Goal: Task Accomplishment & Management: Manage account settings

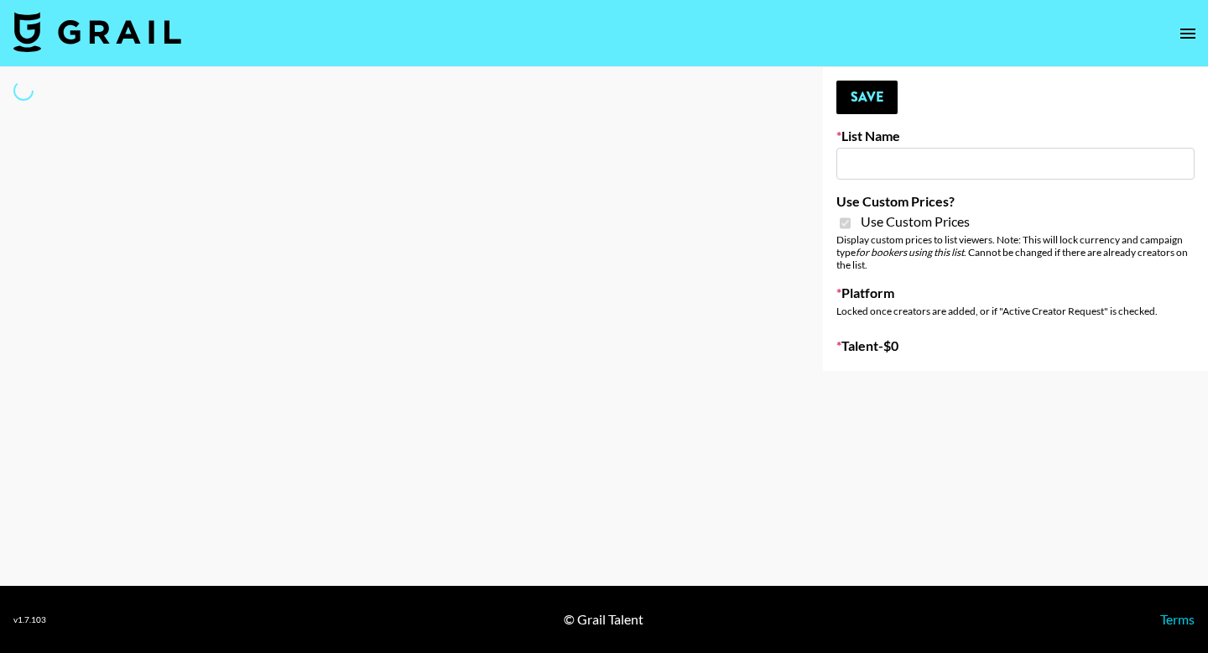
type input "[PERSON_NAME] - Relatable ([DATE])"
checkbox input "true"
select select "Brand"
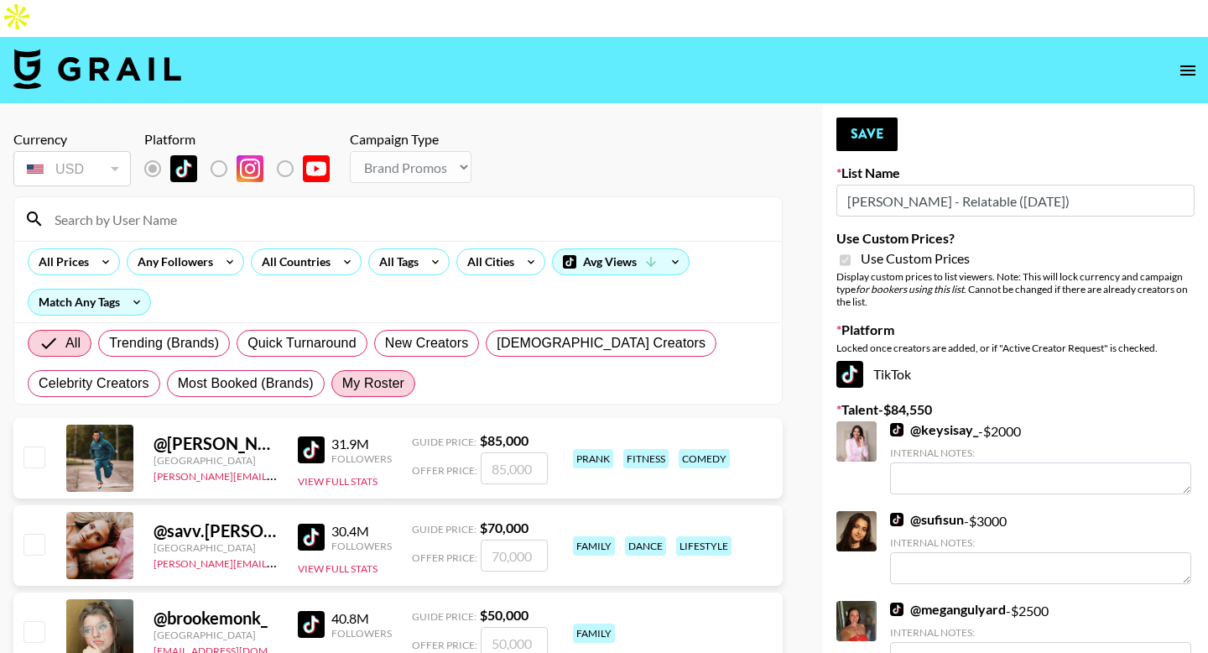
click at [375, 373] on span "My Roster" at bounding box center [373, 383] width 62 height 20
click at [342, 383] on input "My Roster" at bounding box center [342, 383] width 0 height 0
radio input "true"
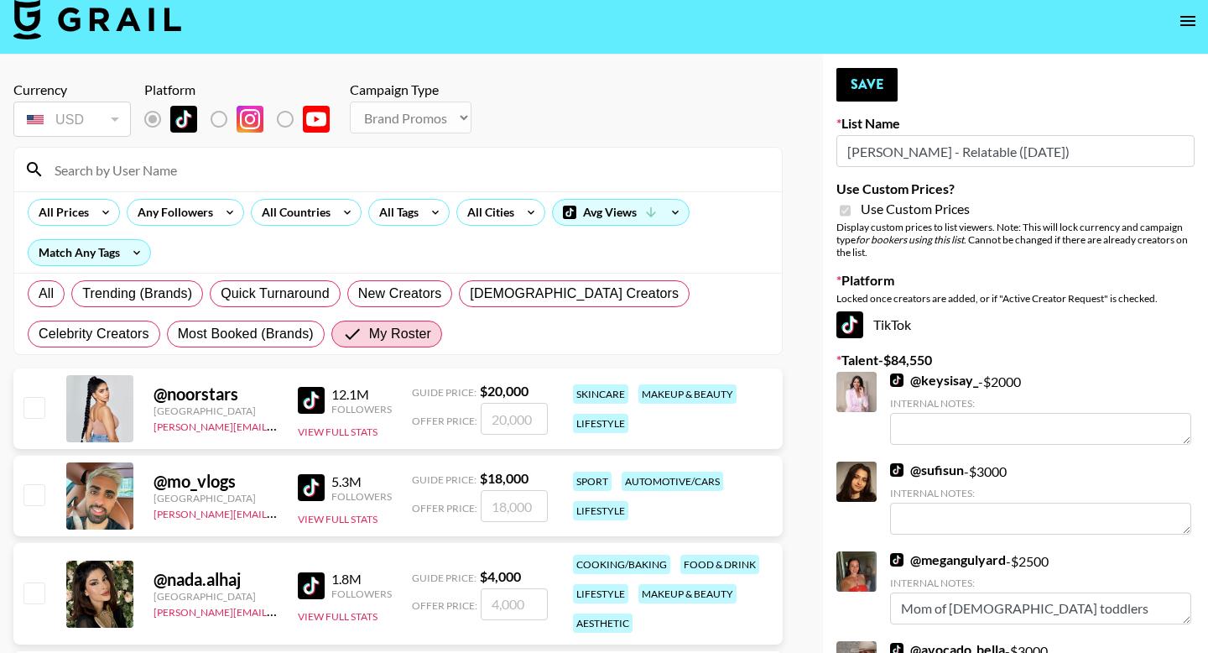
scroll to position [50, 0]
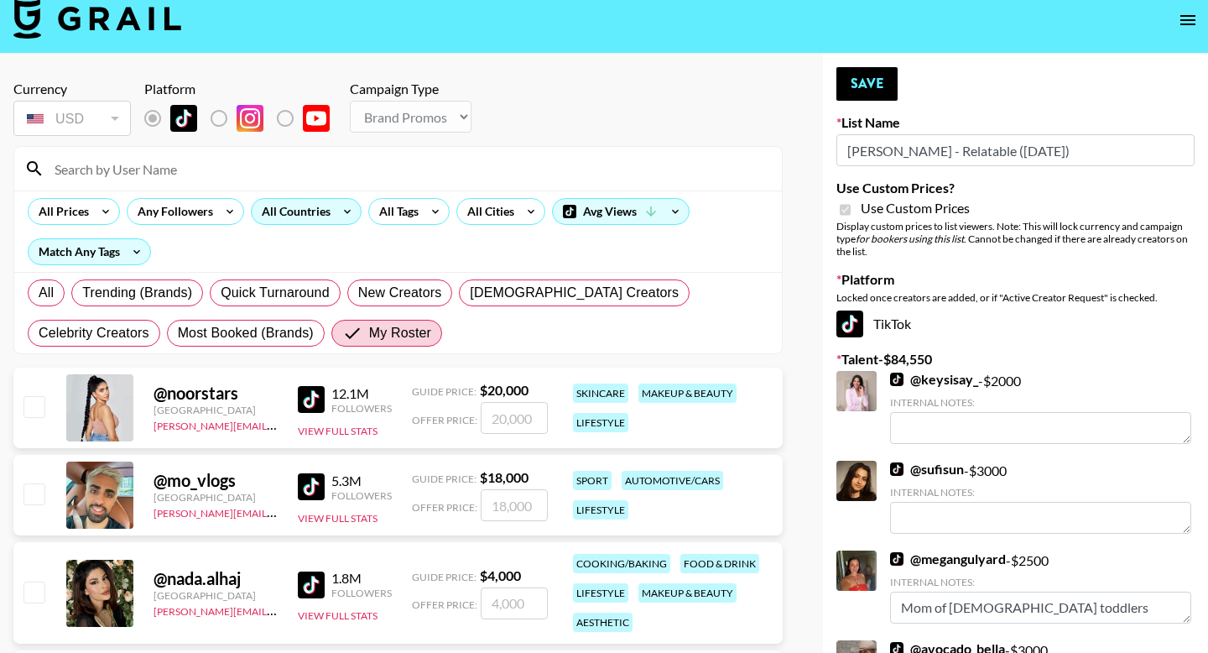
click at [320, 199] on div "All Countries" at bounding box center [293, 211] width 82 height 25
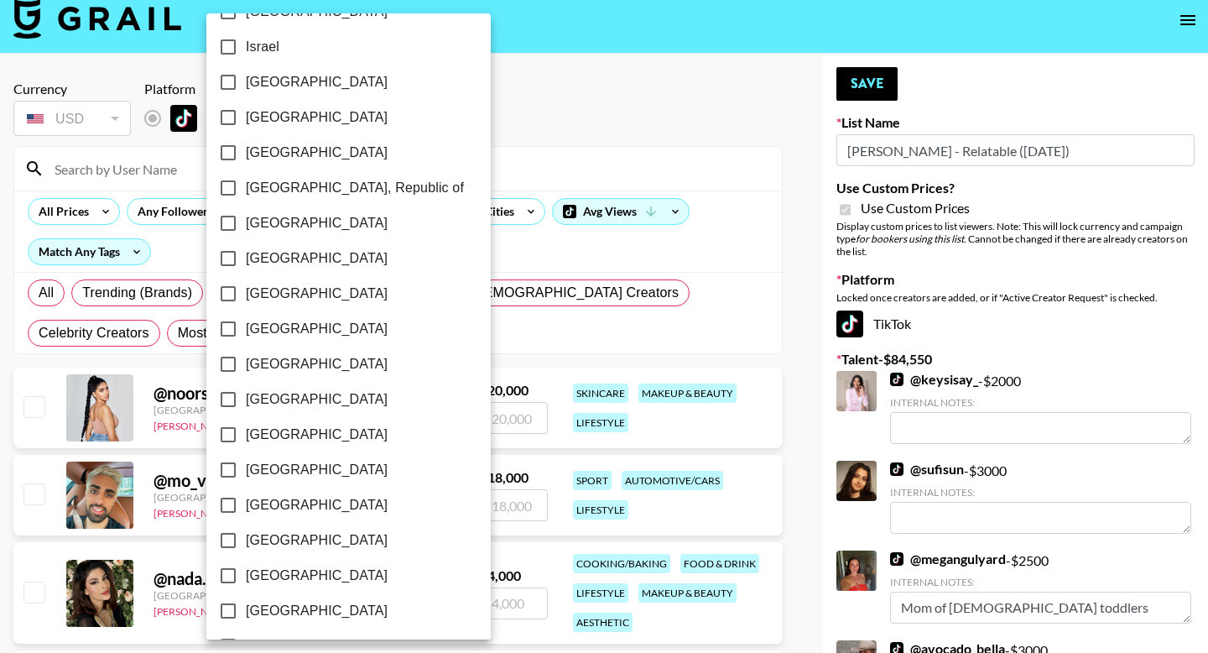
scroll to position [1304, 0]
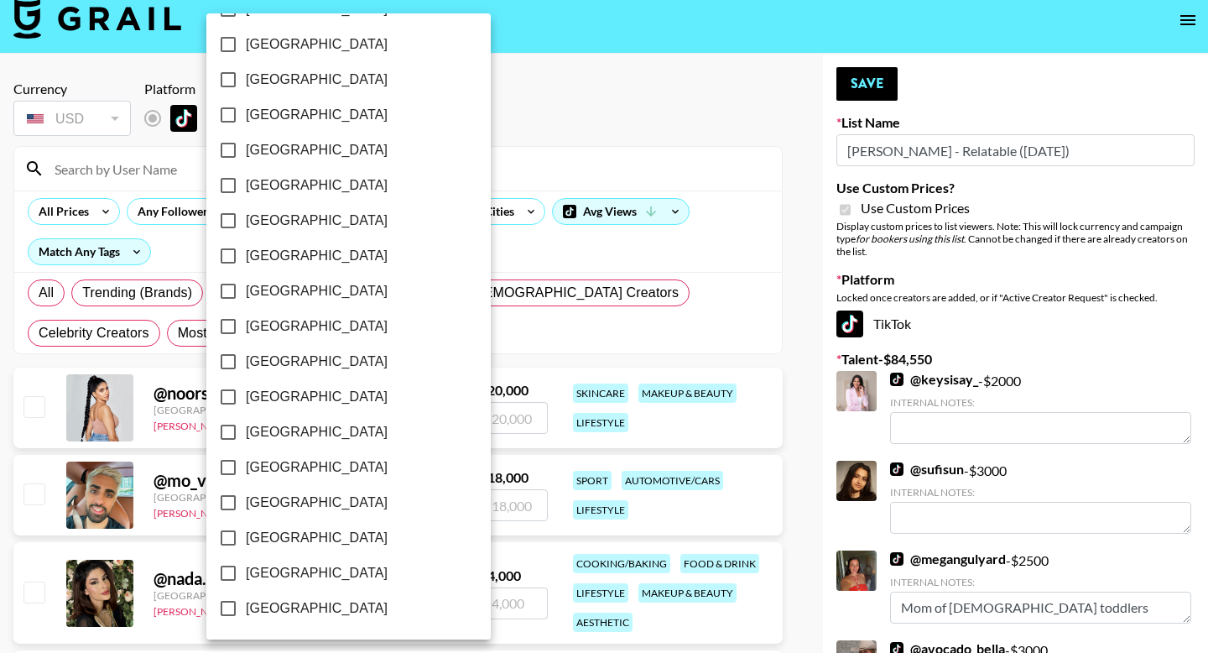
click at [272, 571] on span "[GEOGRAPHIC_DATA]" at bounding box center [317, 573] width 142 height 20
click at [246, 571] on input "[GEOGRAPHIC_DATA]" at bounding box center [228, 572] width 35 height 35
checkbox input "true"
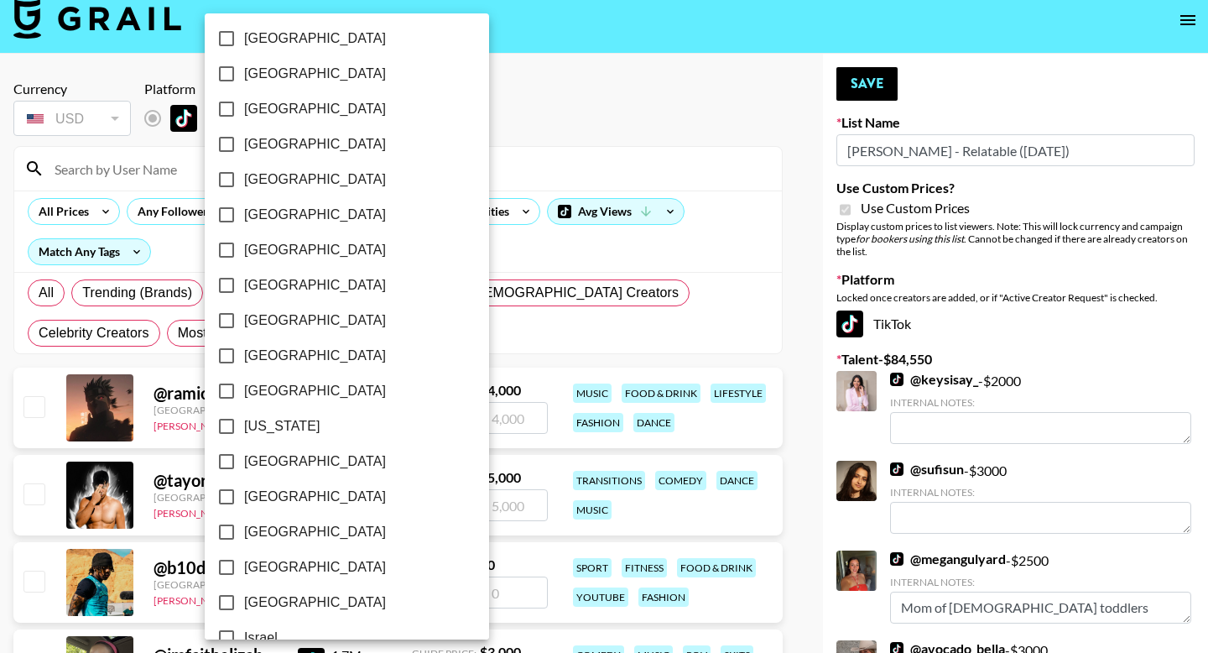
scroll to position [0, 0]
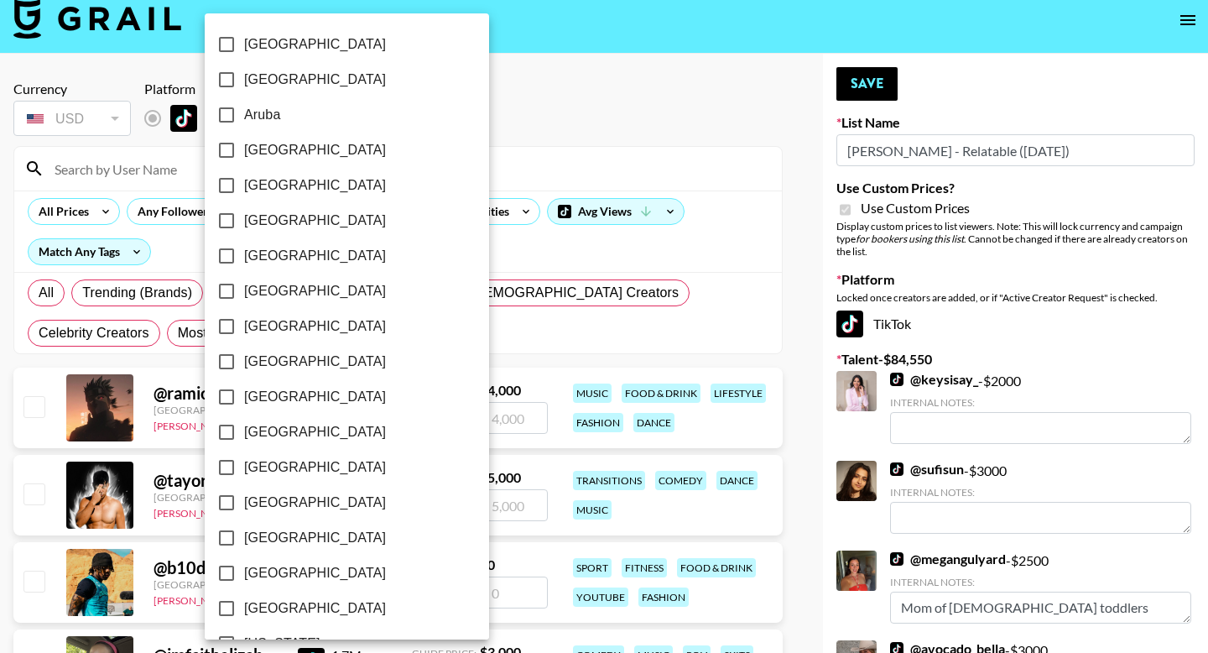
click at [221, 331] on input "[GEOGRAPHIC_DATA]" at bounding box center [226, 326] width 35 height 35
checkbox input "true"
click at [11, 282] on div at bounding box center [604, 326] width 1208 height 653
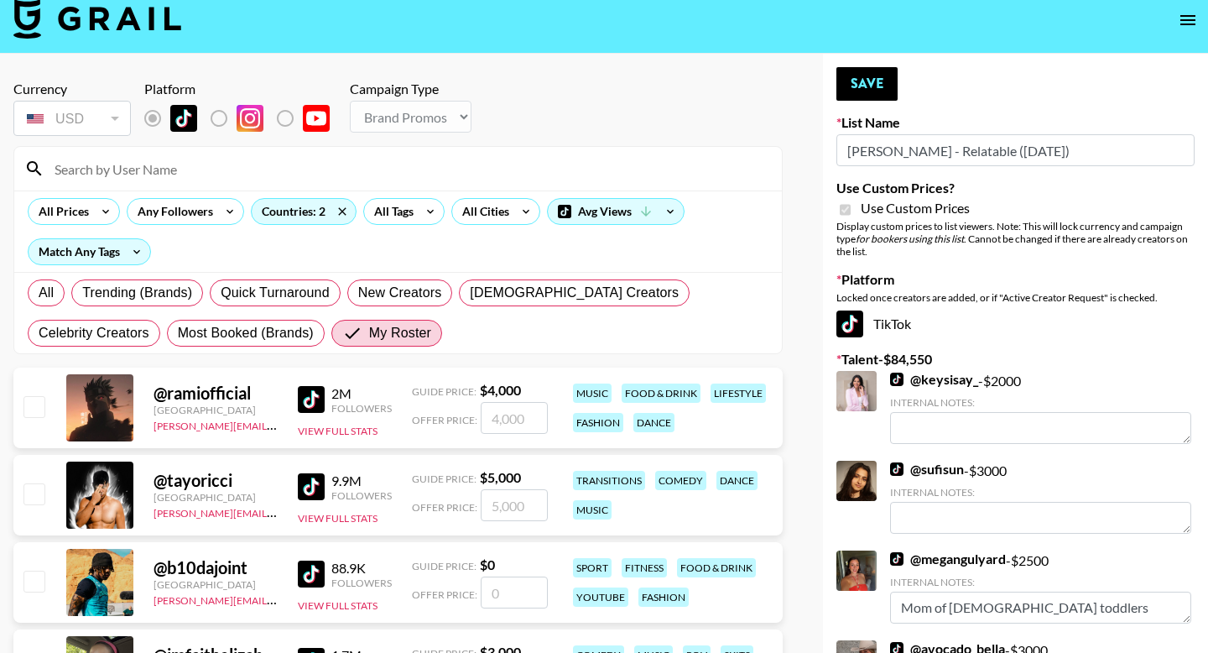
click at [35, 396] on input "checkbox" at bounding box center [33, 406] width 20 height 20
checkbox input "true"
type input "4000"
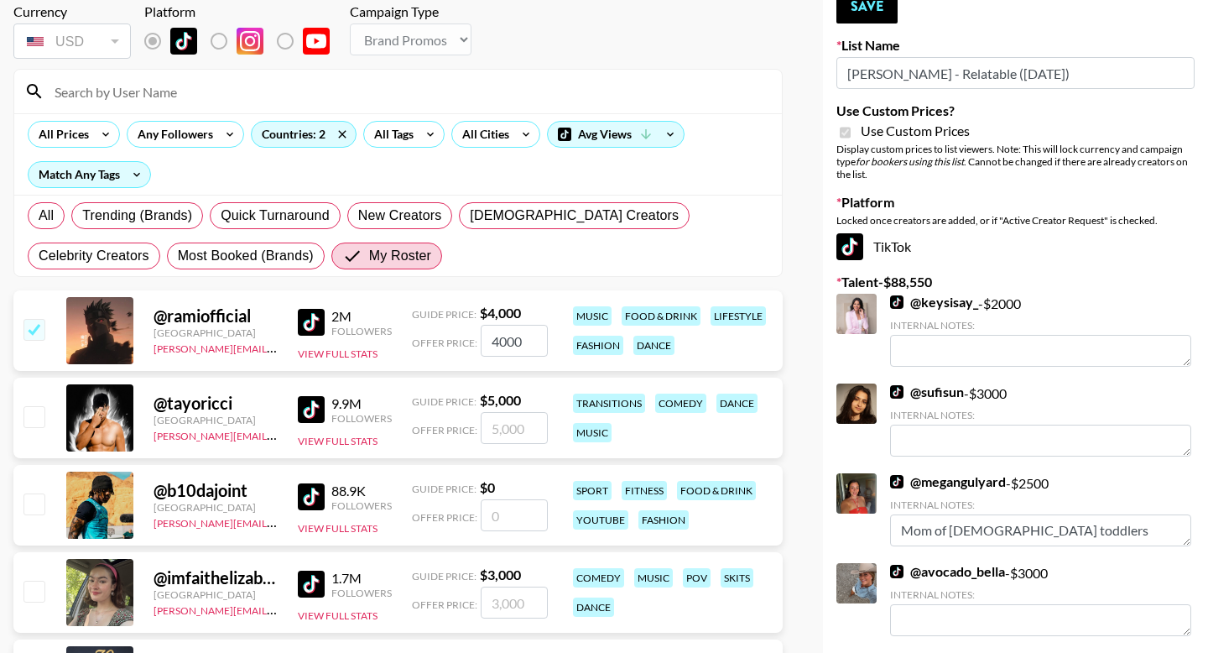
scroll to position [192, 0]
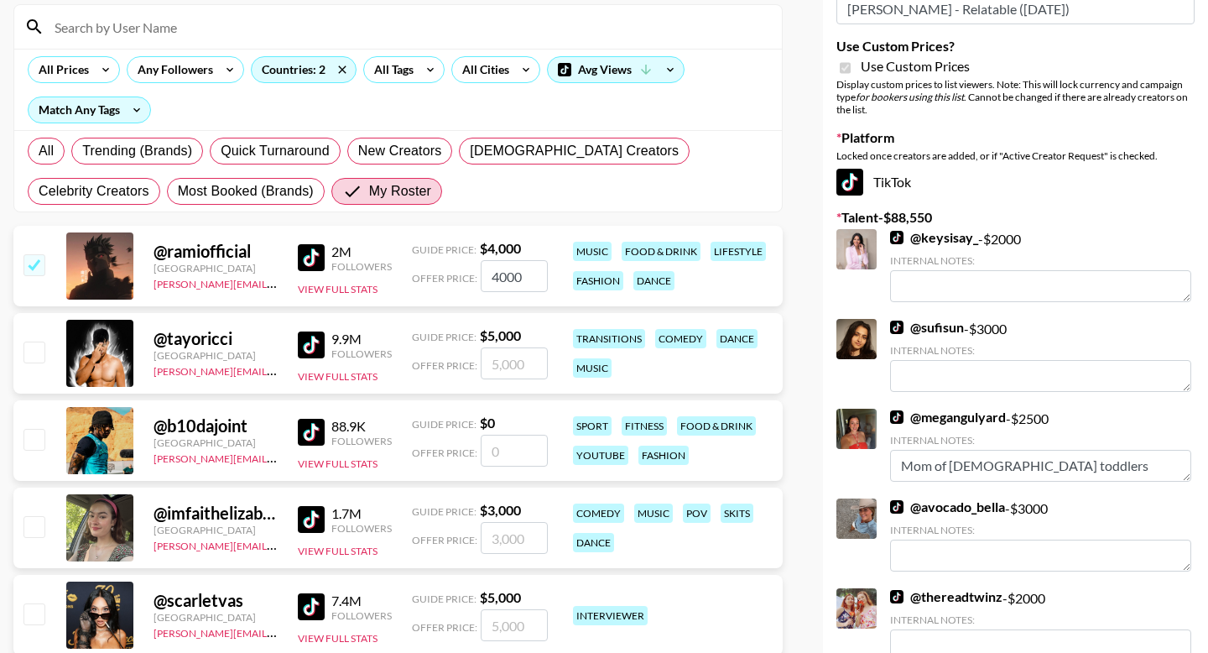
click at [37, 516] on input "checkbox" at bounding box center [33, 526] width 20 height 20
checkbox input "true"
type input "3000"
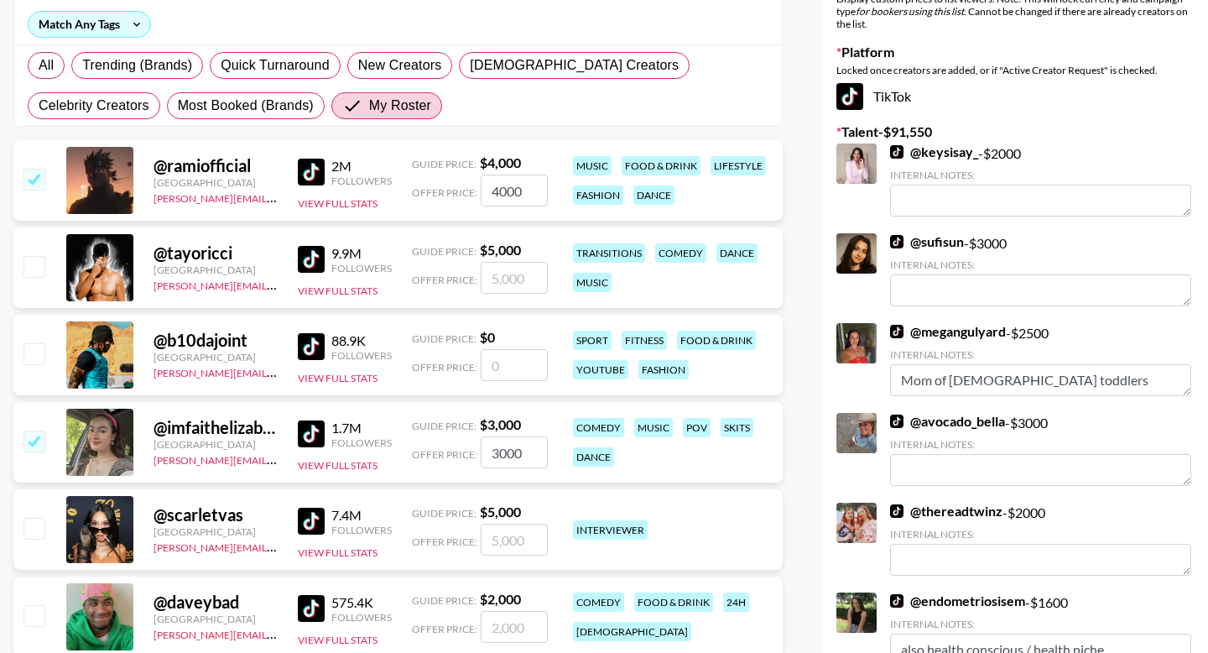
scroll to position [334, 0]
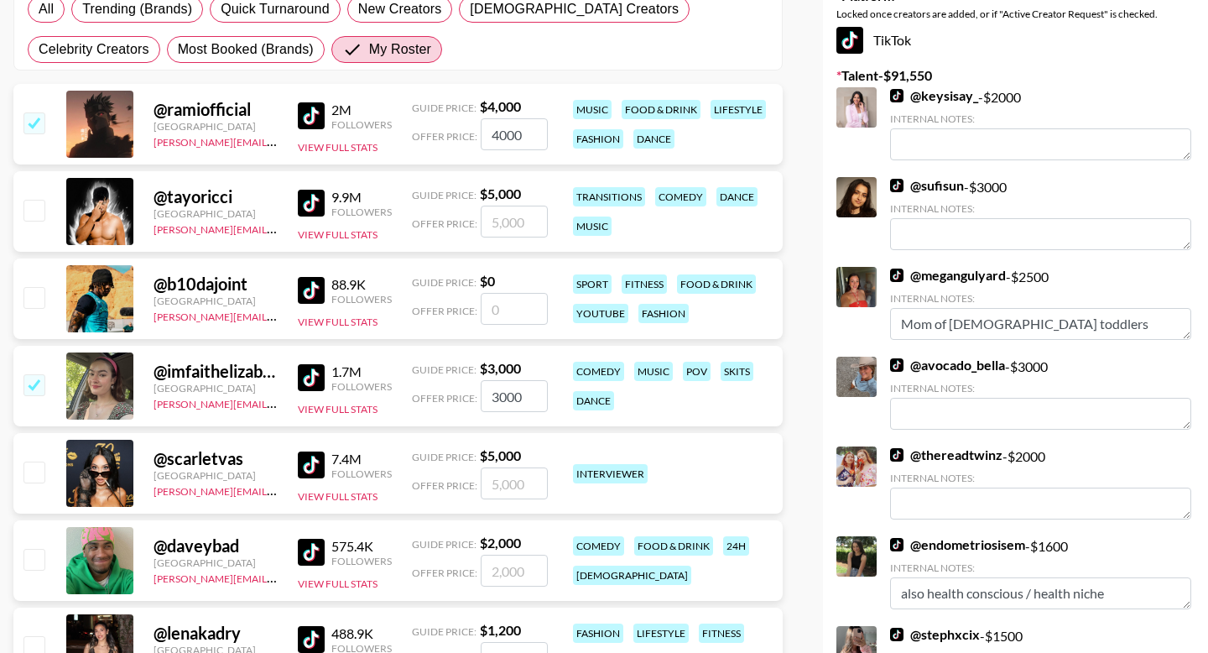
click at [39, 461] on input "checkbox" at bounding box center [33, 471] width 20 height 20
checkbox input "true"
type input "5000"
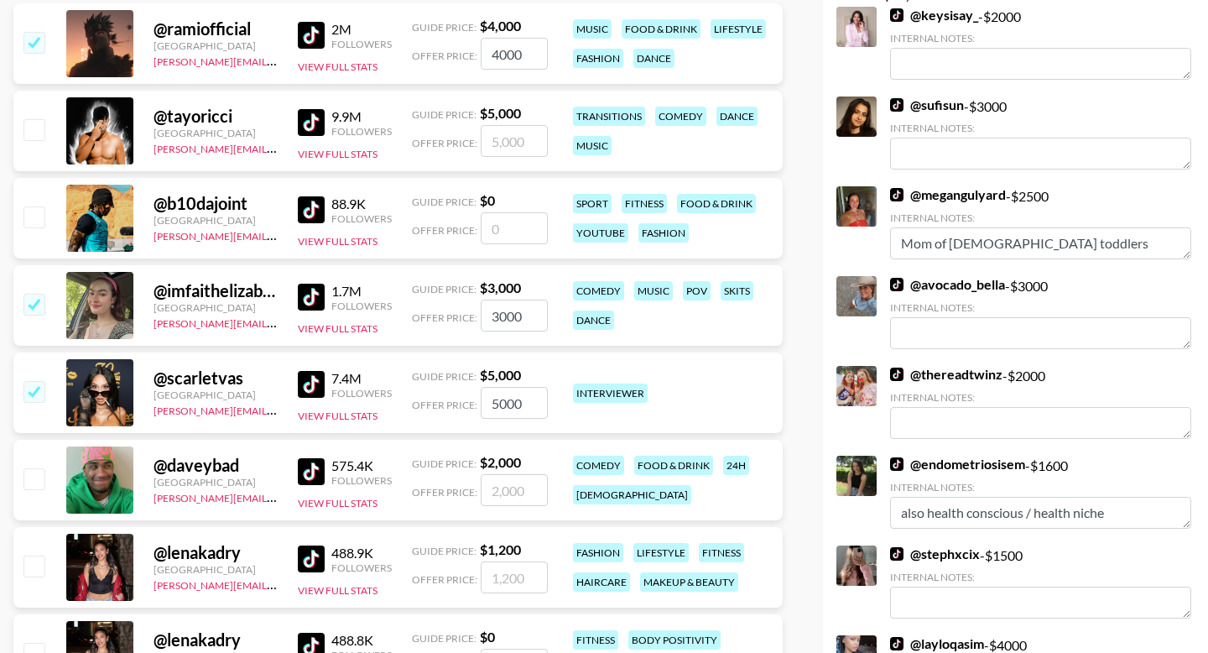
scroll to position [519, 0]
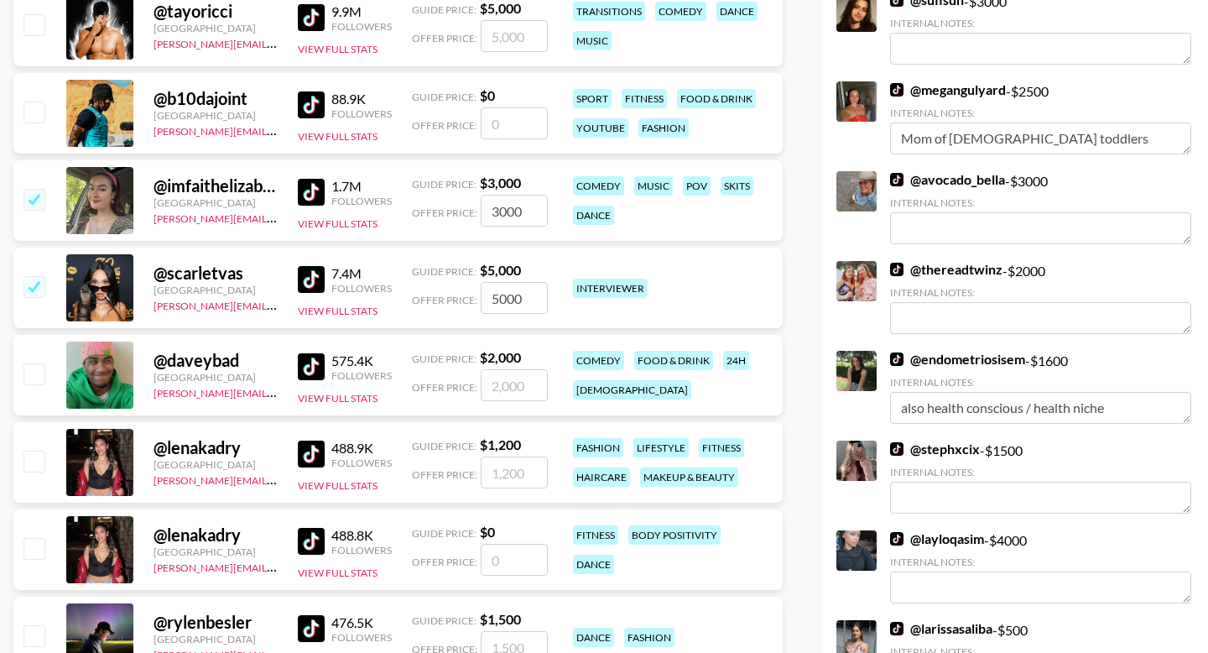
click at [38, 276] on input "checkbox" at bounding box center [33, 286] width 20 height 20
checkbox input "false"
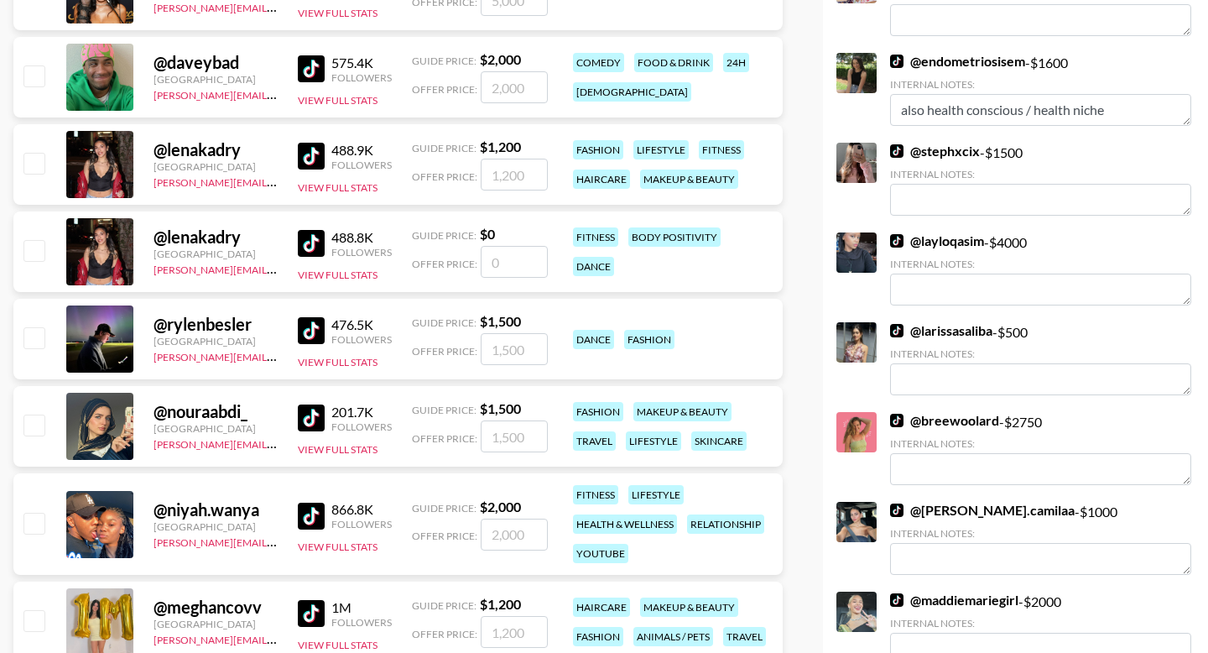
scroll to position [824, 0]
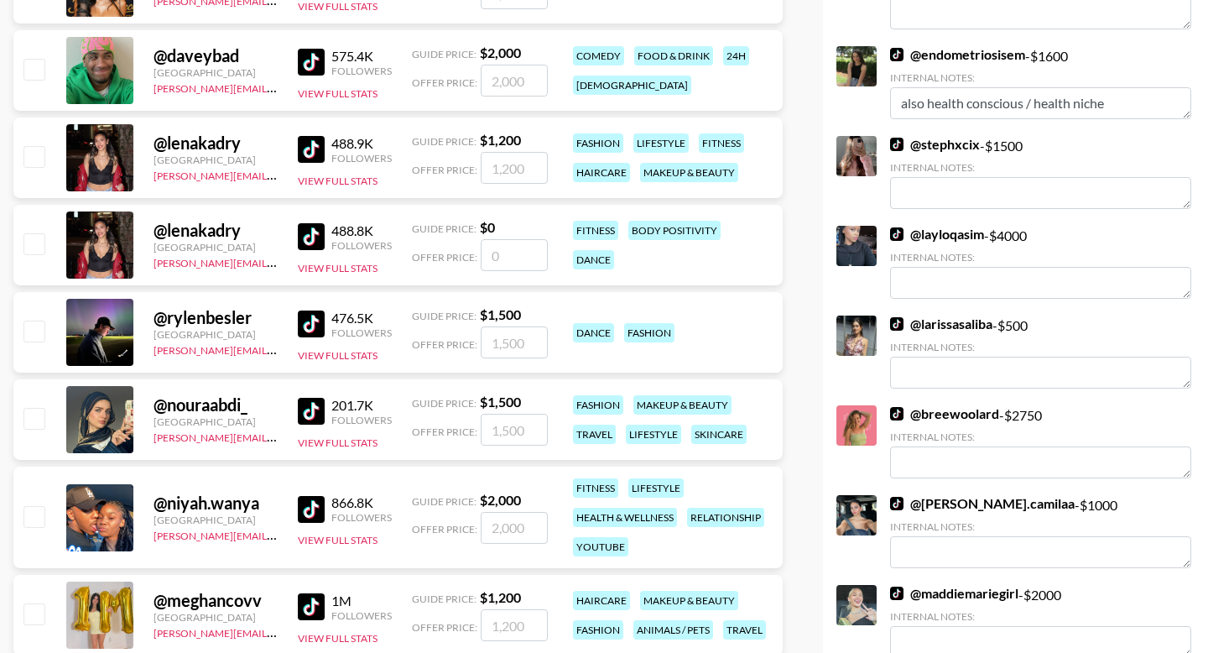
click at [34, 408] on input "checkbox" at bounding box center [33, 418] width 20 height 20
checkbox input "true"
click at [516, 414] on input "1500" at bounding box center [514, 430] width 67 height 32
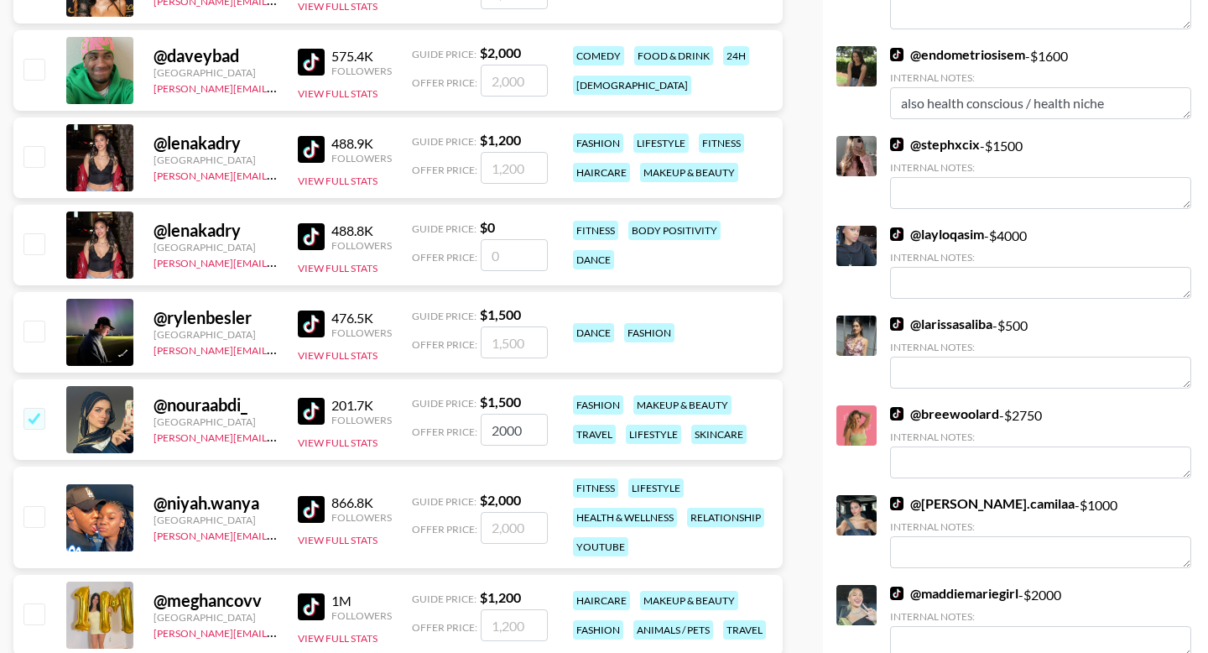
type input "2000"
click at [28, 146] on input "checkbox" at bounding box center [33, 156] width 20 height 20
checkbox input "true"
type input "1200"
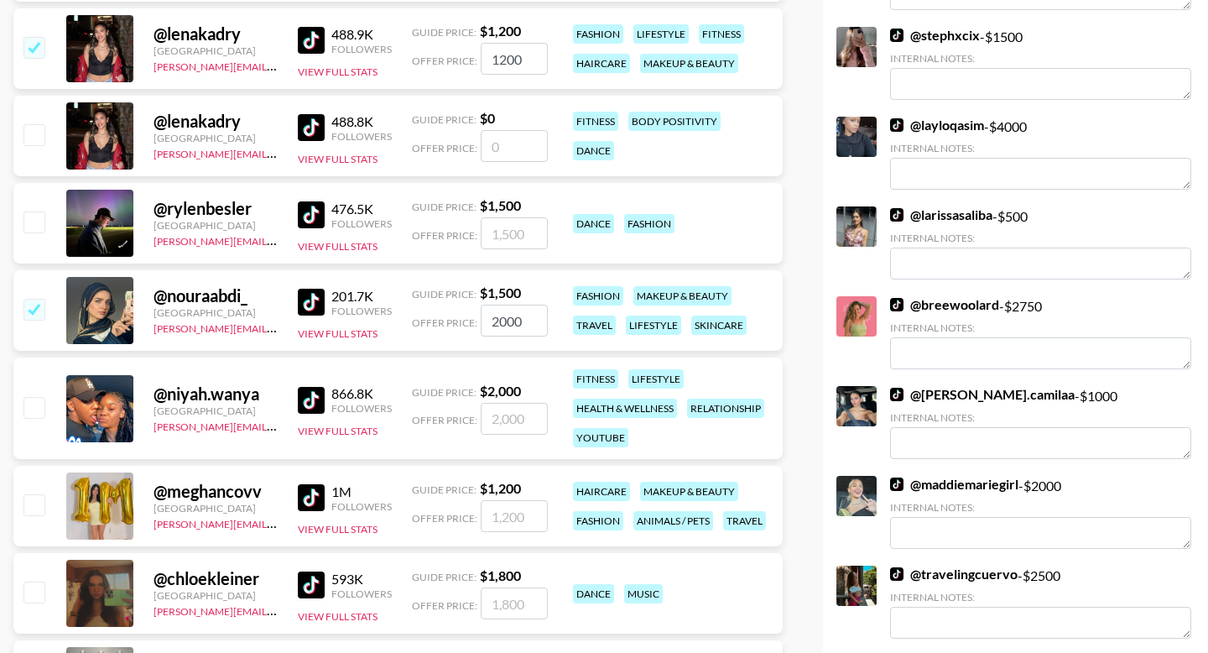
scroll to position [1038, 0]
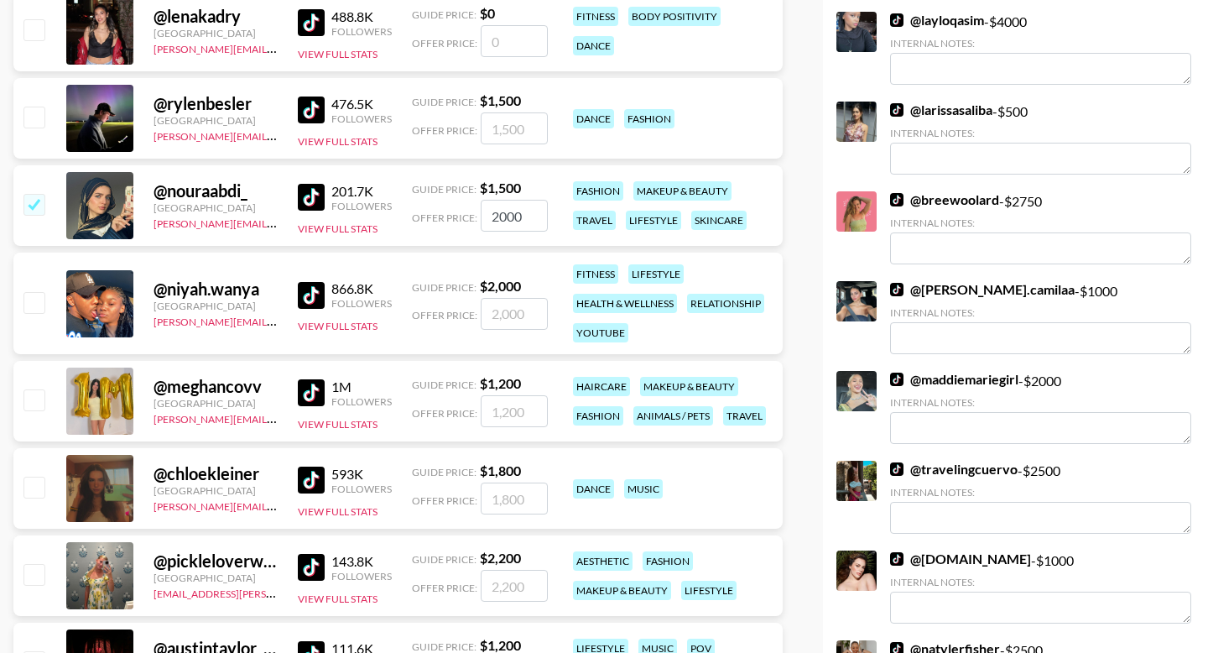
click at [33, 292] on input "checkbox" at bounding box center [33, 302] width 20 height 20
checkbox input "true"
type input "2000"
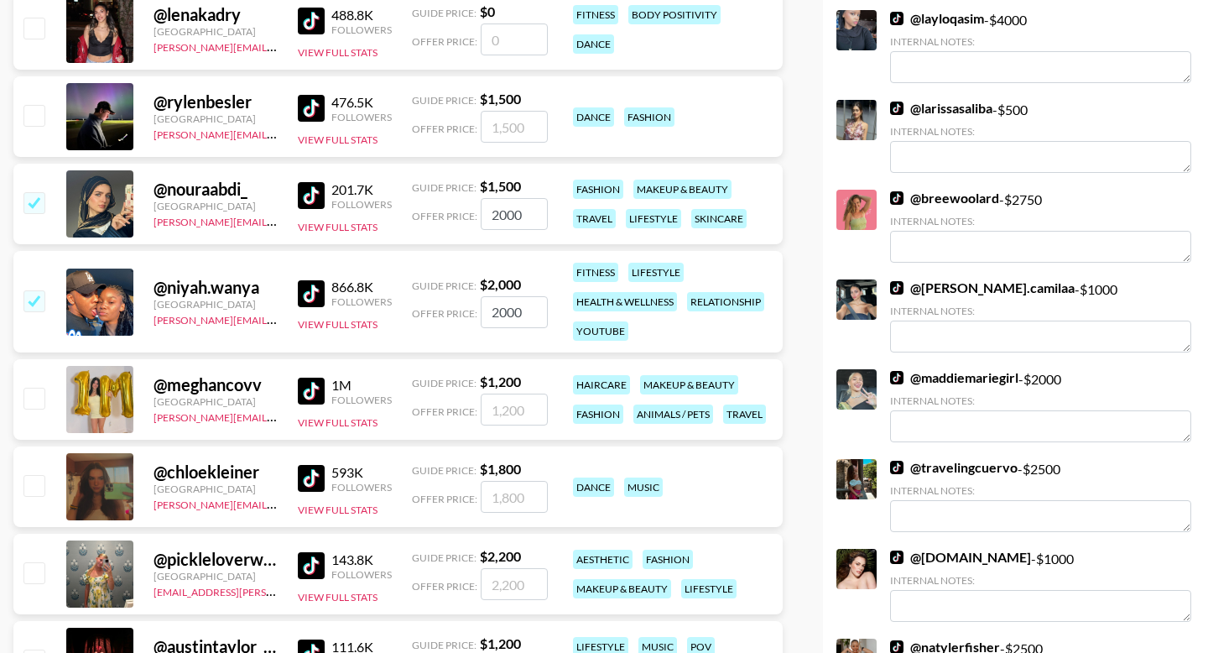
click at [30, 388] on input "checkbox" at bounding box center [33, 398] width 20 height 20
checkbox input "true"
type input "1200"
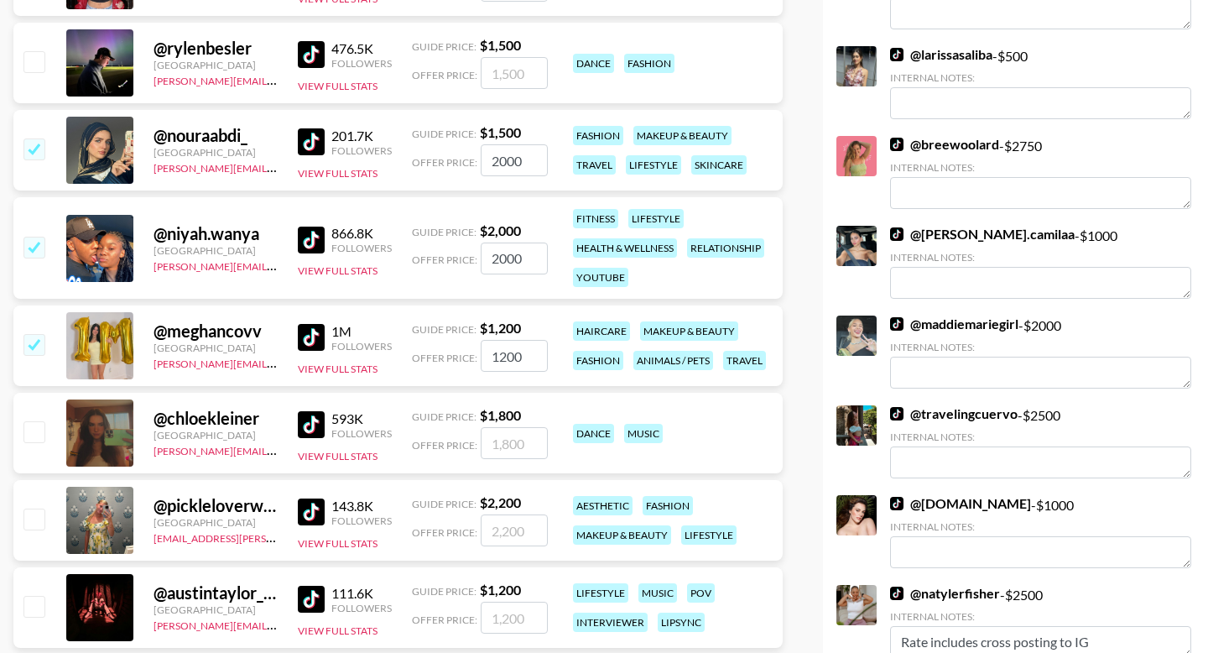
scroll to position [1102, 0]
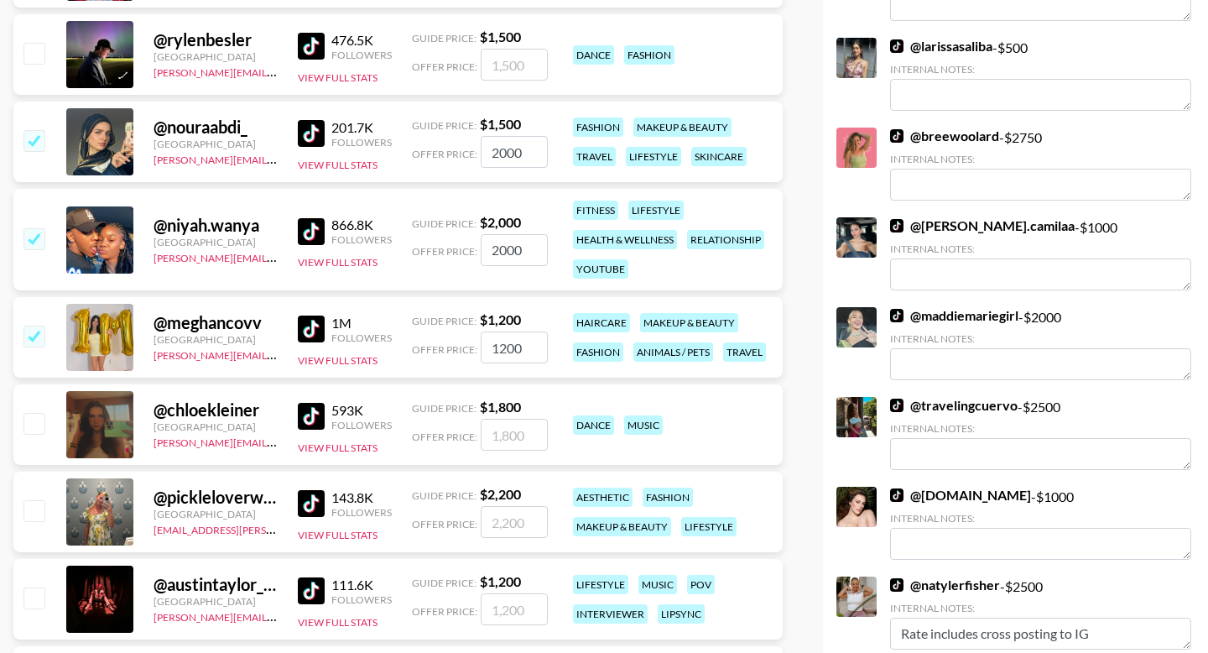
click at [29, 413] on input "checkbox" at bounding box center [33, 423] width 20 height 20
checkbox input "true"
type input "1800"
click at [39, 500] on input "checkbox" at bounding box center [33, 510] width 20 height 20
checkbox input "true"
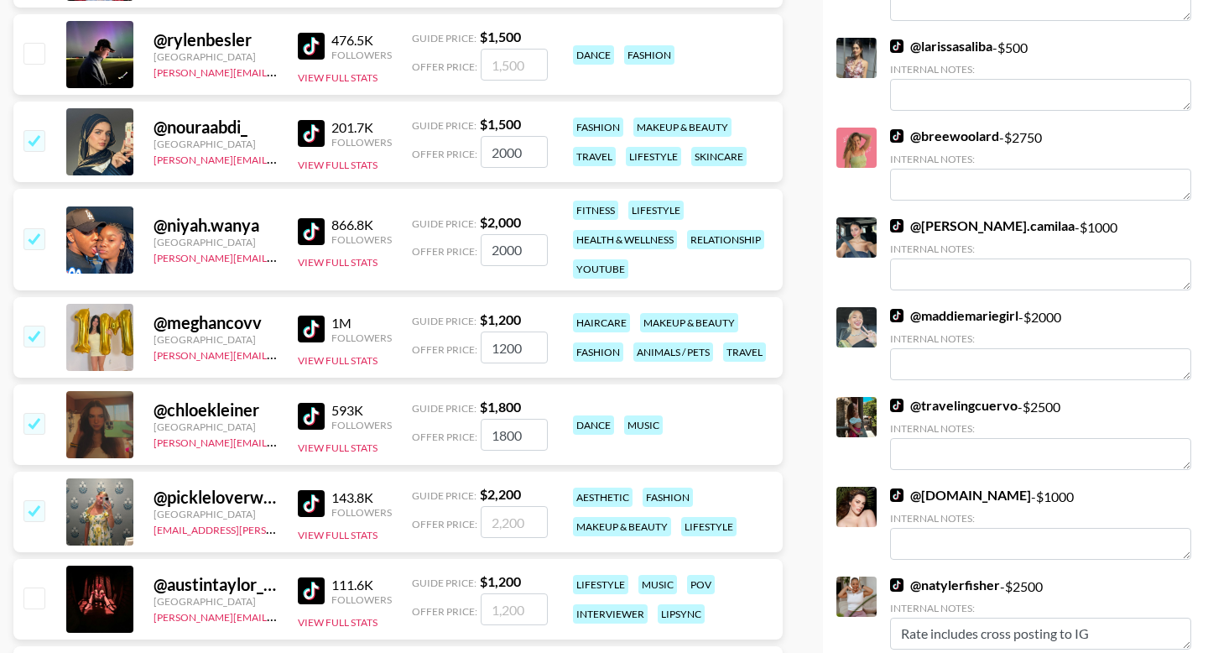
type input "2200"
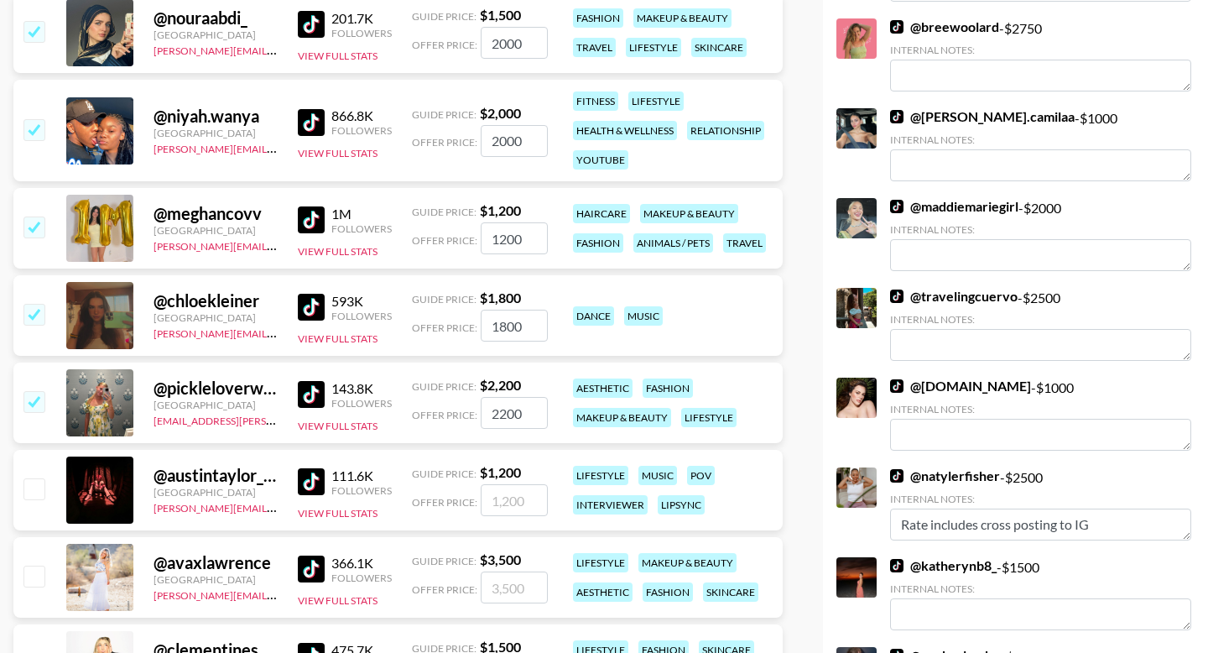
scroll to position [1331, 0]
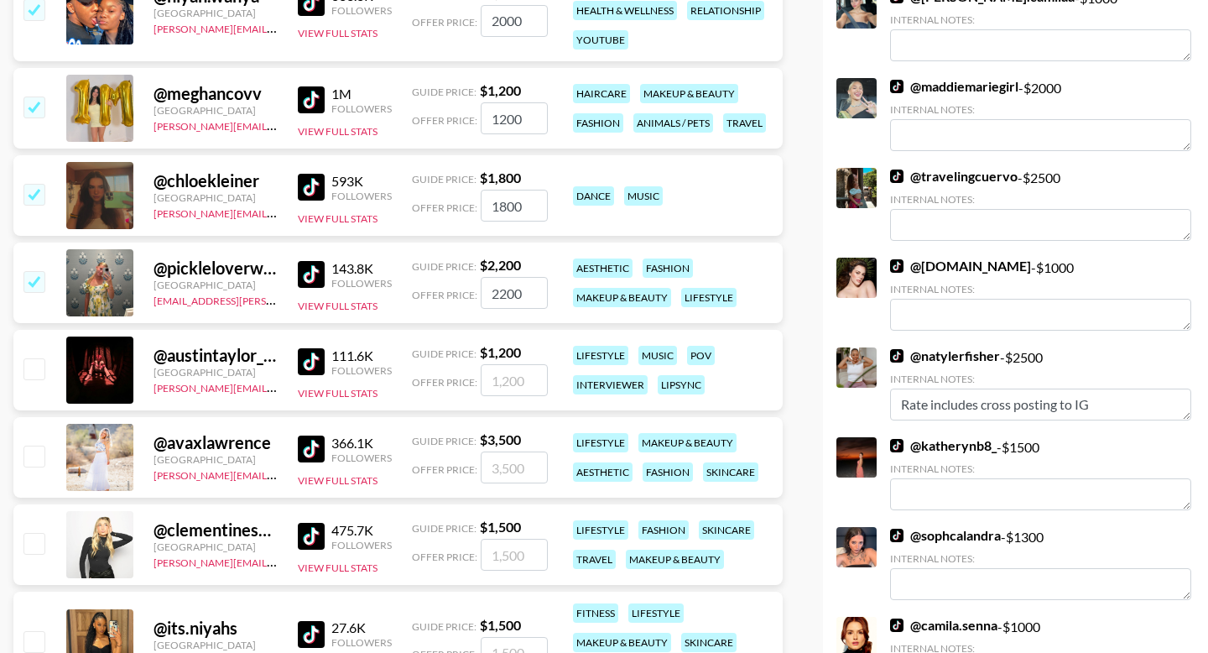
click at [27, 446] on input "checkbox" at bounding box center [33, 456] width 20 height 20
checkbox input "true"
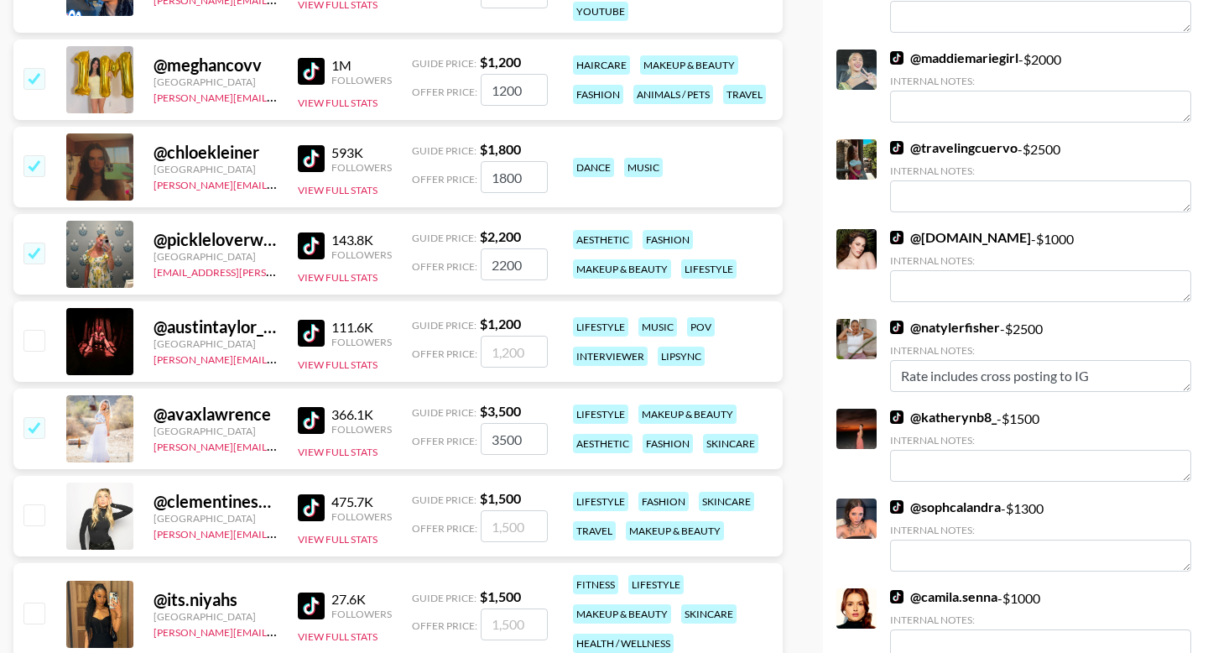
click at [500, 423] on input "3500" at bounding box center [514, 439] width 67 height 32
type input "3000"
click at [39, 504] on input "checkbox" at bounding box center [33, 514] width 20 height 20
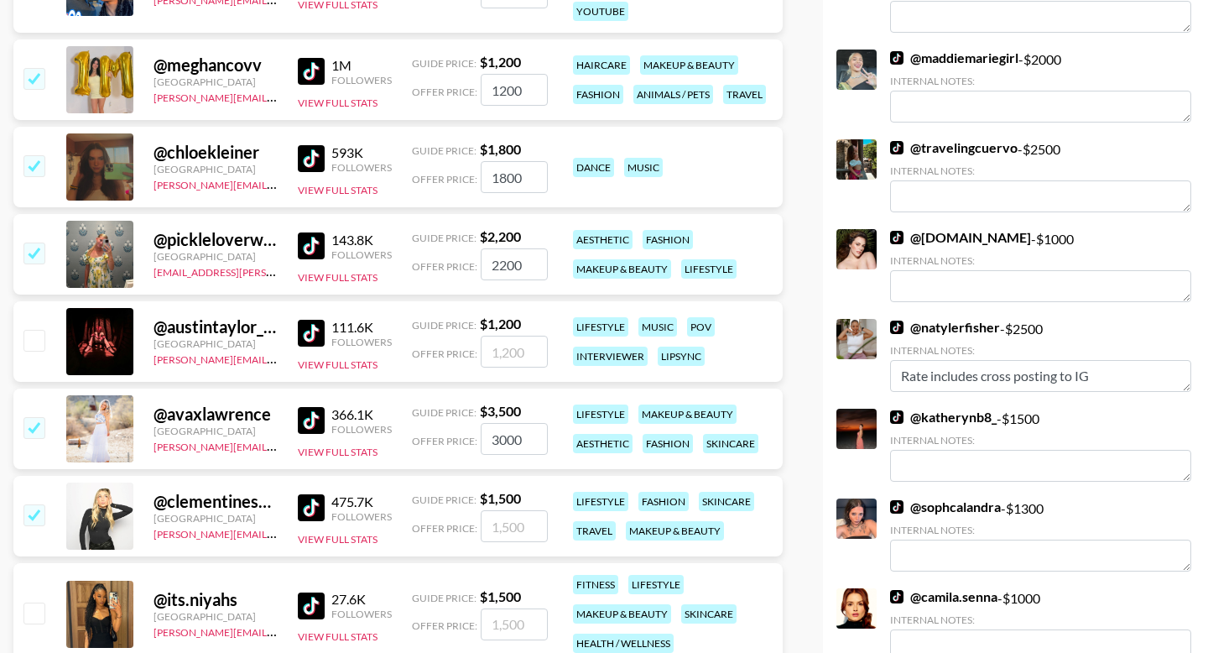
checkbox input "true"
click at [497, 510] on input "1500" at bounding box center [514, 526] width 67 height 32
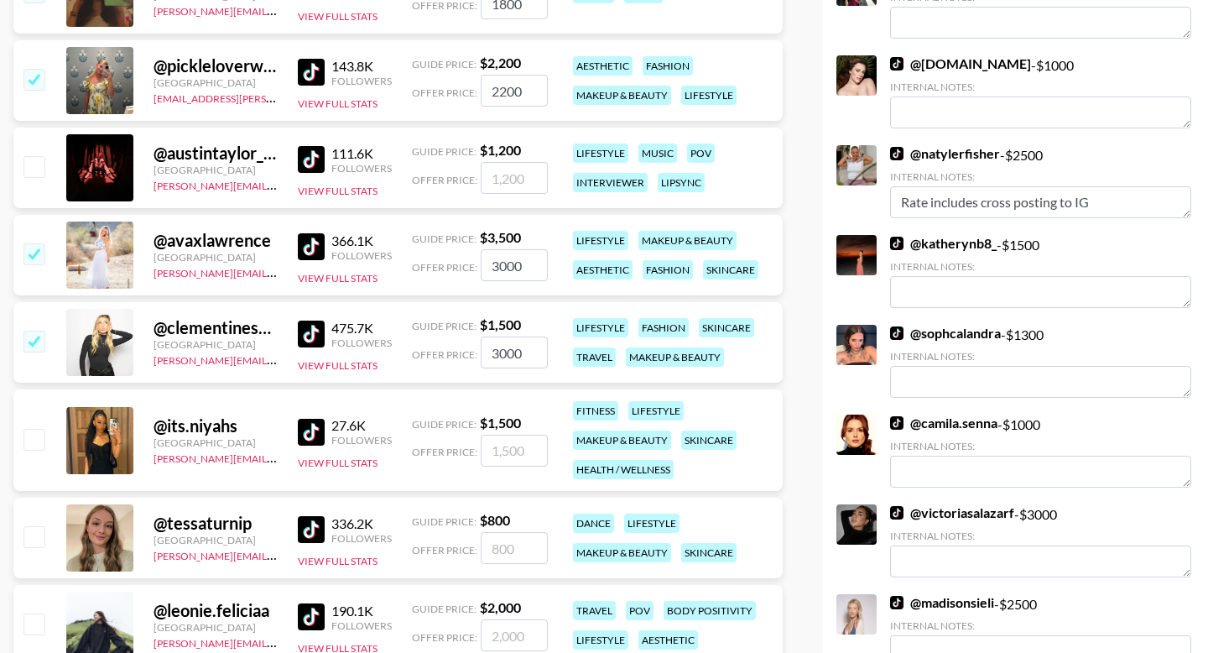
type input "3000"
click at [504, 435] on input "number" at bounding box center [514, 451] width 67 height 32
type input "3"
checkbox input "true"
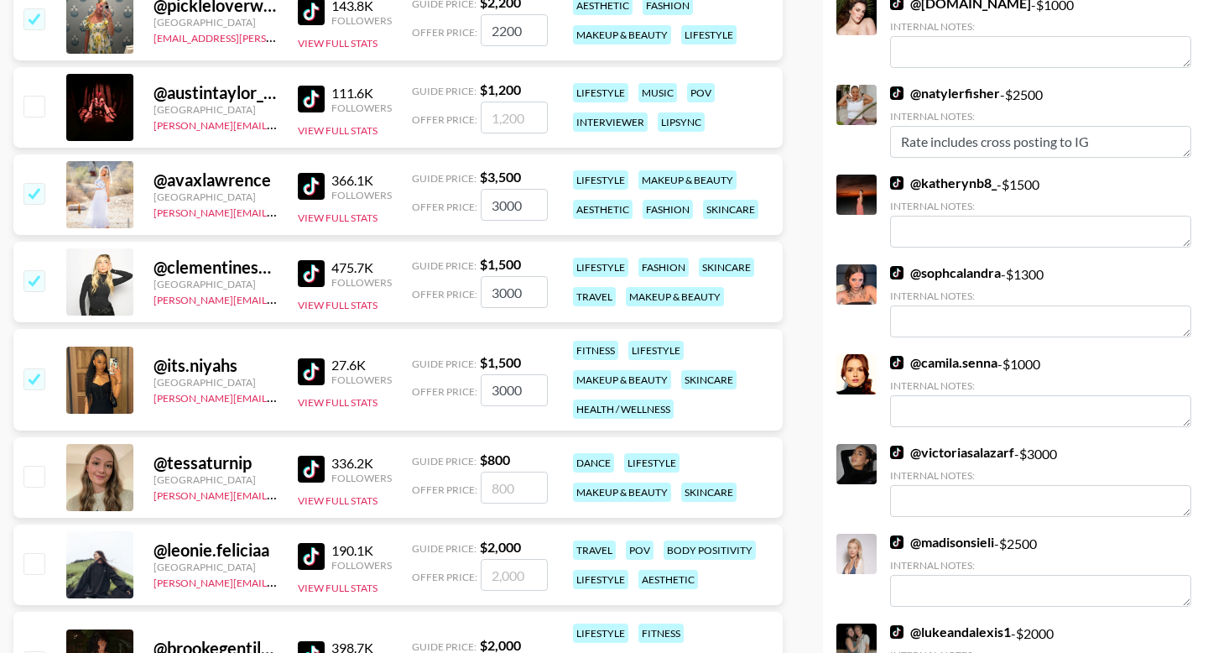
scroll to position [1592, 0]
click at [508, 375] on input "3000" at bounding box center [514, 391] width 67 height 32
type input "2"
checkbox input "false"
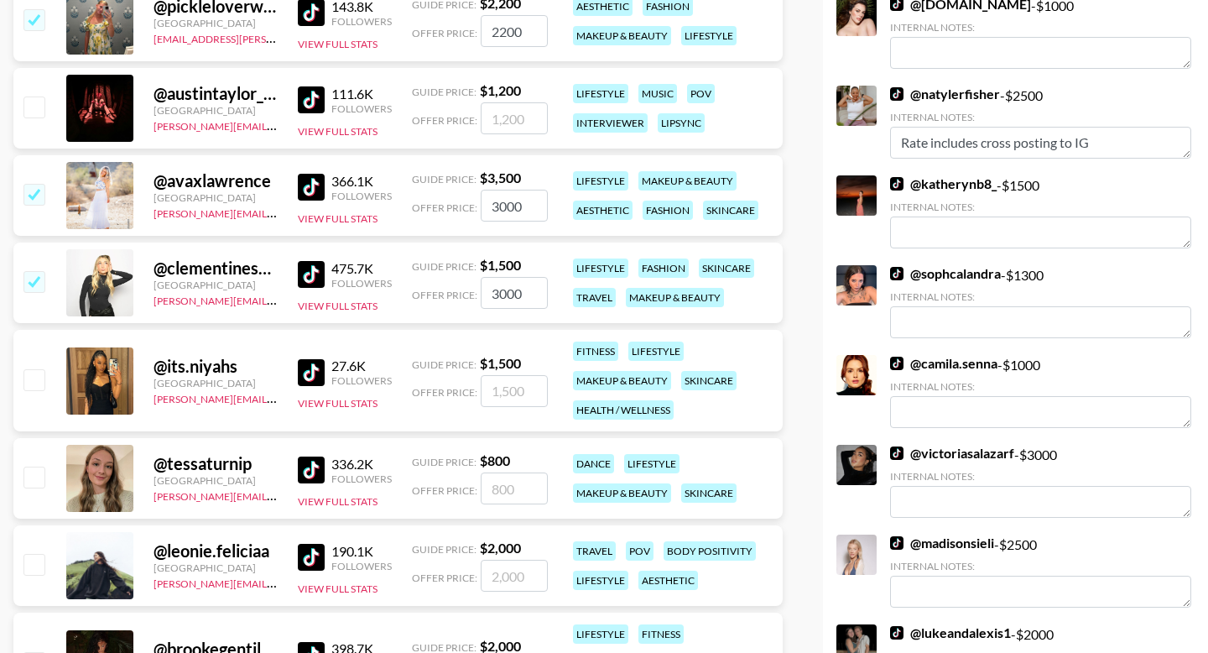
type input "2"
checkbox input "true"
click at [514, 472] on input "number" at bounding box center [514, 488] width 67 height 32
click at [520, 375] on input "250" at bounding box center [514, 391] width 67 height 32
type input "2500"
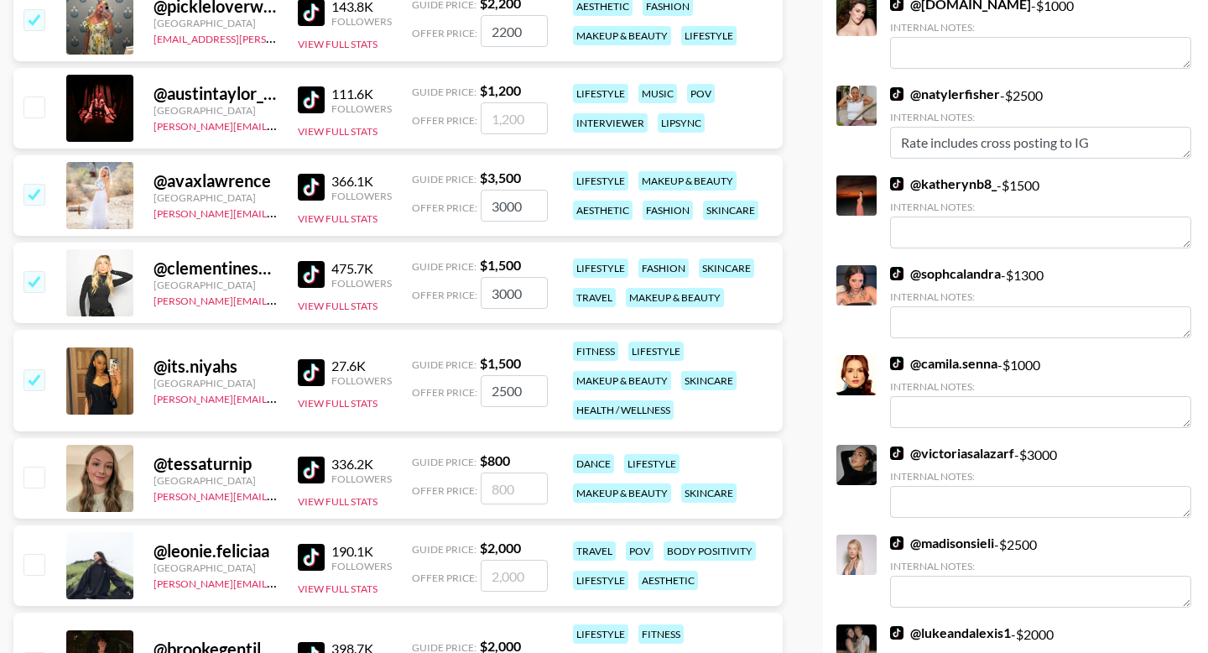
click at [501, 472] on input "number" at bounding box center [514, 488] width 67 height 32
type input "2"
checkbox input "true"
type input "2000"
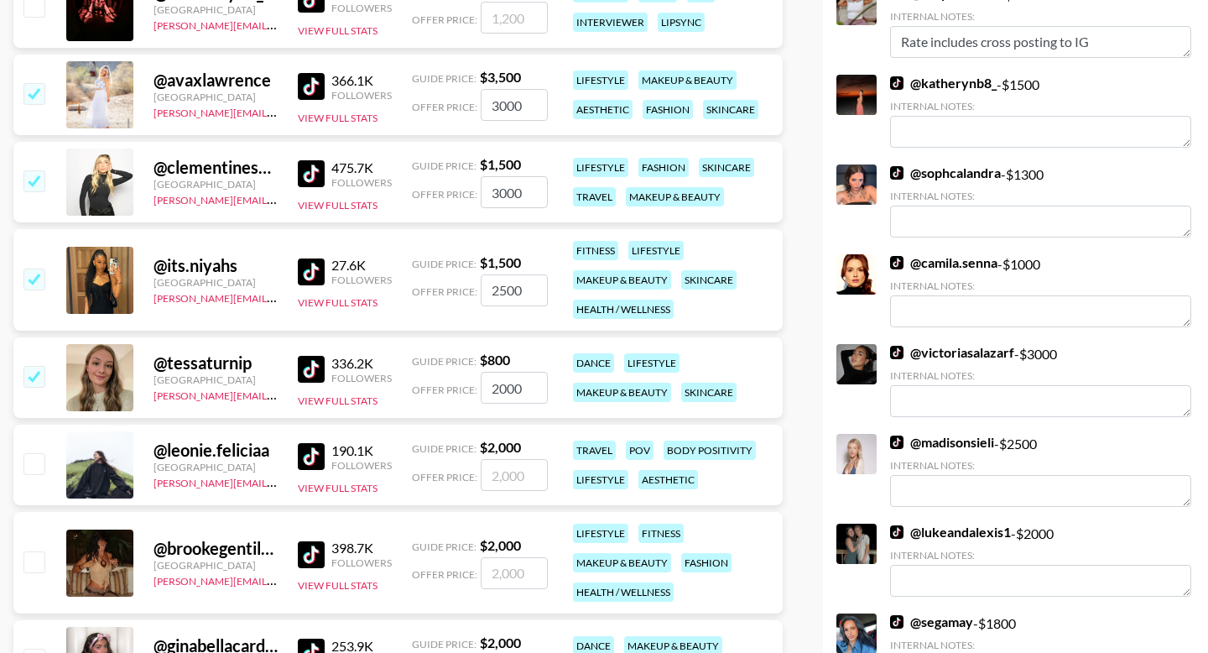
scroll to position [1740, 0]
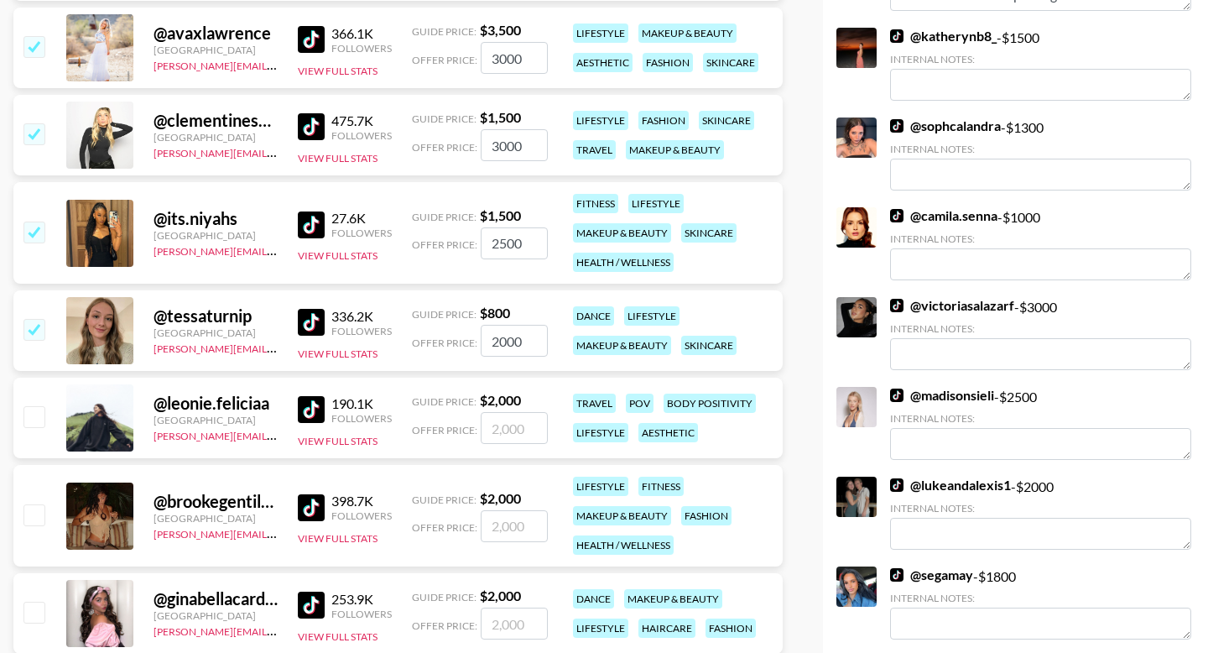
click at [38, 504] on input "checkbox" at bounding box center [33, 514] width 20 height 20
checkbox input "true"
click at [504, 510] on input "2000" at bounding box center [514, 526] width 67 height 32
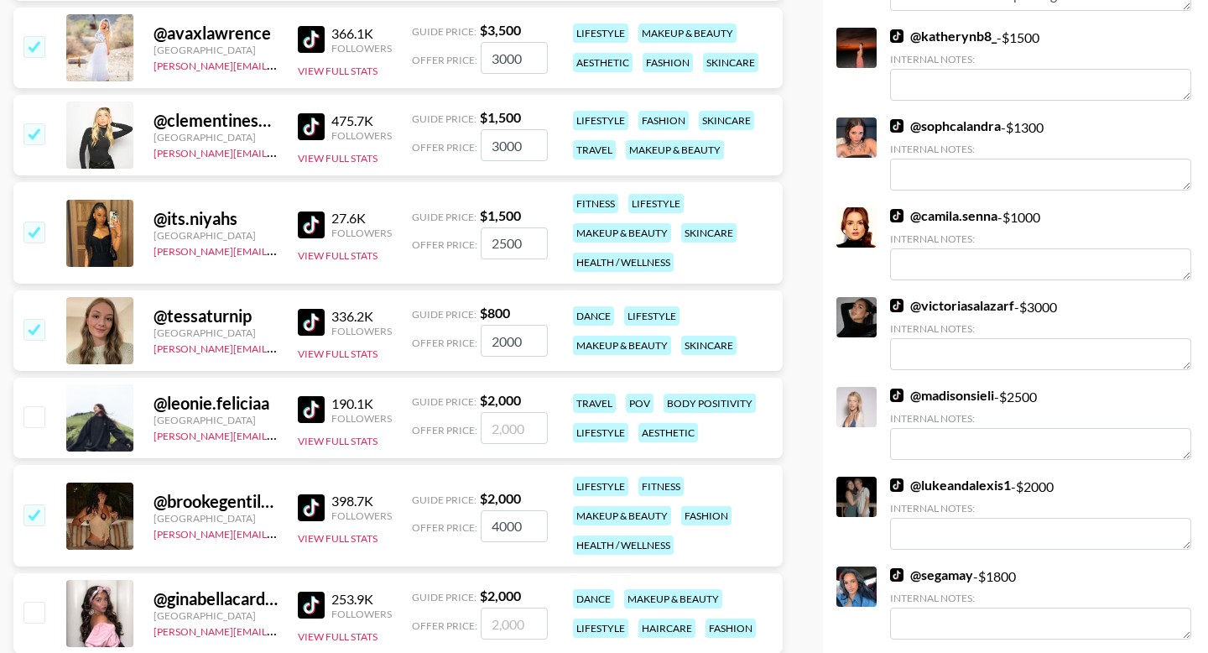
type input "4000"
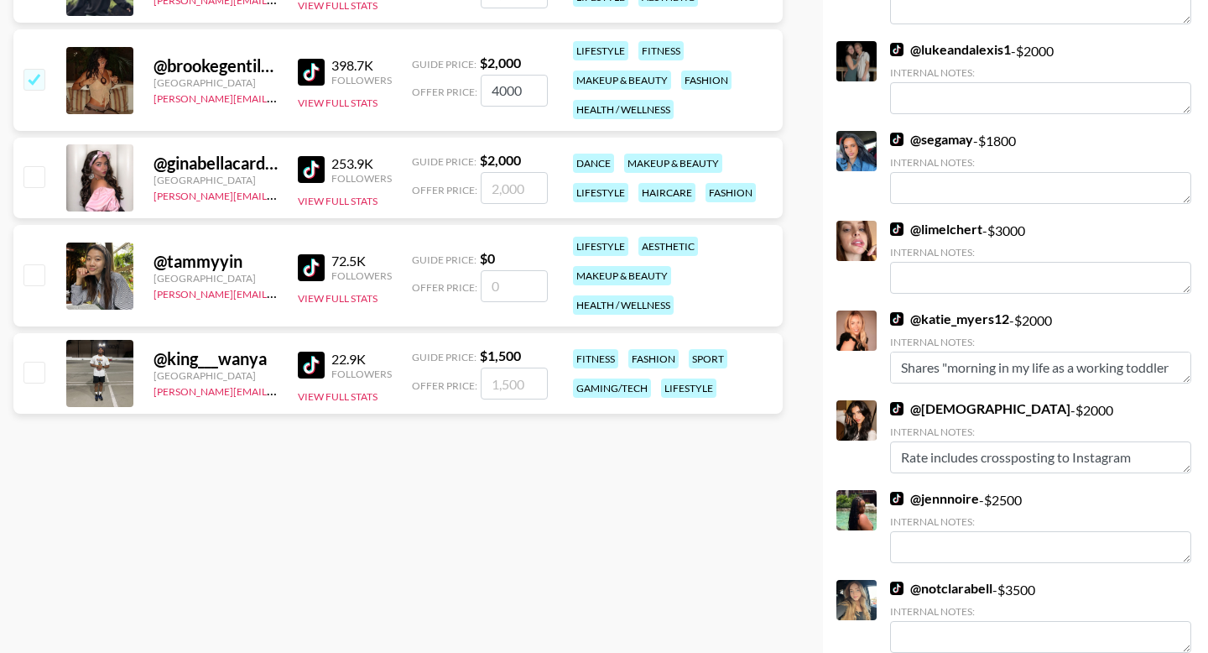
scroll to position [2129, 0]
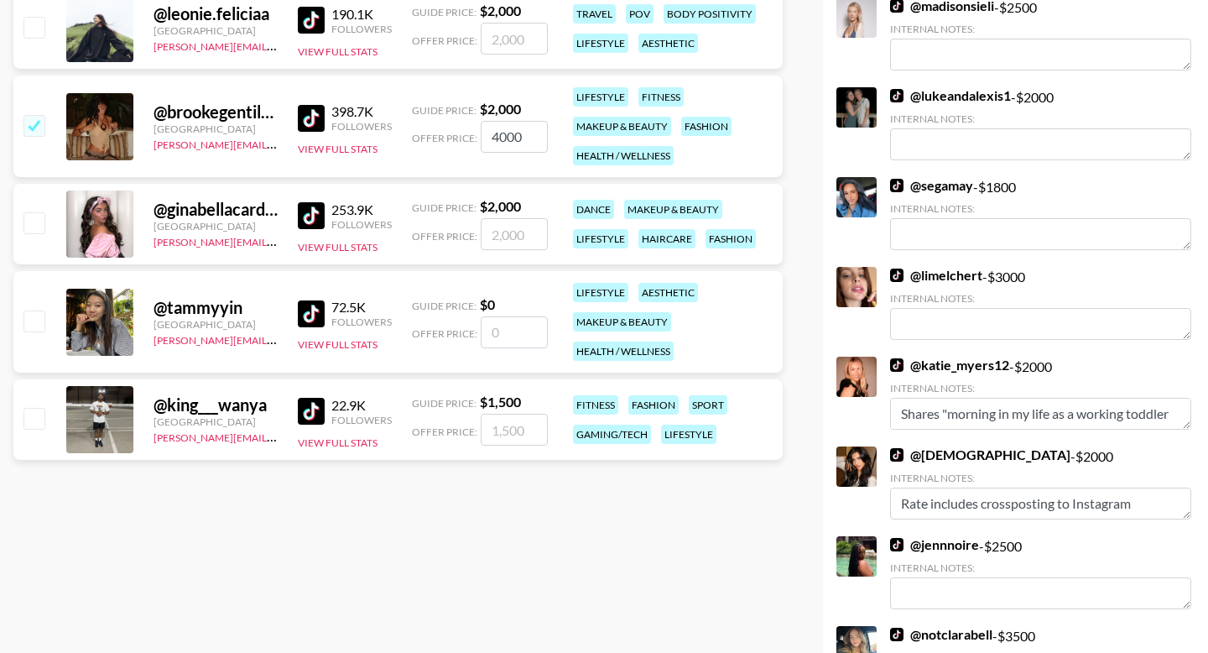
click at [508, 218] on input "number" at bounding box center [514, 234] width 67 height 32
type input "40"
checkbox input "true"
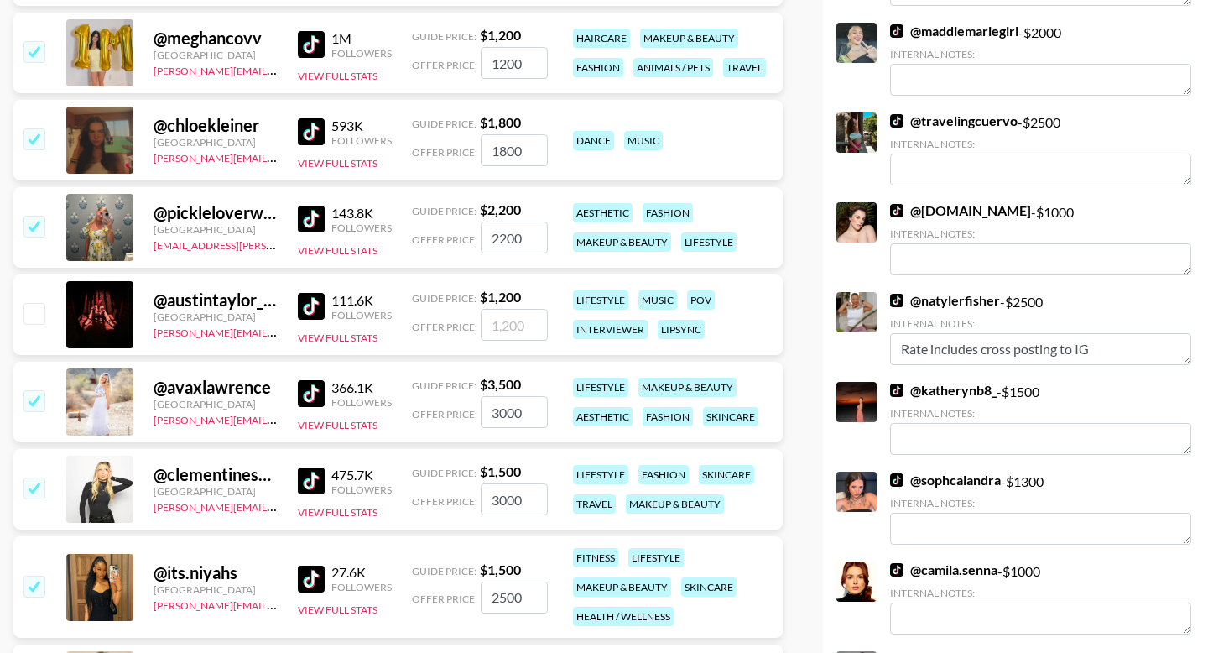
scroll to position [1303, 0]
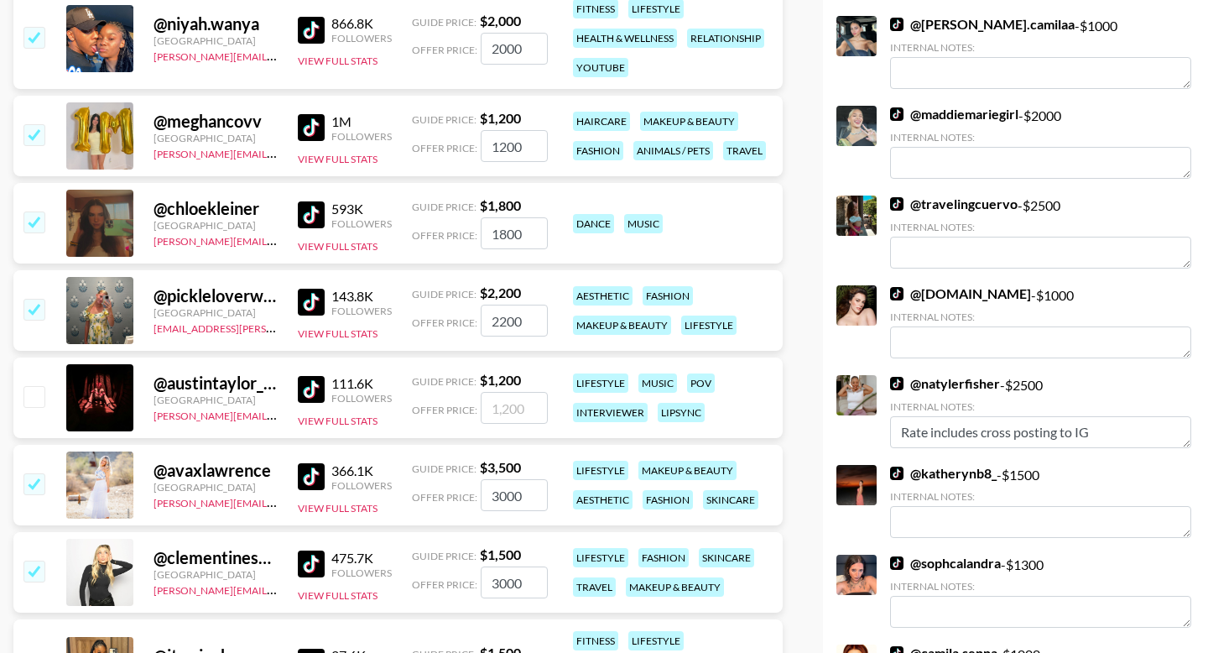
type input "4000"
click at [39, 386] on input "checkbox" at bounding box center [33, 396] width 20 height 20
checkbox input "true"
type input "1200"
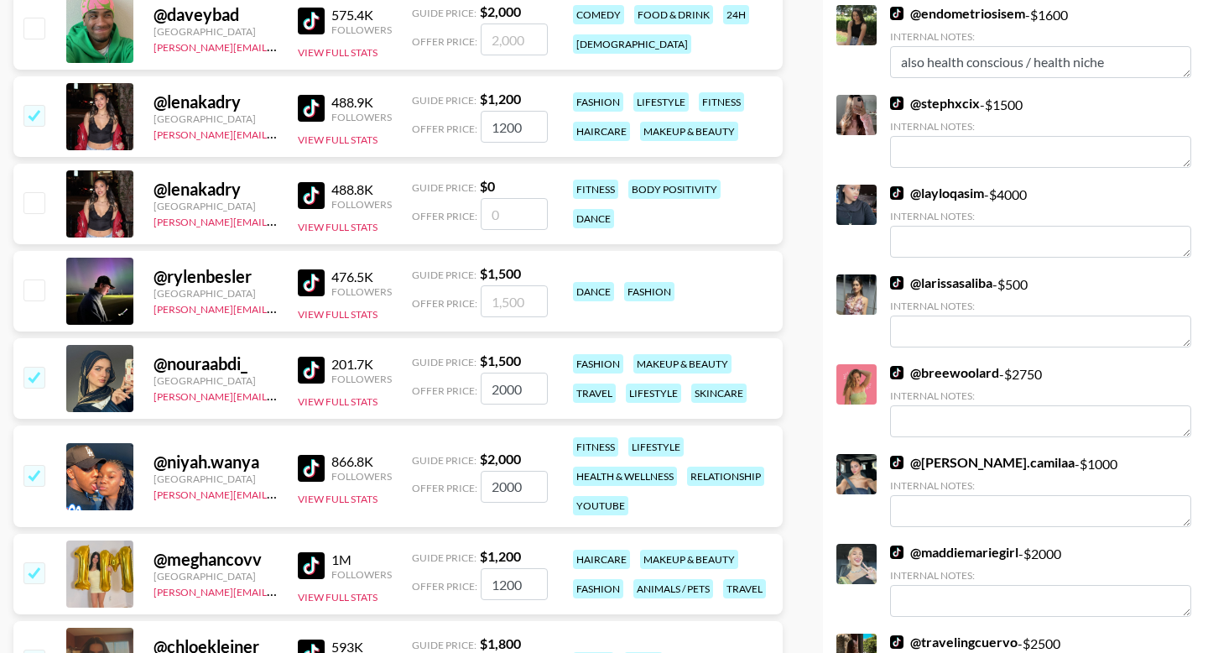
scroll to position [823, 0]
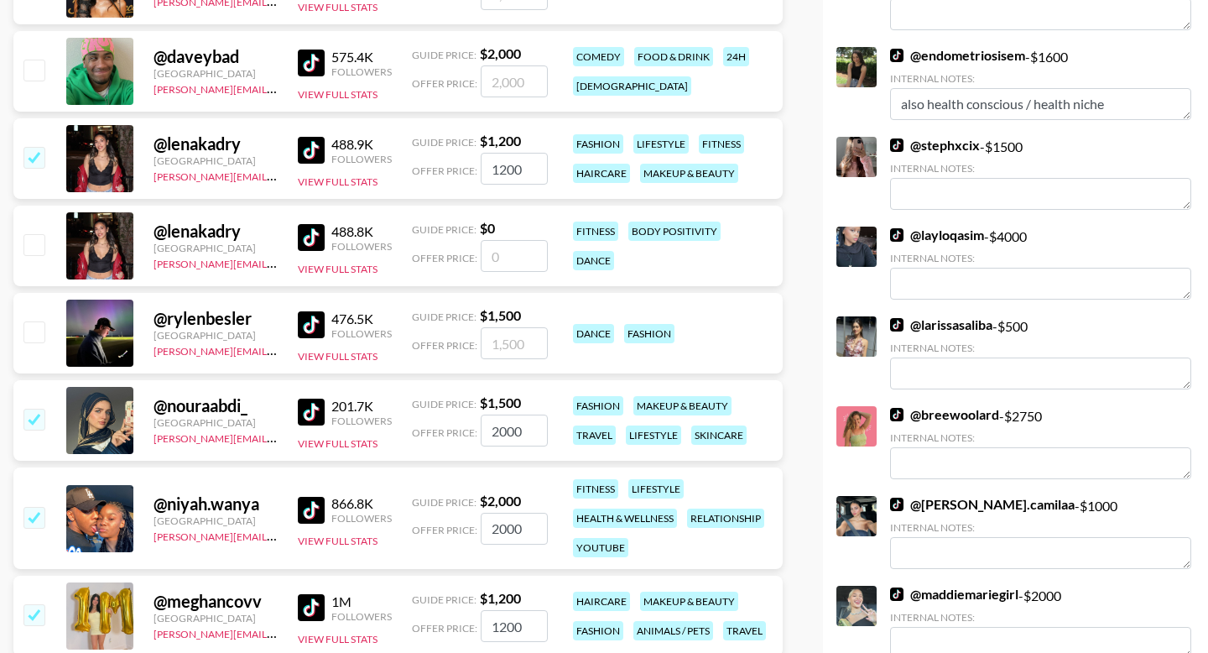
click at [30, 321] on input "checkbox" at bounding box center [33, 331] width 20 height 20
checkbox input "true"
type input "1500"
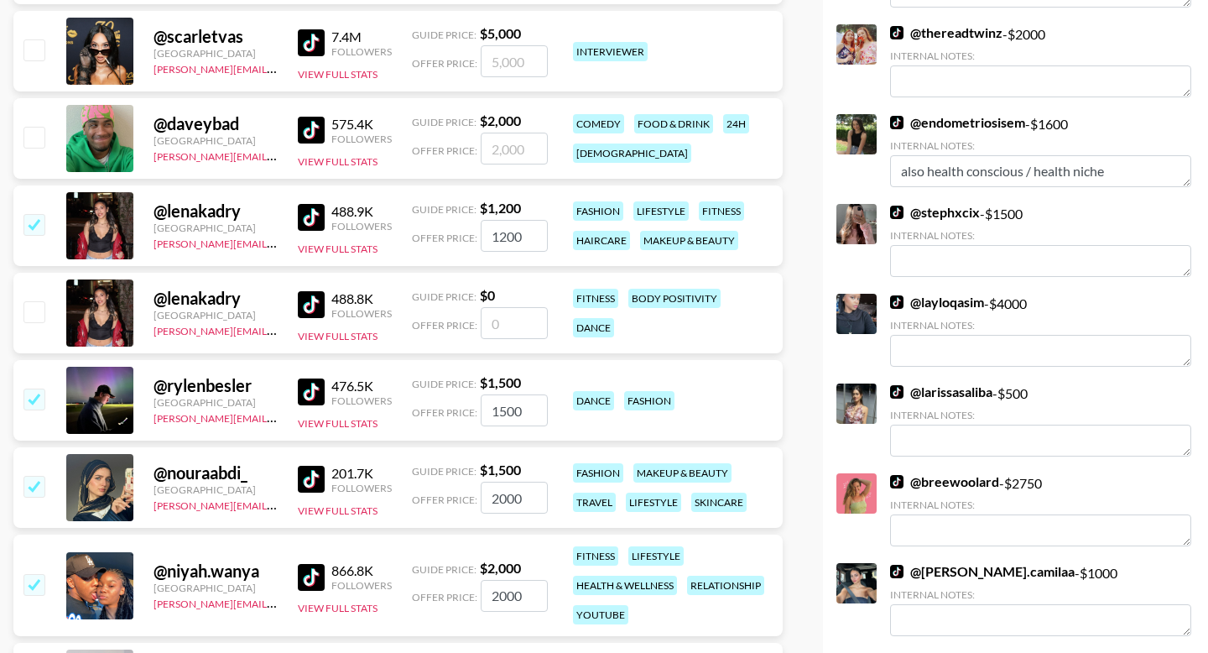
scroll to position [589, 0]
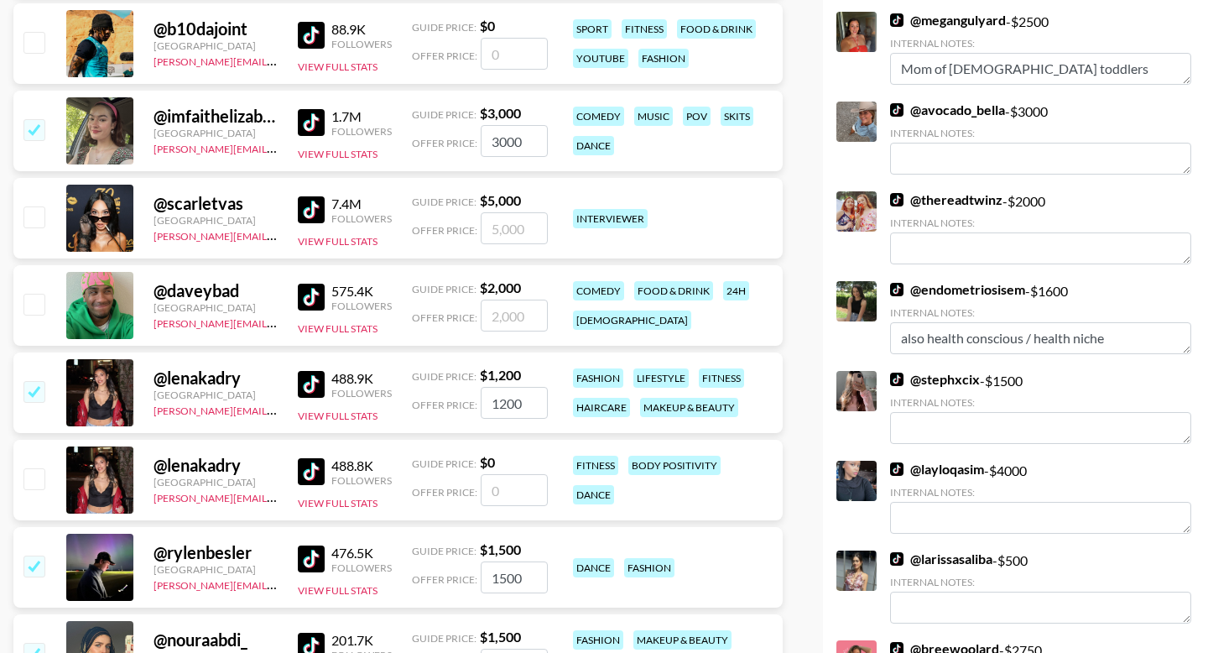
click at [35, 294] on input "checkbox" at bounding box center [33, 304] width 20 height 20
checkbox input "true"
click at [503, 300] on input "2000" at bounding box center [514, 316] width 67 height 32
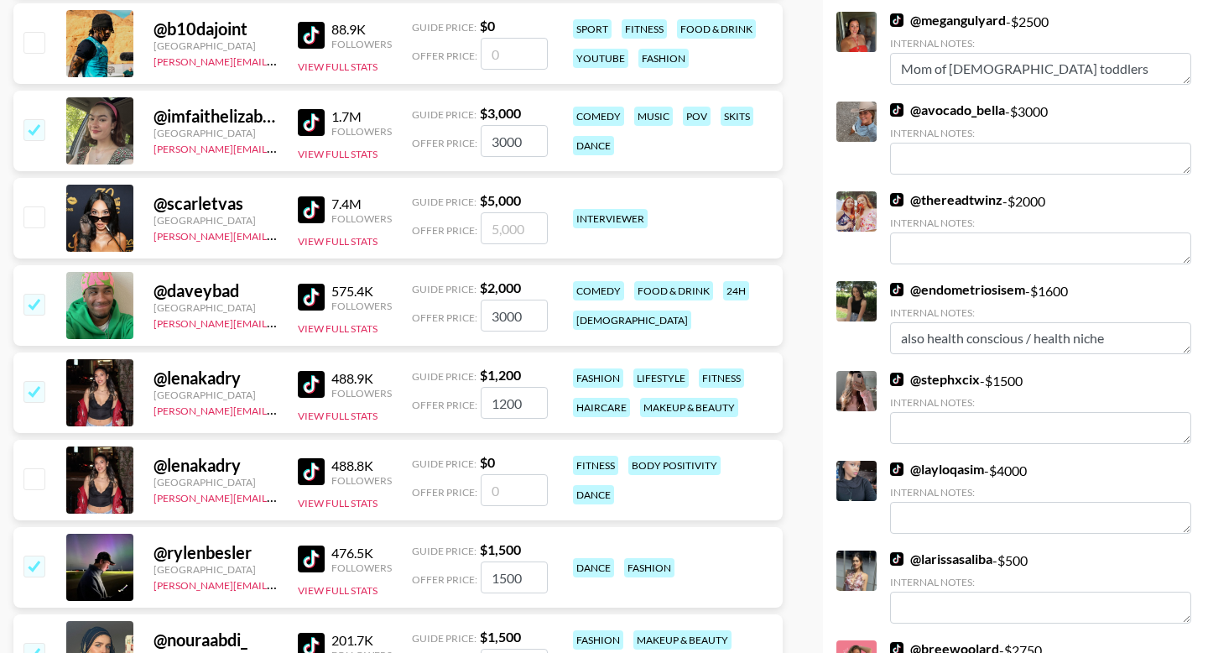
type input "3000"
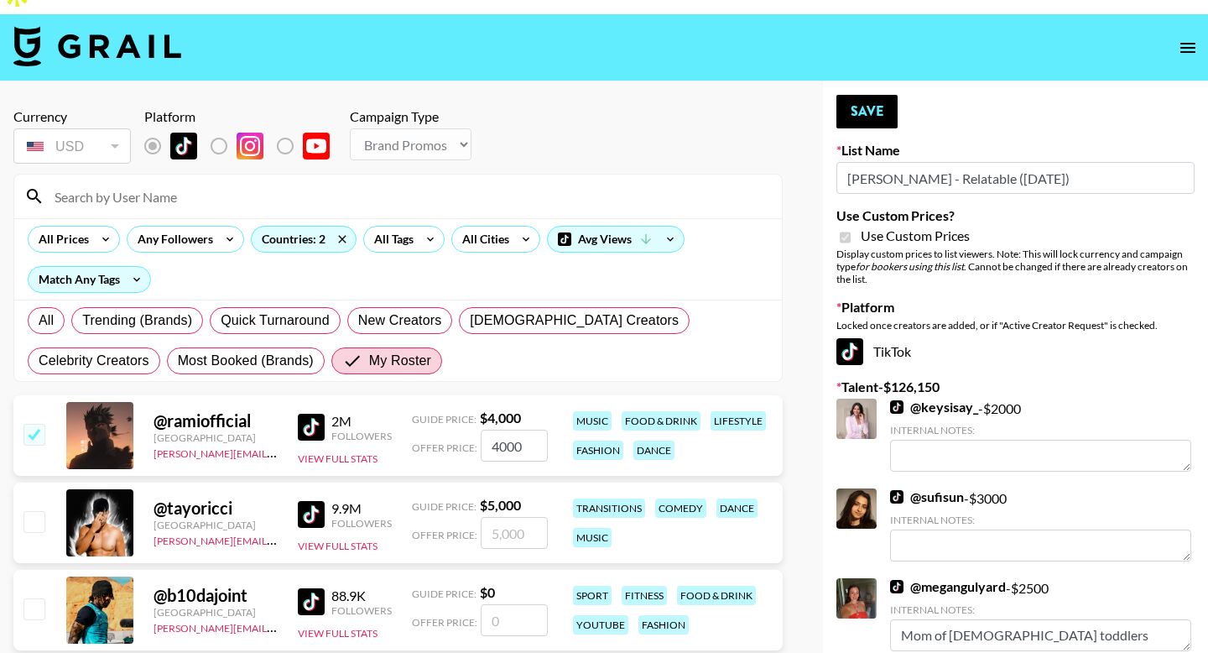
scroll to position [0, 0]
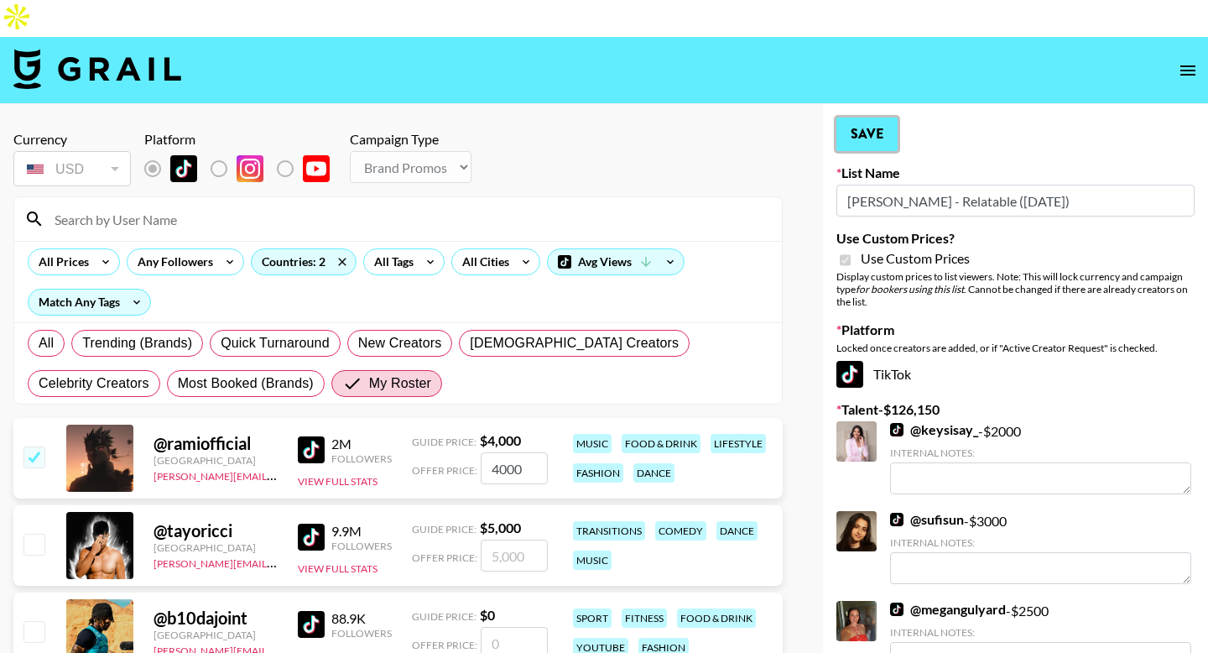
click at [865, 117] on button "Save" at bounding box center [866, 134] width 61 height 34
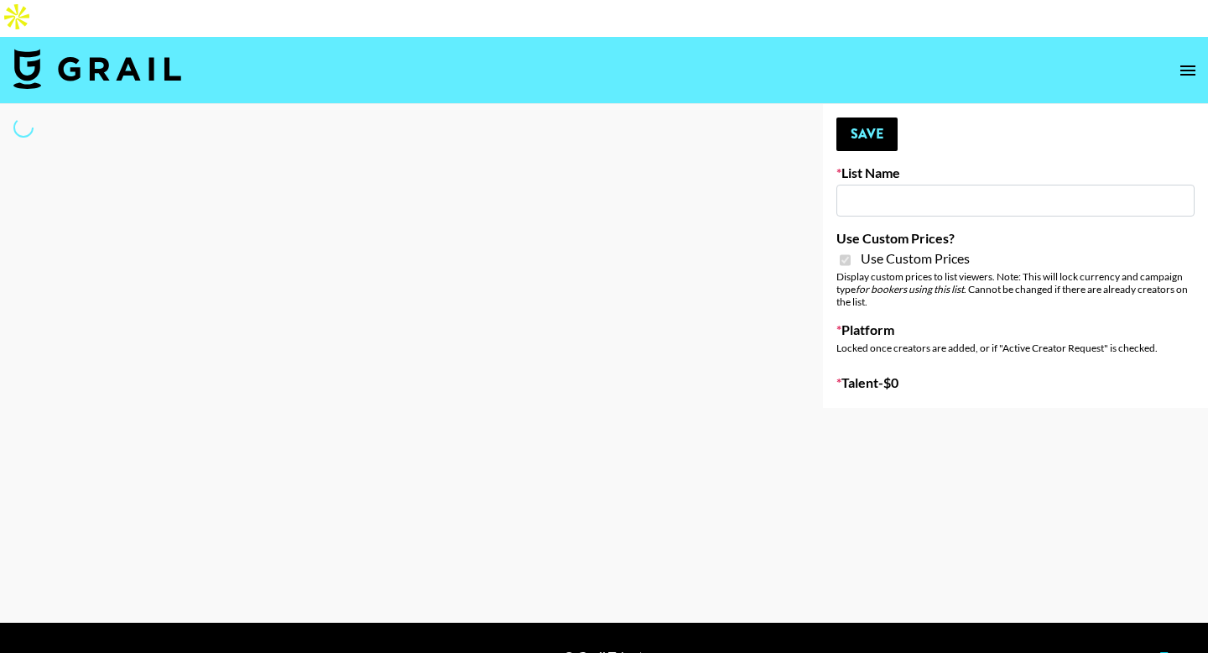
select select "Brand"
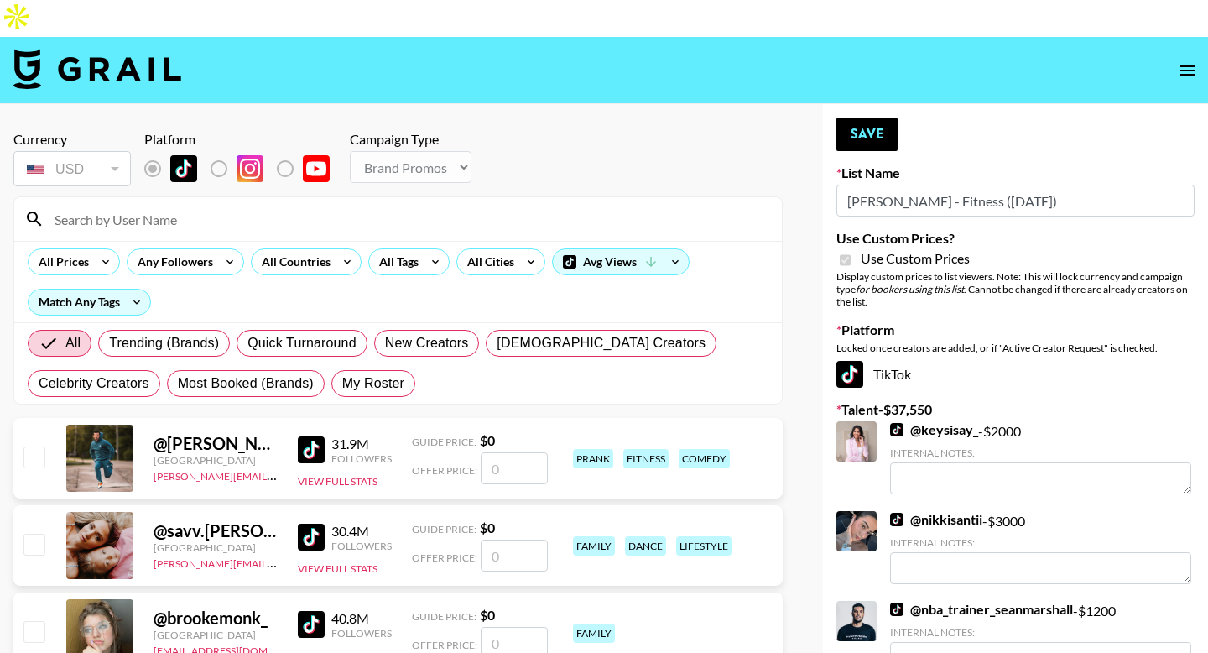
type input "Brickhouse - Fitness (20th Sept)"
checkbox input "true"
click at [373, 373] on span "My Roster" at bounding box center [373, 383] width 62 height 20
click at [342, 383] on input "My Roster" at bounding box center [342, 383] width 0 height 0
radio input "true"
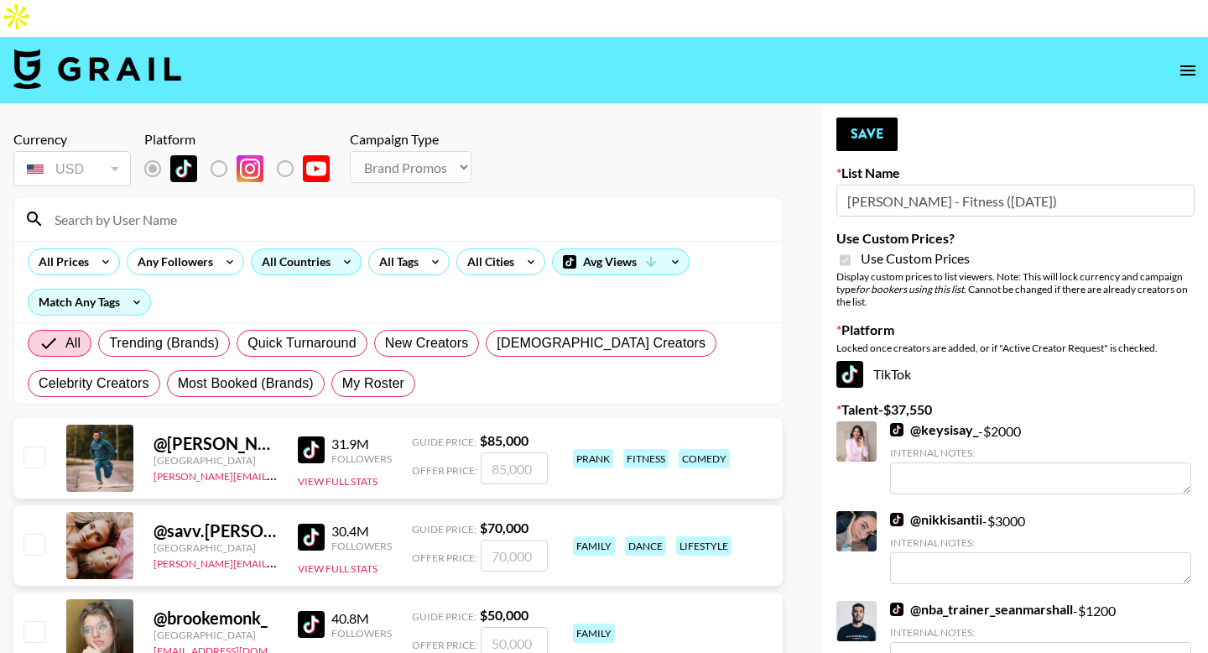
click at [294, 249] on div "All Countries" at bounding box center [293, 261] width 82 height 25
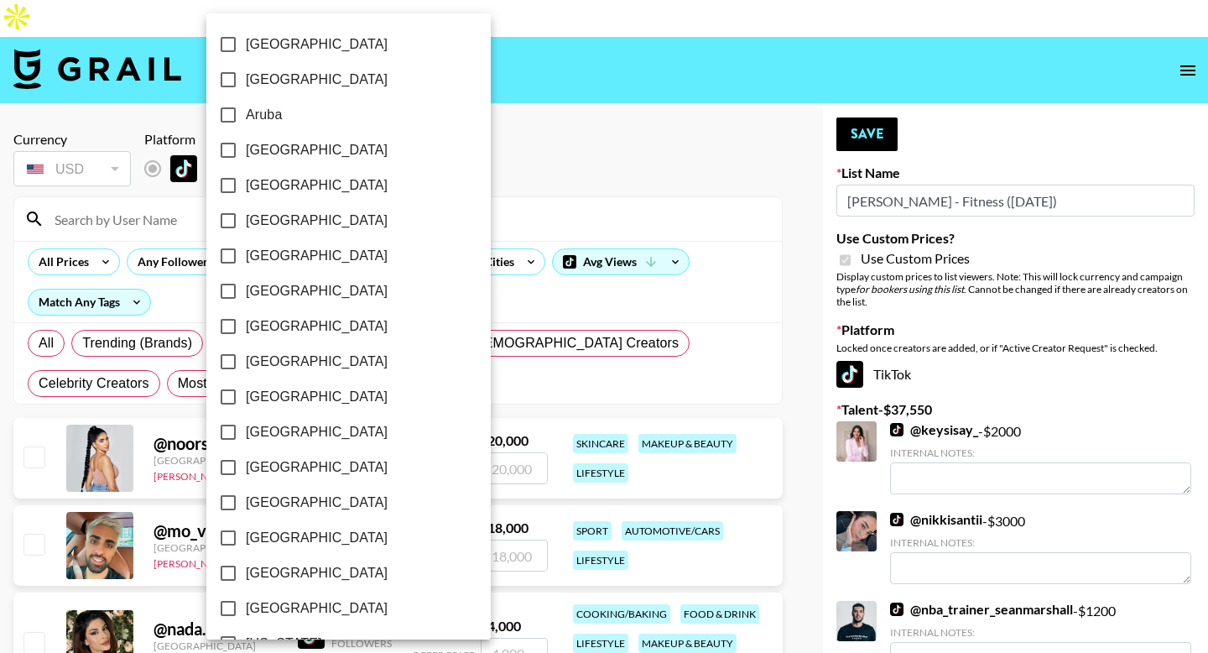
click at [258, 325] on span "[GEOGRAPHIC_DATA]" at bounding box center [317, 326] width 142 height 20
click at [246, 325] on input "[GEOGRAPHIC_DATA]" at bounding box center [228, 326] width 35 height 35
checkbox input "true"
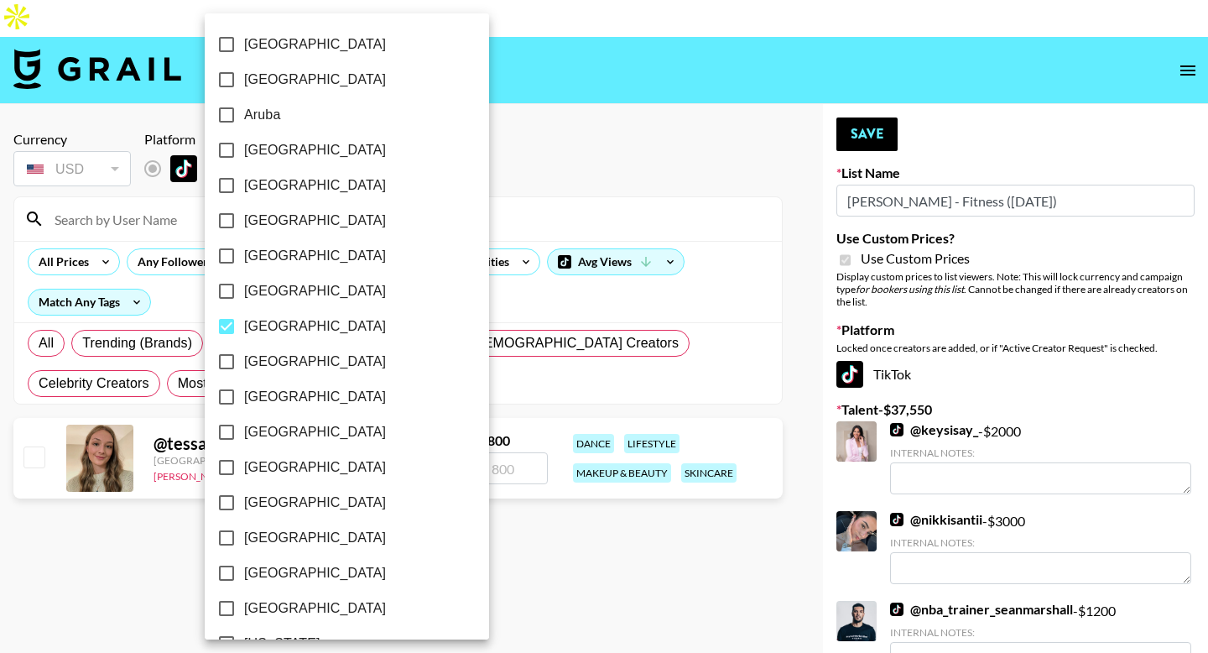
scroll to position [1304, 0]
click at [257, 577] on span "[GEOGRAPHIC_DATA]" at bounding box center [315, 573] width 142 height 20
click at [244, 577] on input "[GEOGRAPHIC_DATA]" at bounding box center [226, 572] width 35 height 35
checkbox input "true"
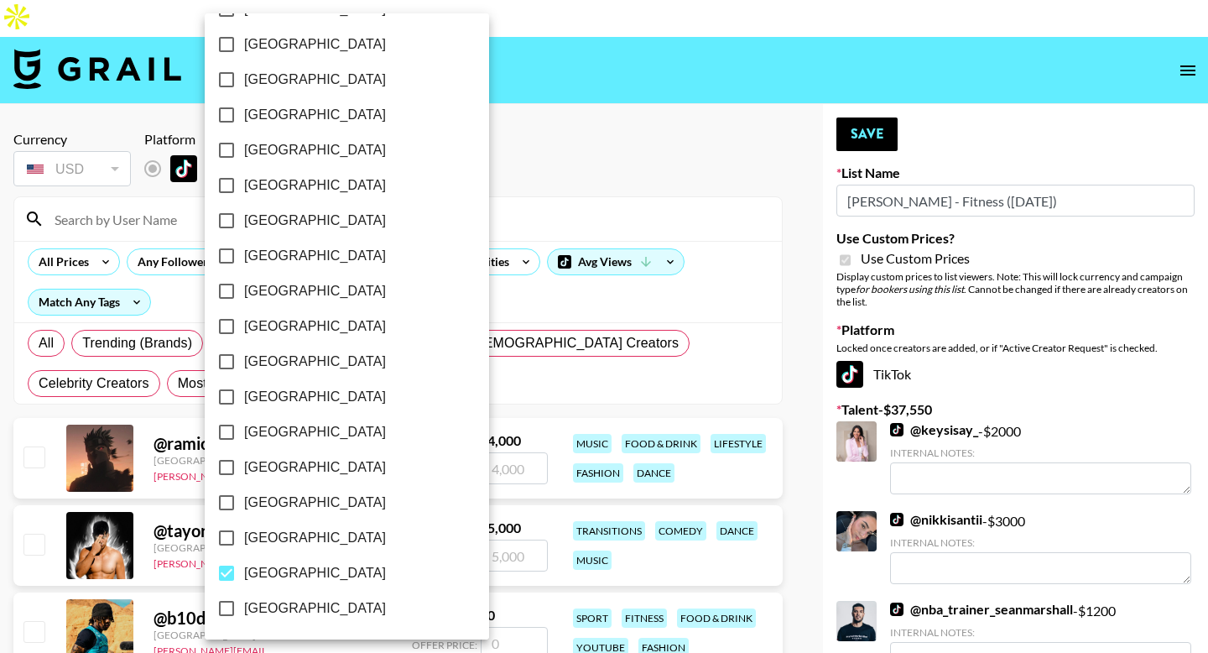
click at [2, 395] on div at bounding box center [604, 326] width 1208 height 653
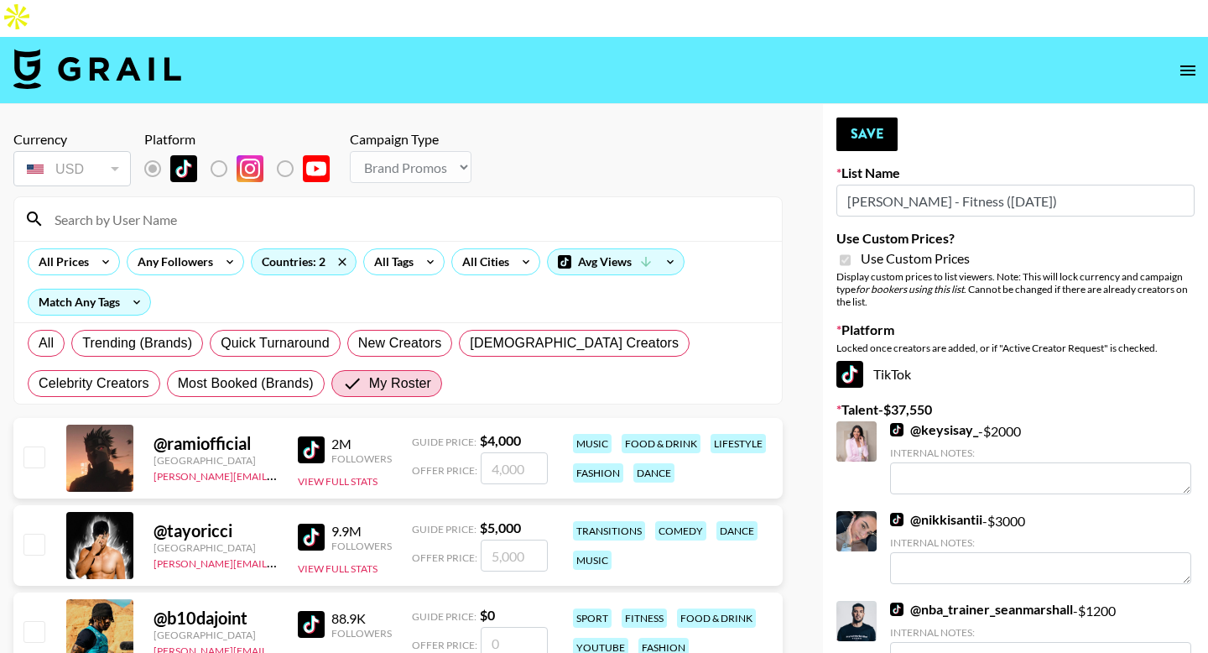
click at [35, 446] on input "checkbox" at bounding box center [33, 456] width 20 height 20
checkbox input "true"
type input "4000"
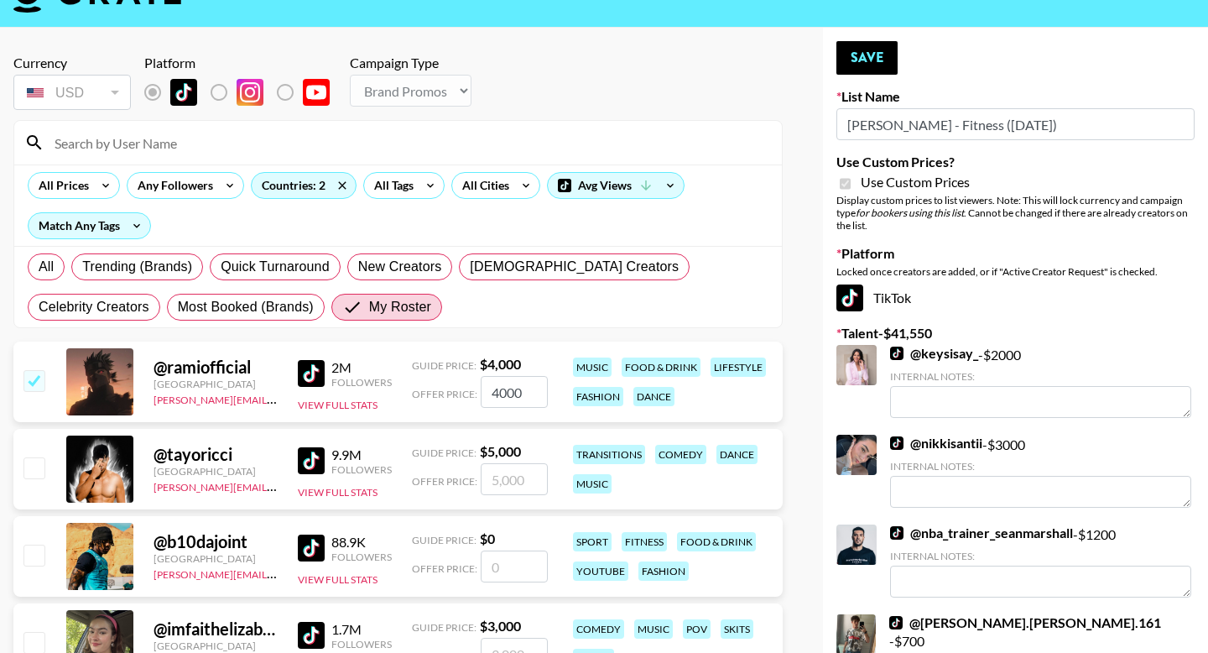
scroll to position [332, 0]
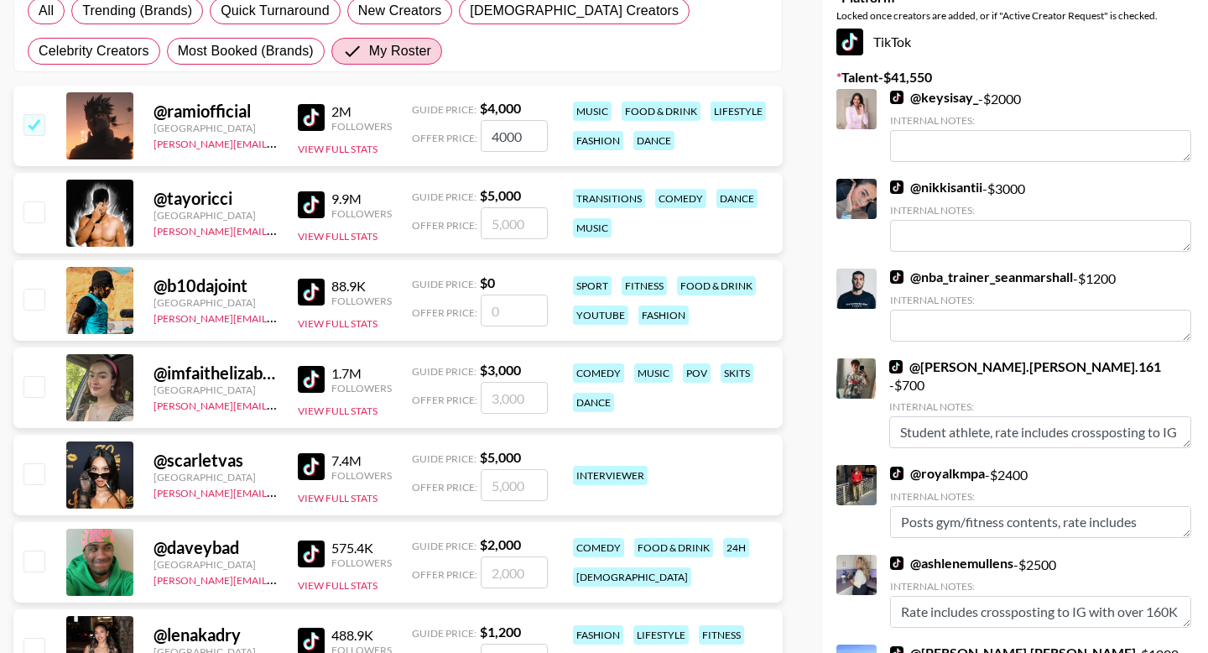
click at [35, 463] on input "checkbox" at bounding box center [33, 473] width 20 height 20
checkbox input "true"
type input "5000"
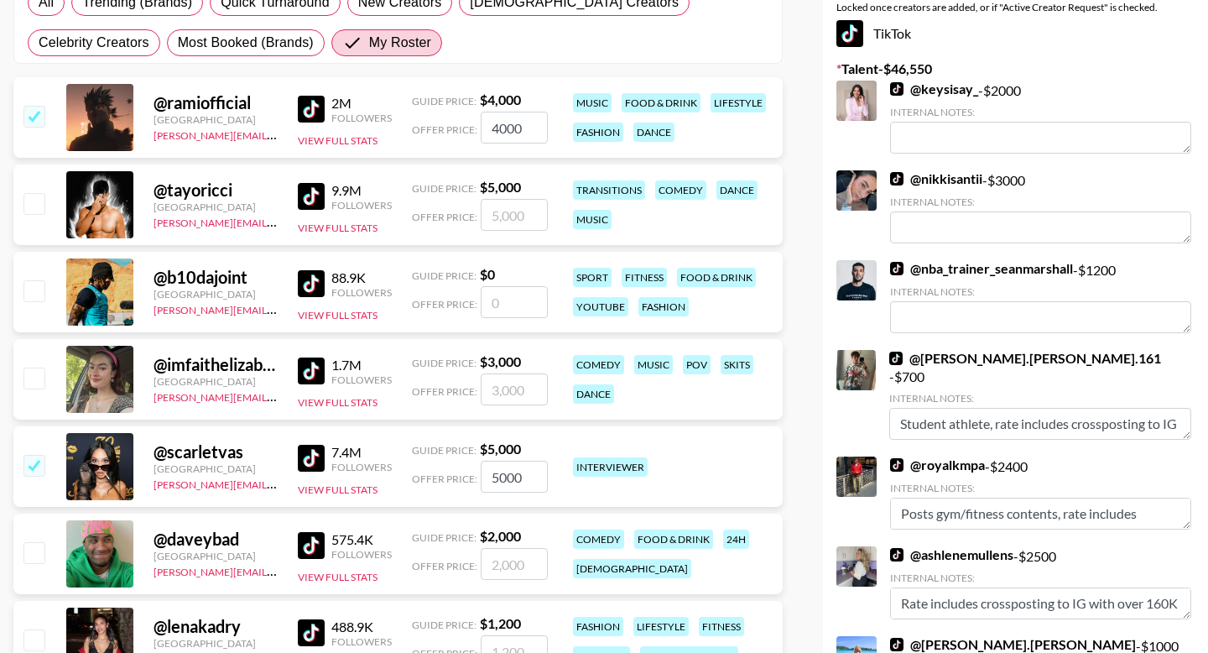
scroll to position [472, 0]
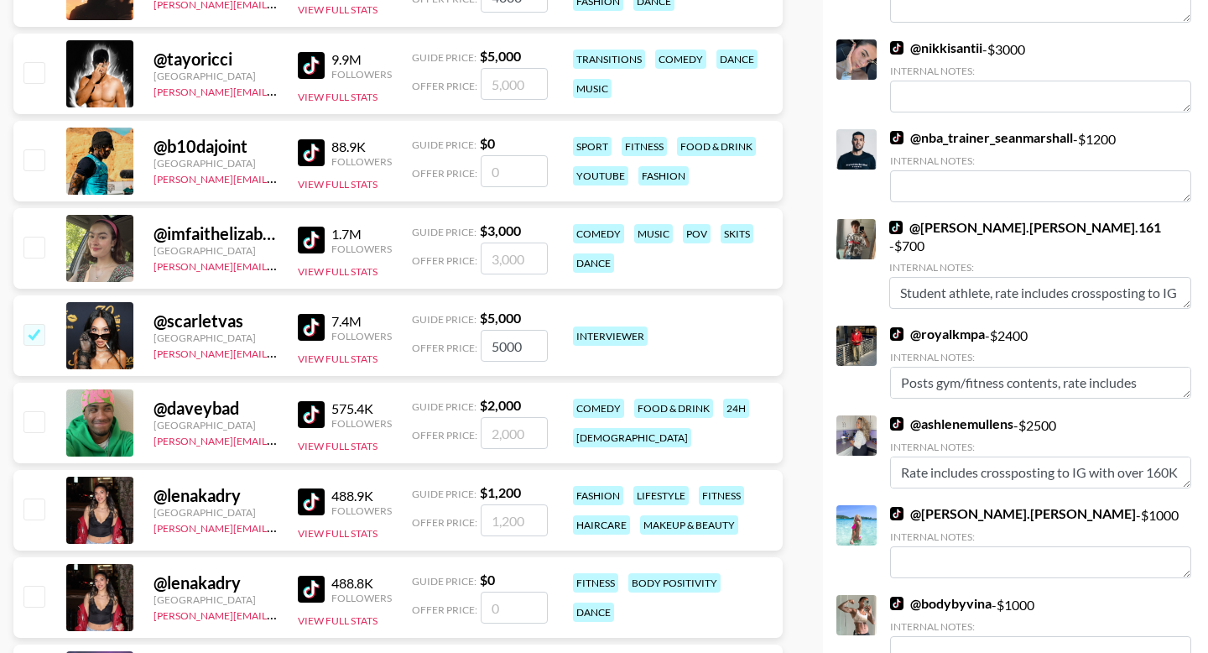
click at [519, 417] on input "number" at bounding box center [514, 433] width 67 height 32
type input "30"
checkbox input "true"
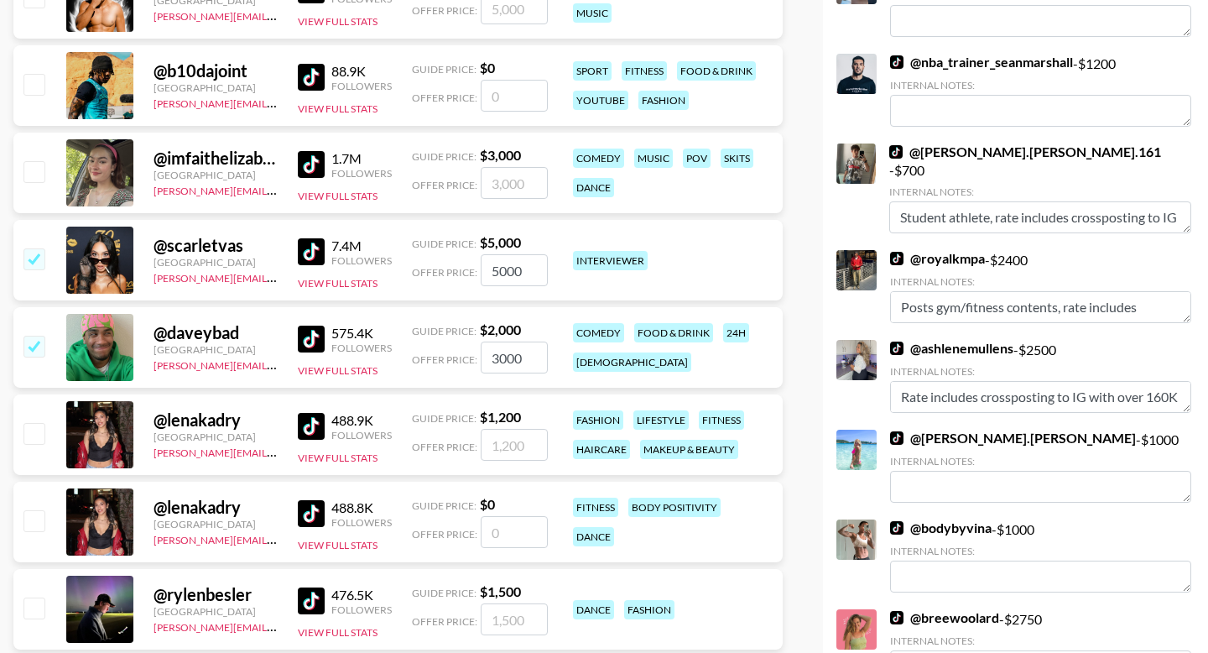
scroll to position [550, 0]
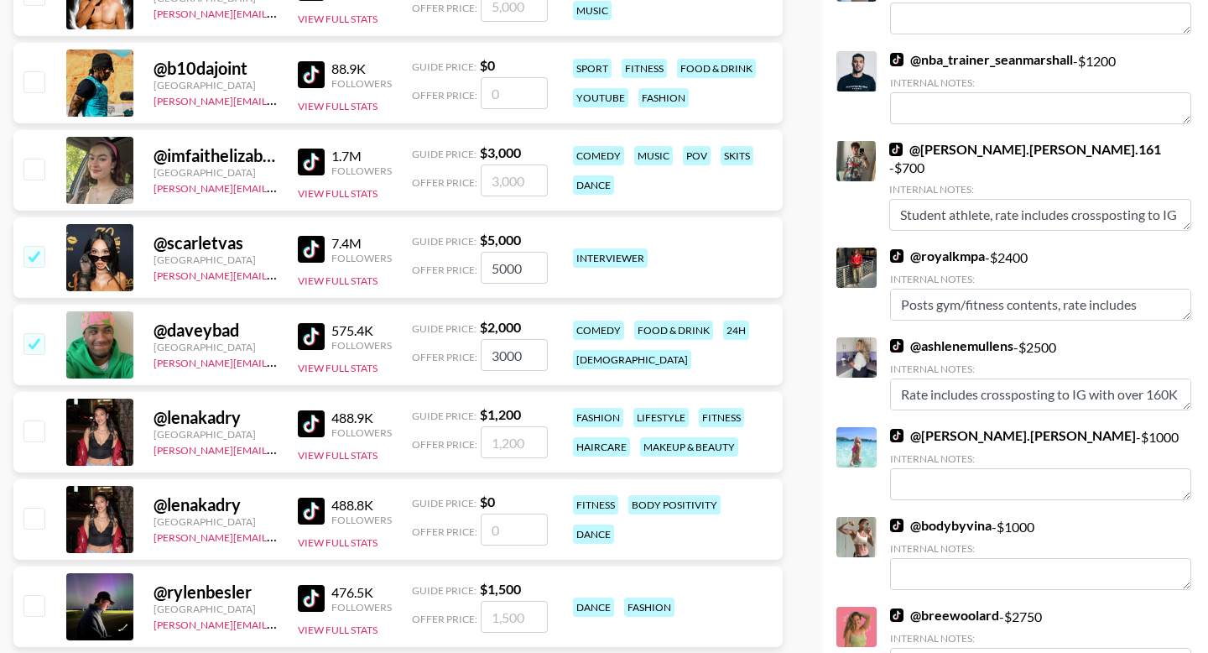
type input "3000"
click at [493, 426] on input "number" at bounding box center [514, 442] width 67 height 32
type input "2"
checkbox input "true"
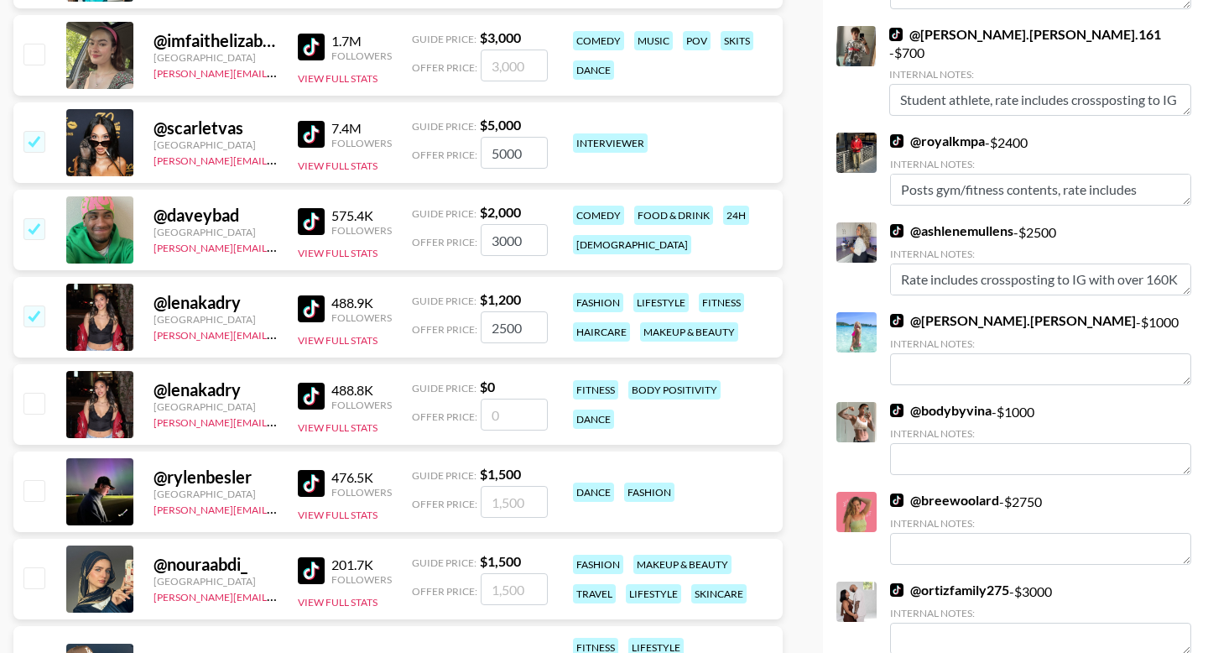
scroll to position [769, 0]
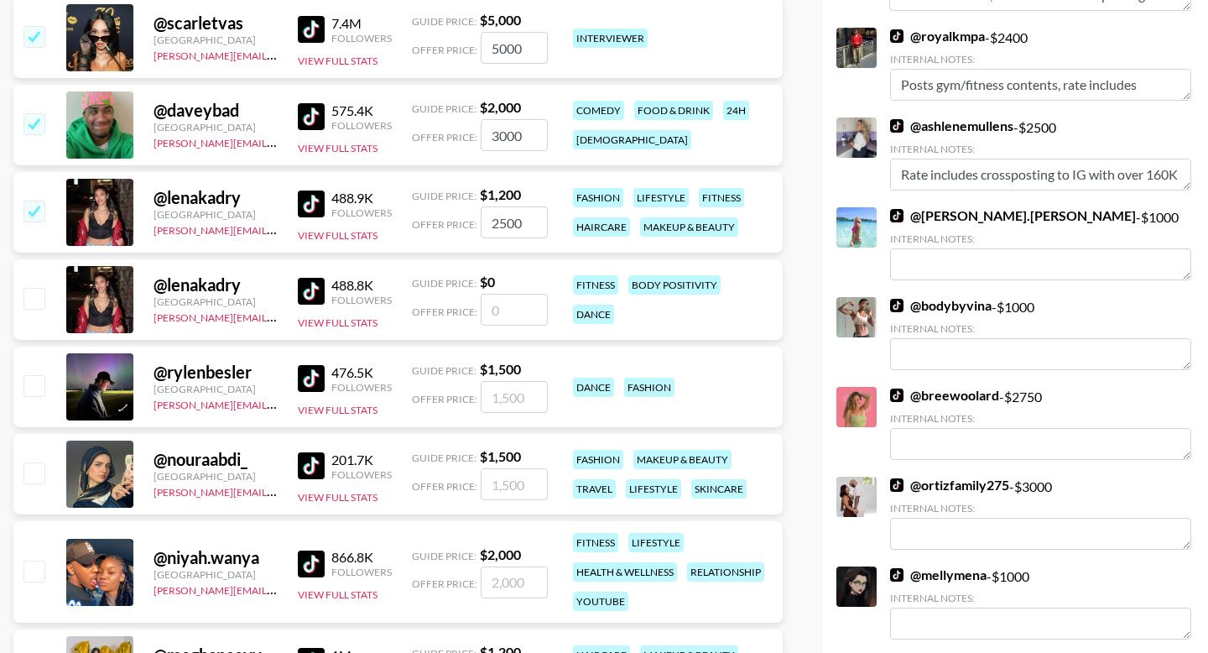
type input "2500"
click at [483, 468] on input "number" at bounding box center [514, 484] width 67 height 32
type input "3"
checkbox input "true"
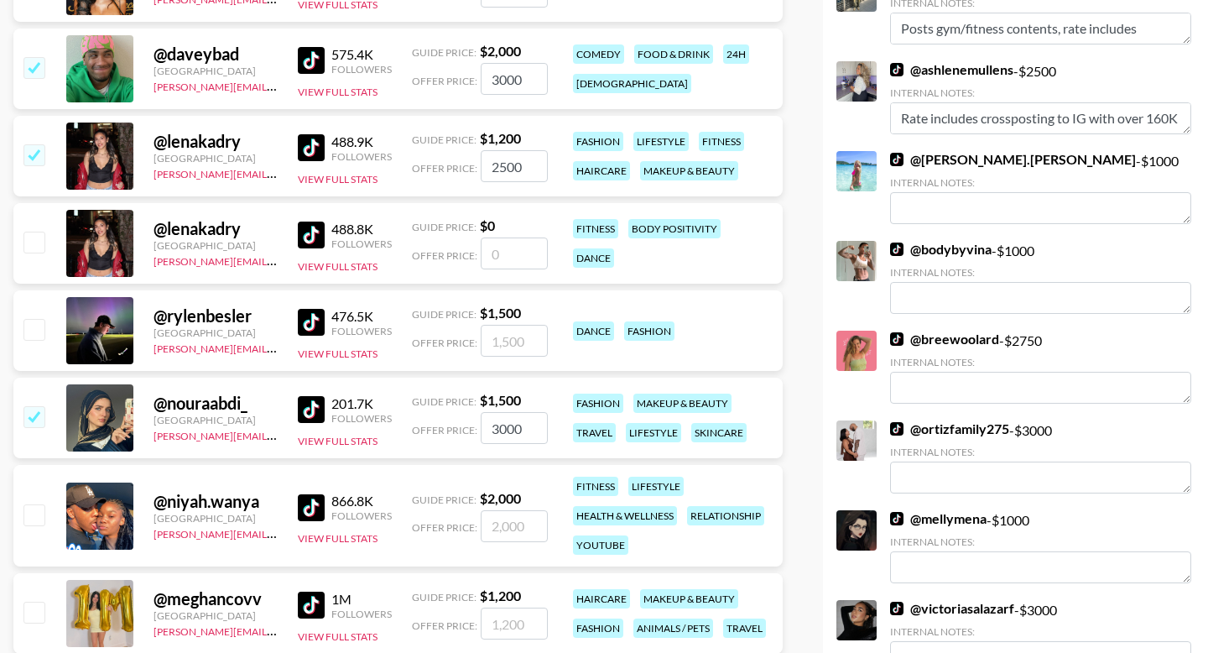
scroll to position [946, 0]
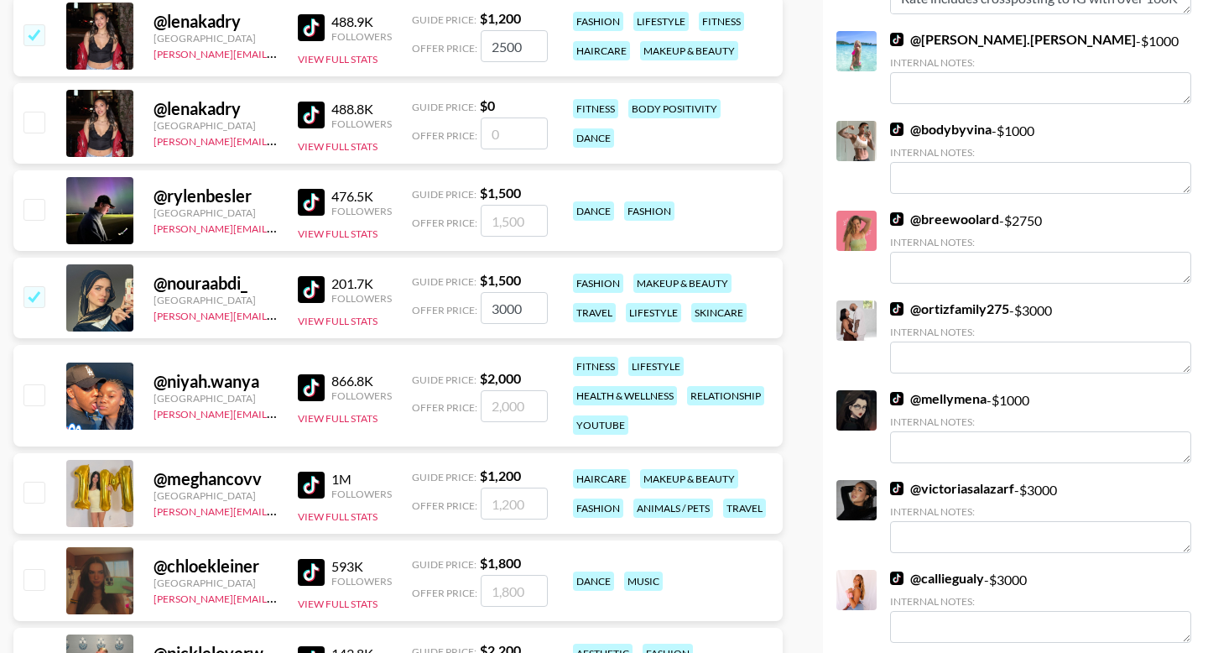
type input "3000"
click at [517, 487] on input "number" at bounding box center [514, 503] width 67 height 32
type input "1"
checkbox input "true"
type input "1500"
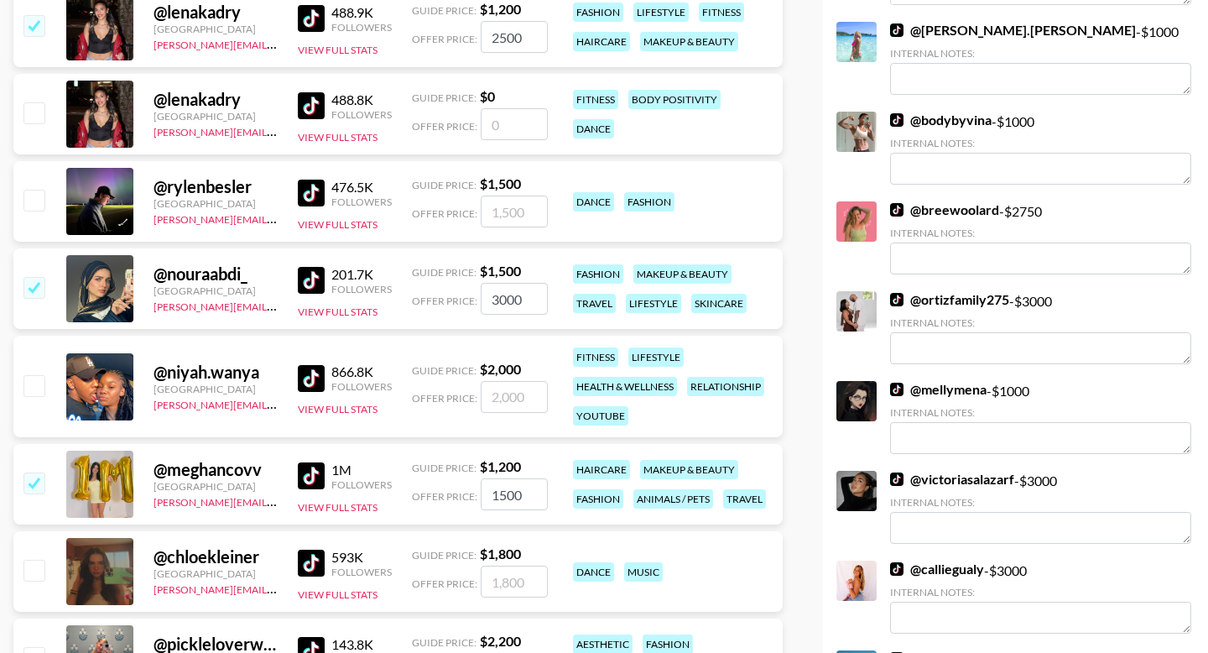
scroll to position [965, 0]
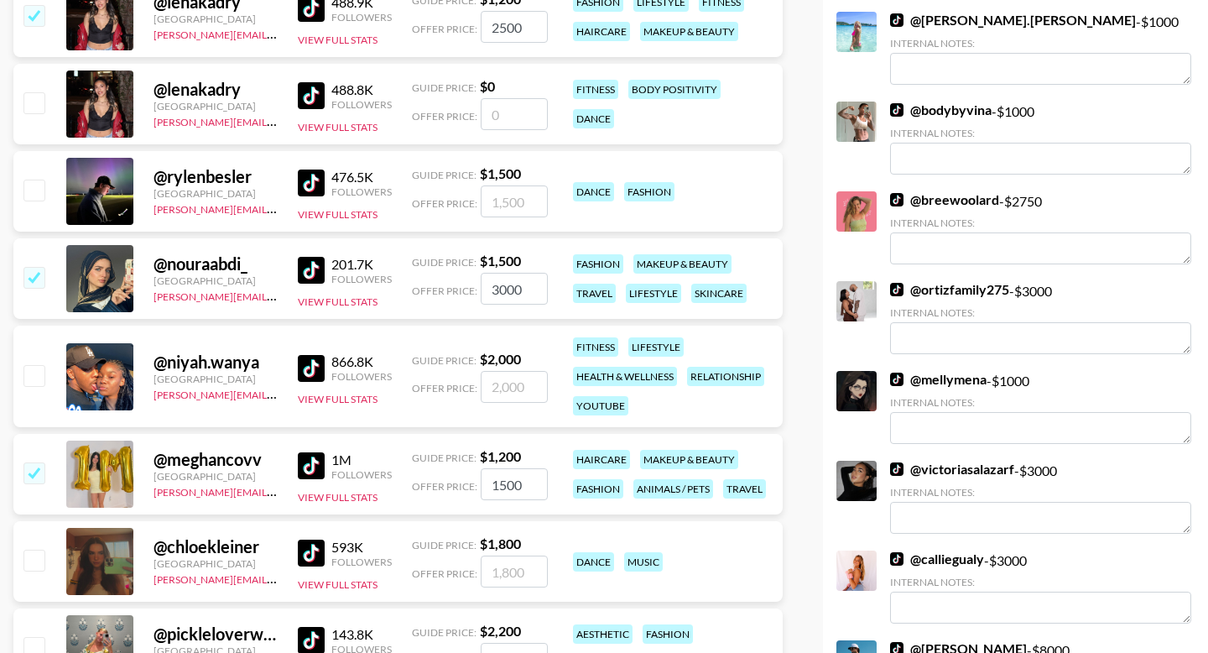
click at [25, 550] on input "checkbox" at bounding box center [33, 560] width 20 height 20
checkbox input "true"
type input "1800"
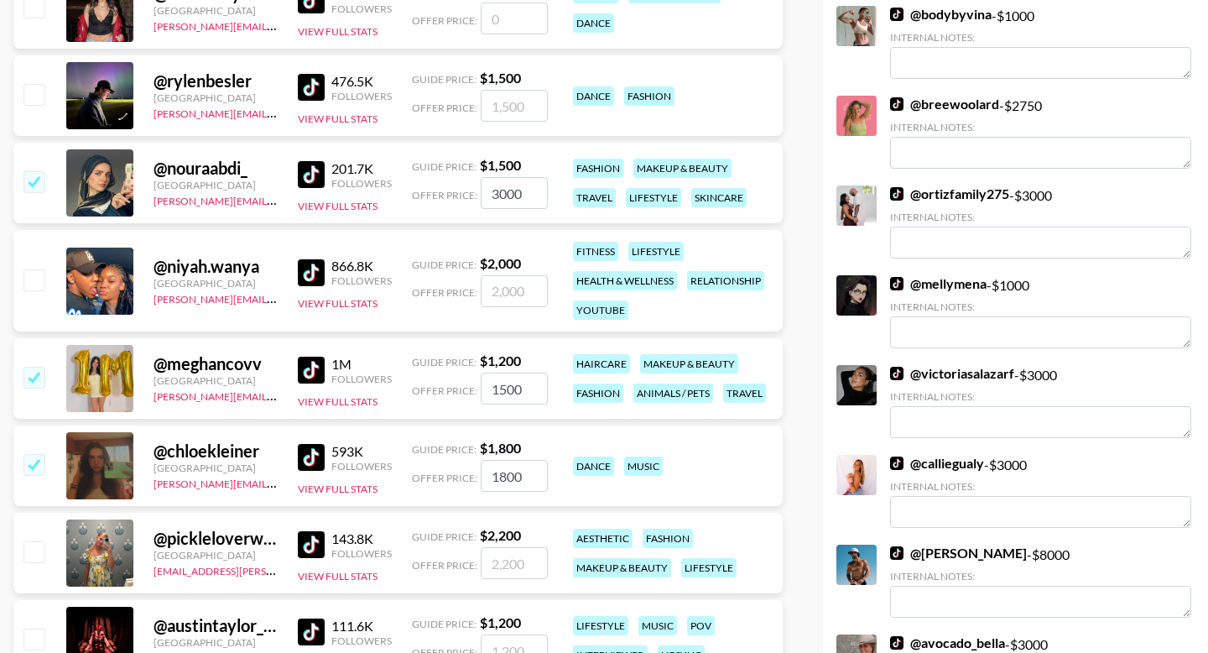
click at [33, 541] on input "checkbox" at bounding box center [33, 551] width 20 height 20
checkbox input "true"
type input "2200"
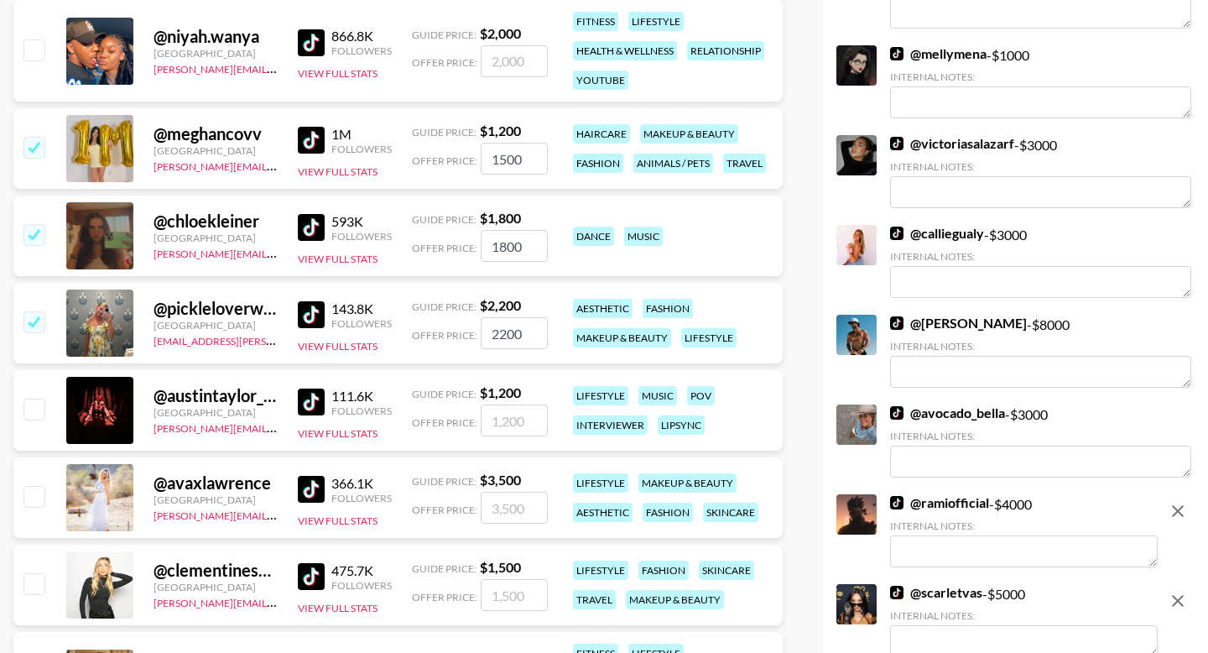
scroll to position [1315, 0]
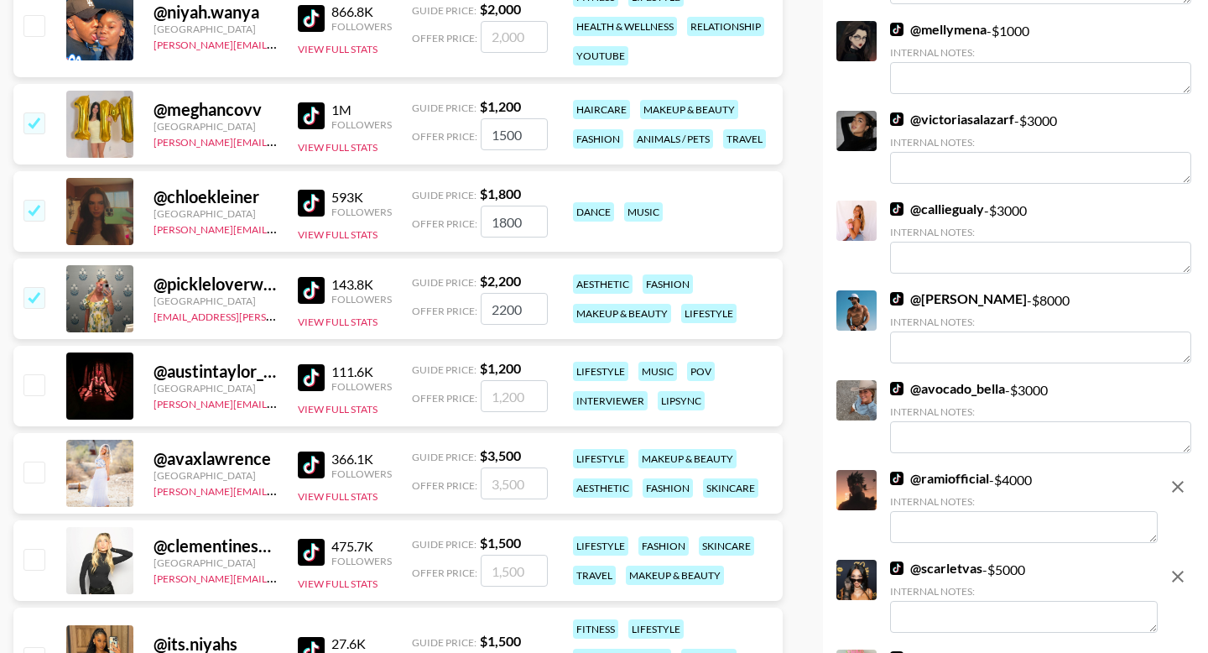
click at [33, 461] on input "checkbox" at bounding box center [33, 471] width 20 height 20
checkbox input "true"
type input "3500"
click at [489, 555] on input "number" at bounding box center [514, 571] width 67 height 32
type input "3"
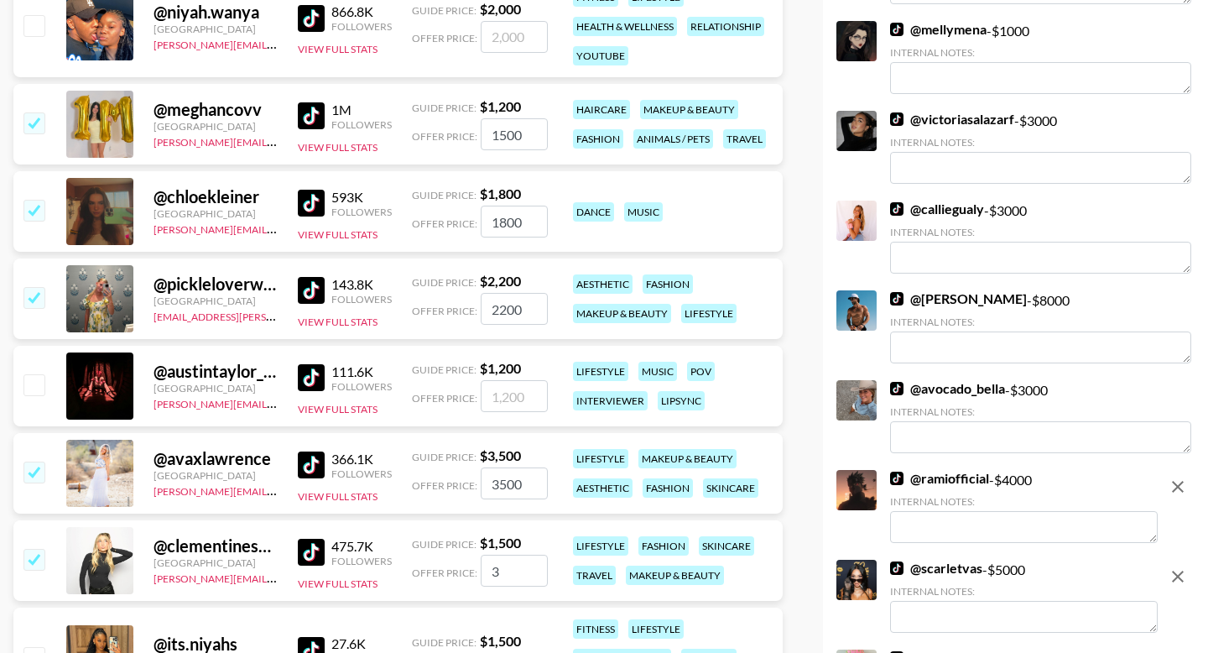
checkbox input "true"
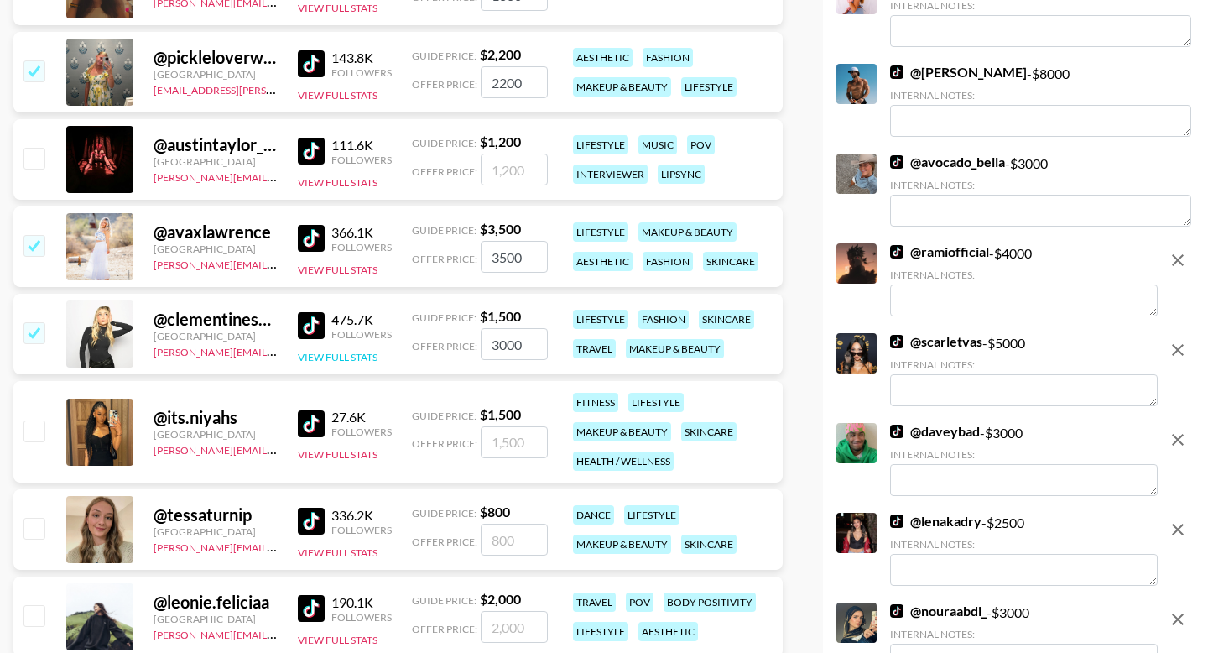
scroll to position [1613, 0]
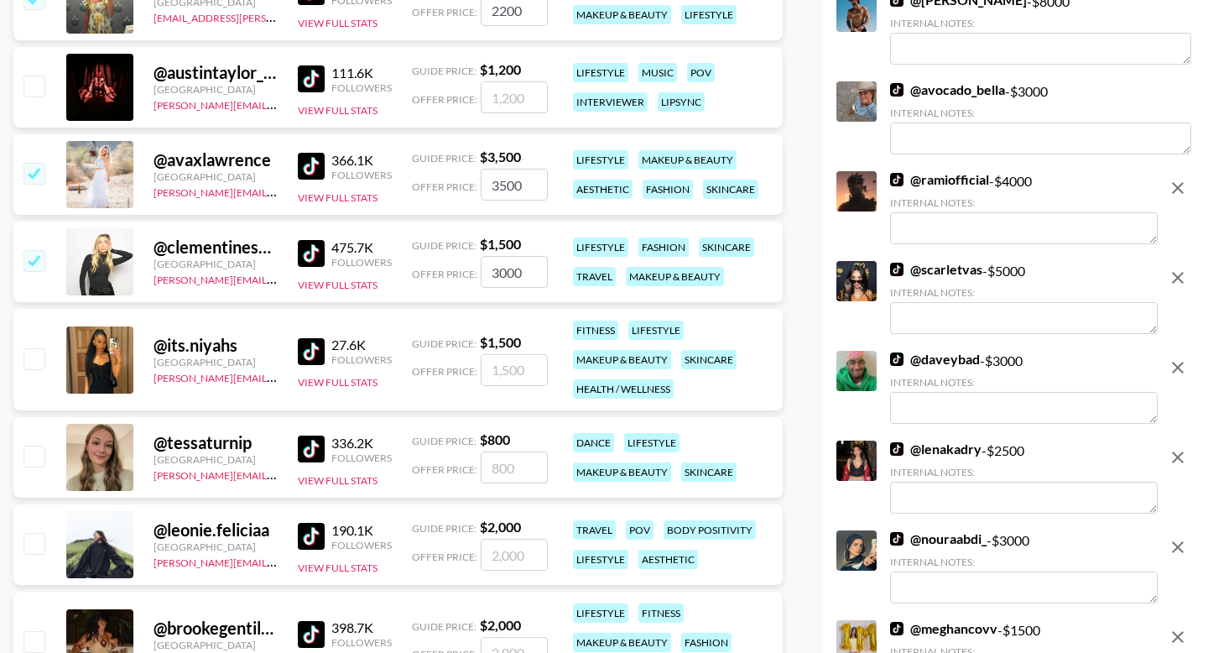
type input "3000"
click at [506, 354] on input "number" at bounding box center [514, 370] width 67 height 32
type input "3000"
click at [510, 451] on input "number" at bounding box center [514, 467] width 67 height 32
type input "150"
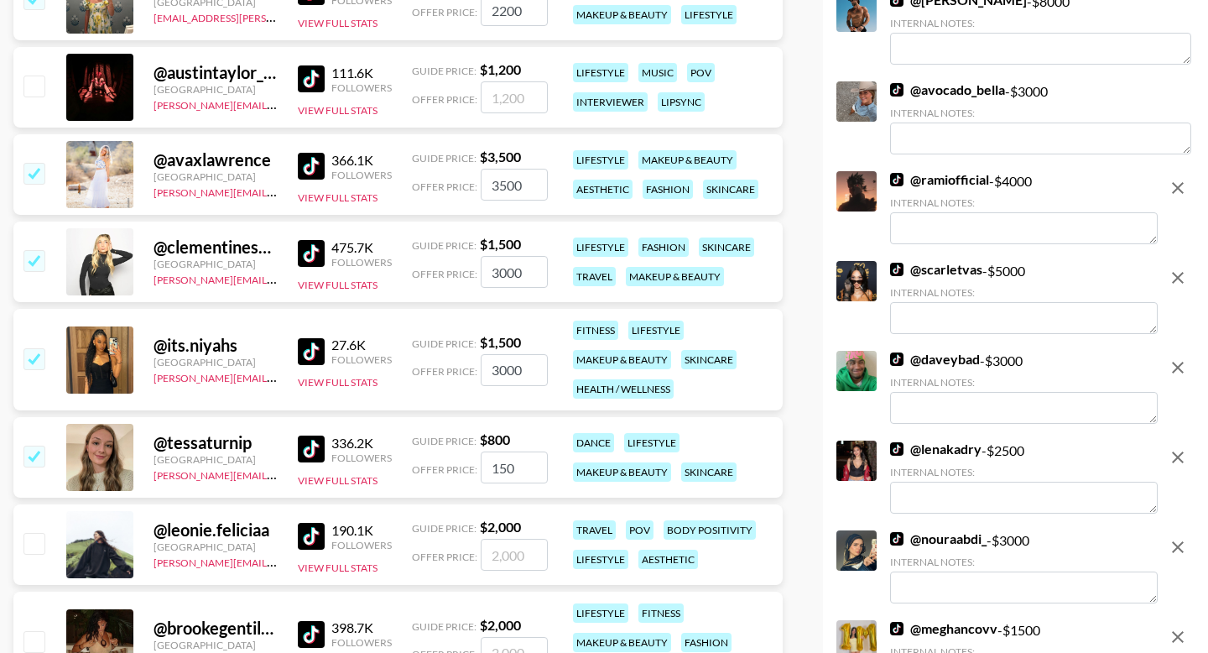
checkbox input "true"
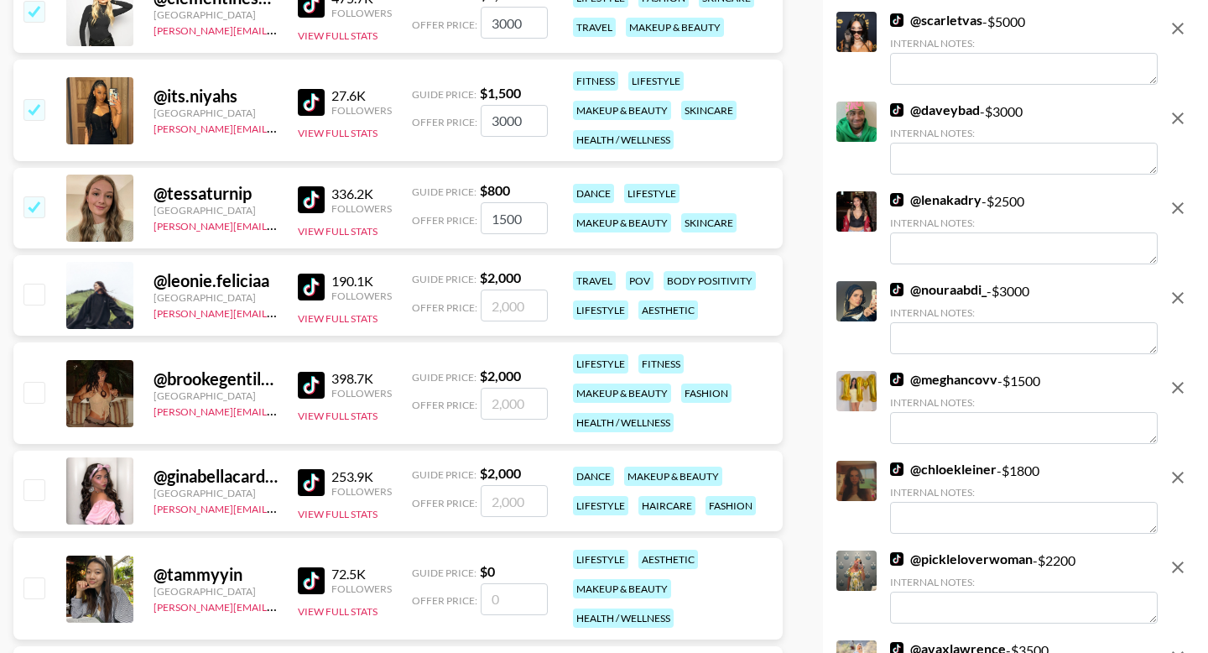
scroll to position [1910, 0]
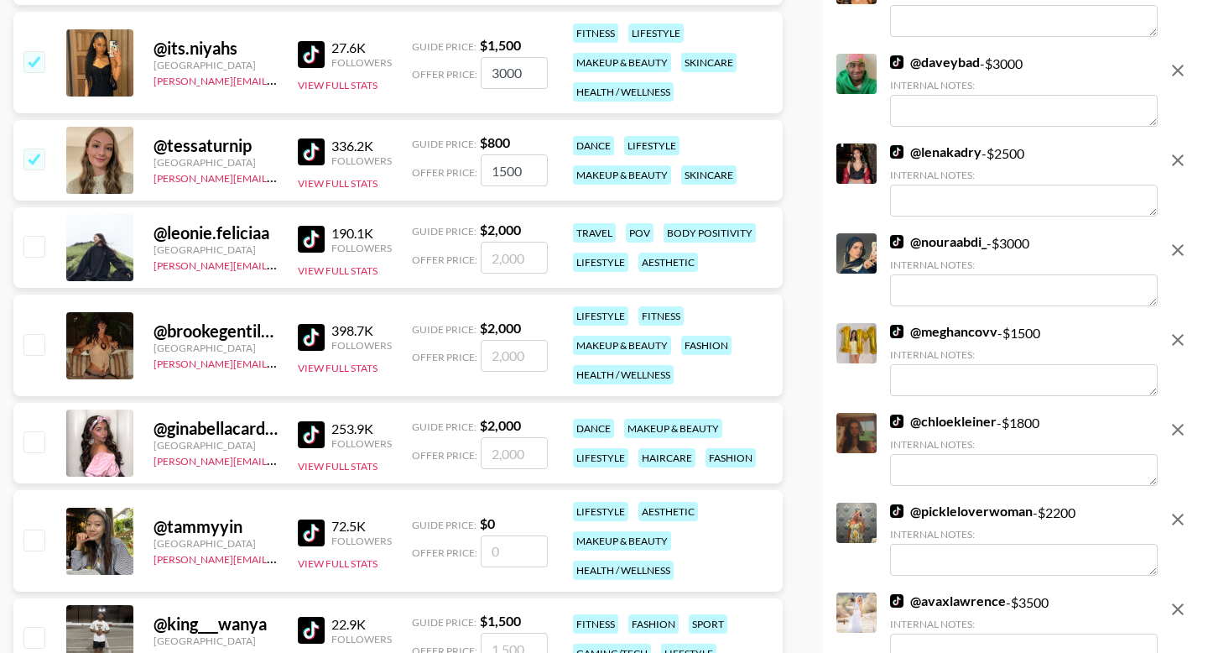
type input "1500"
click at [507, 340] on input "number" at bounding box center [514, 356] width 67 height 32
type input "3"
checkbox input "true"
type input "3500"
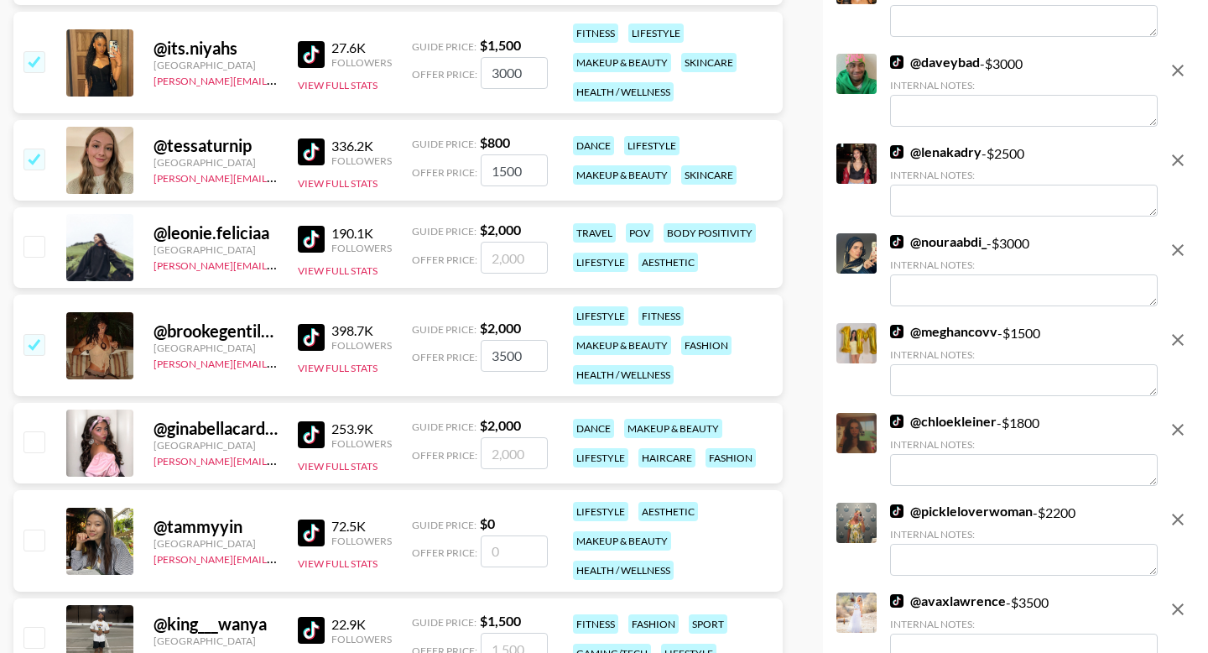
click at [509, 437] on input "number" at bounding box center [514, 453] width 67 height 32
checkbox input "true"
type input "4000"
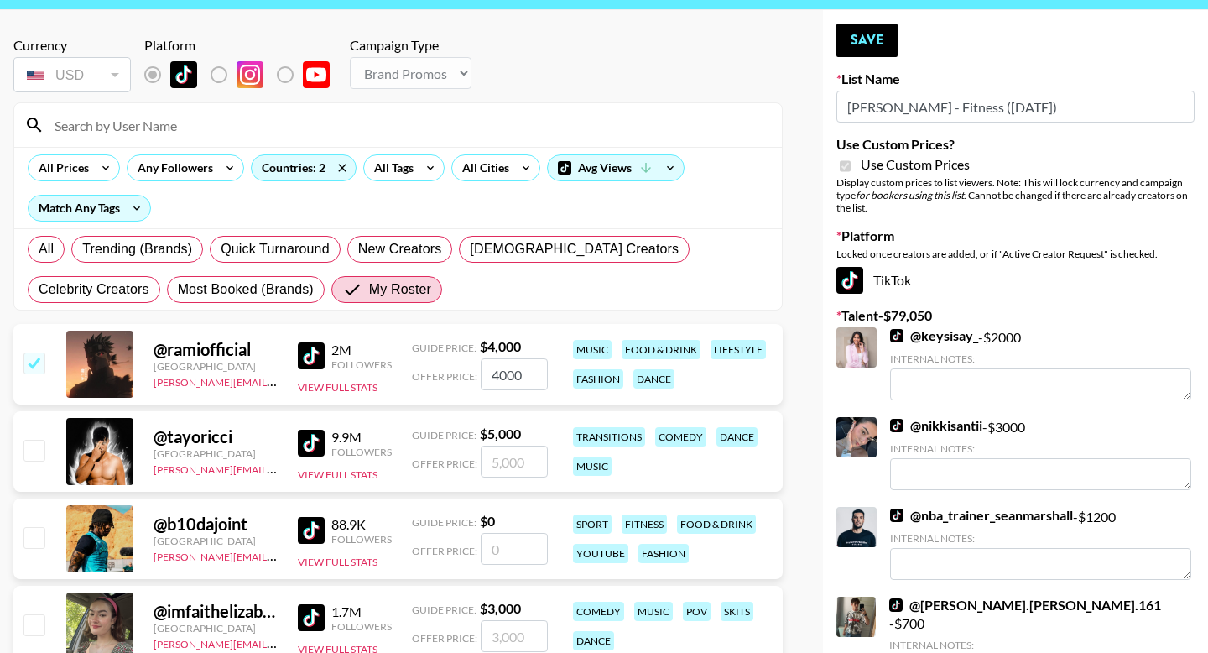
scroll to position [0, 0]
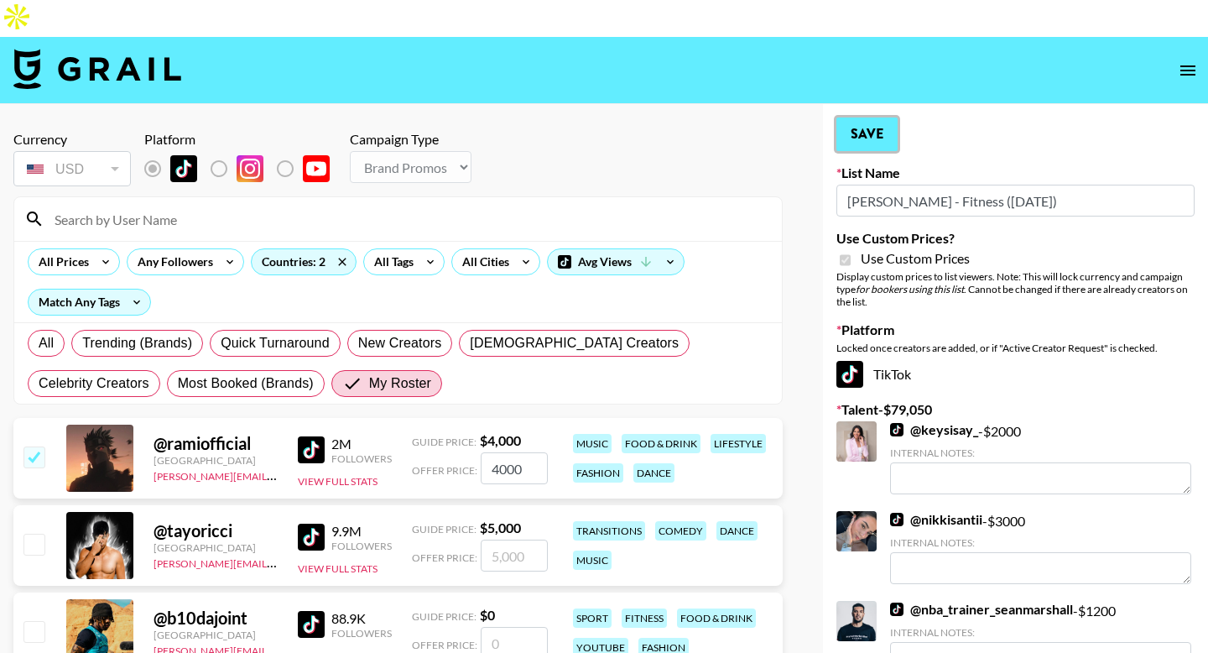
click at [875, 117] on button "Save" at bounding box center [866, 134] width 61 height 34
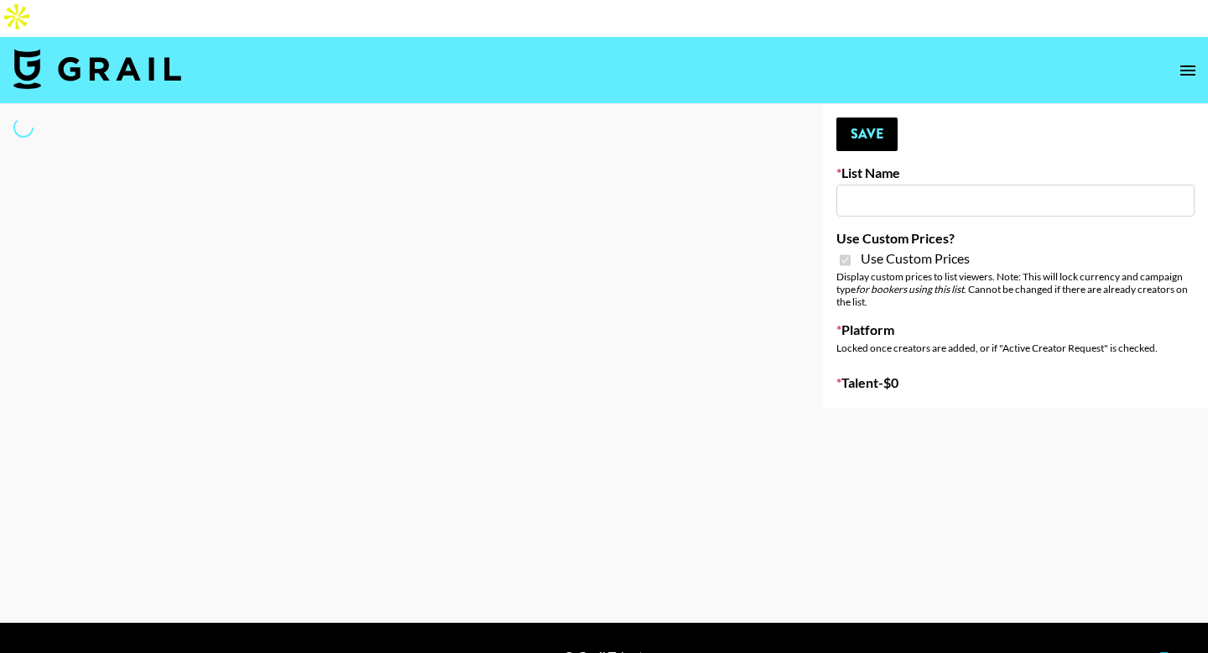
type input "Brickhouse - Women (20th Sept)"
checkbox input "true"
select select "Brand"
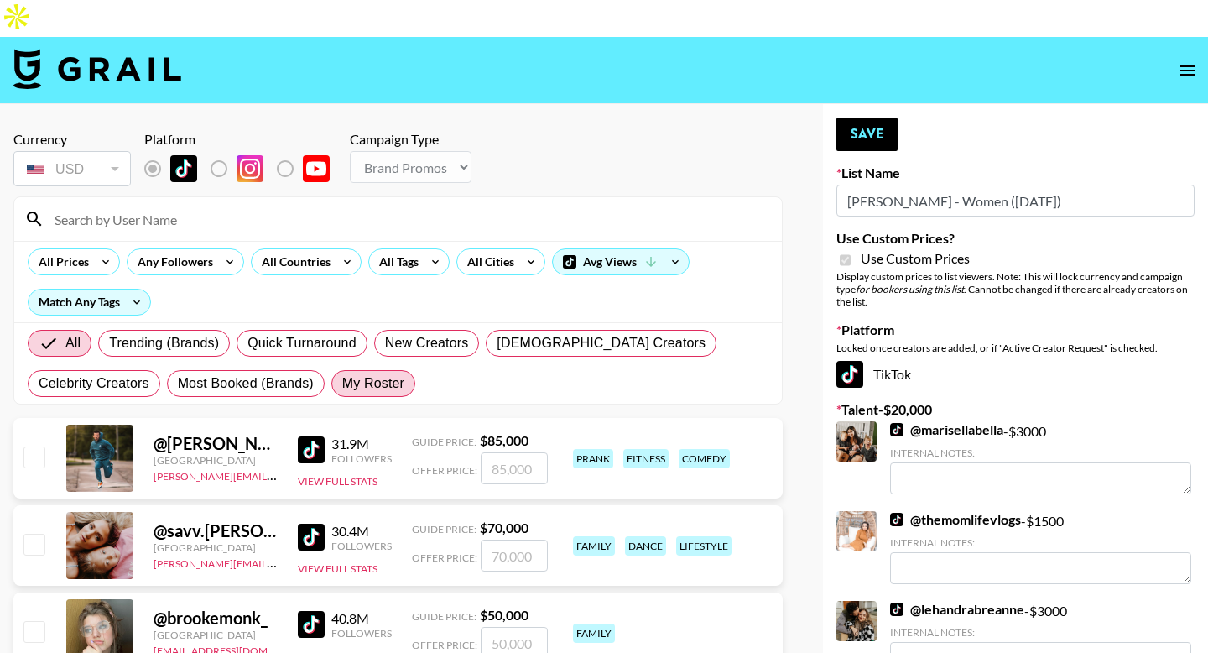
click at [378, 373] on span "My Roster" at bounding box center [373, 383] width 62 height 20
click at [342, 383] on input "My Roster" at bounding box center [342, 383] width 0 height 0
radio input "true"
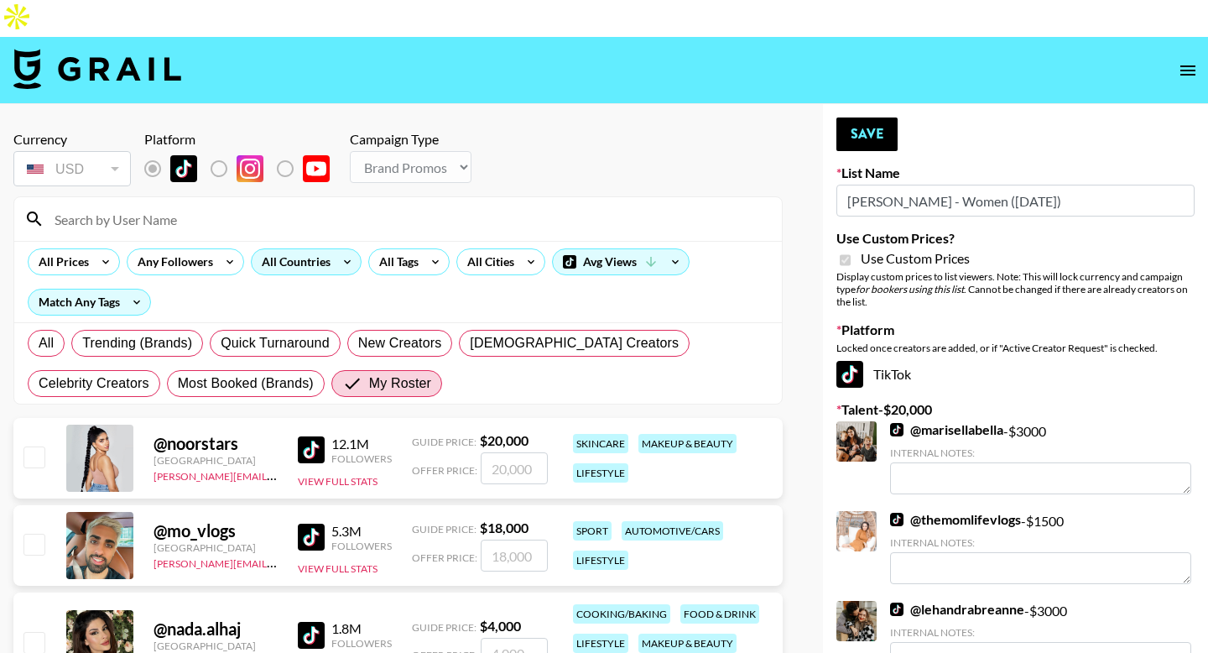
click at [288, 249] on div "All Countries" at bounding box center [293, 261] width 82 height 25
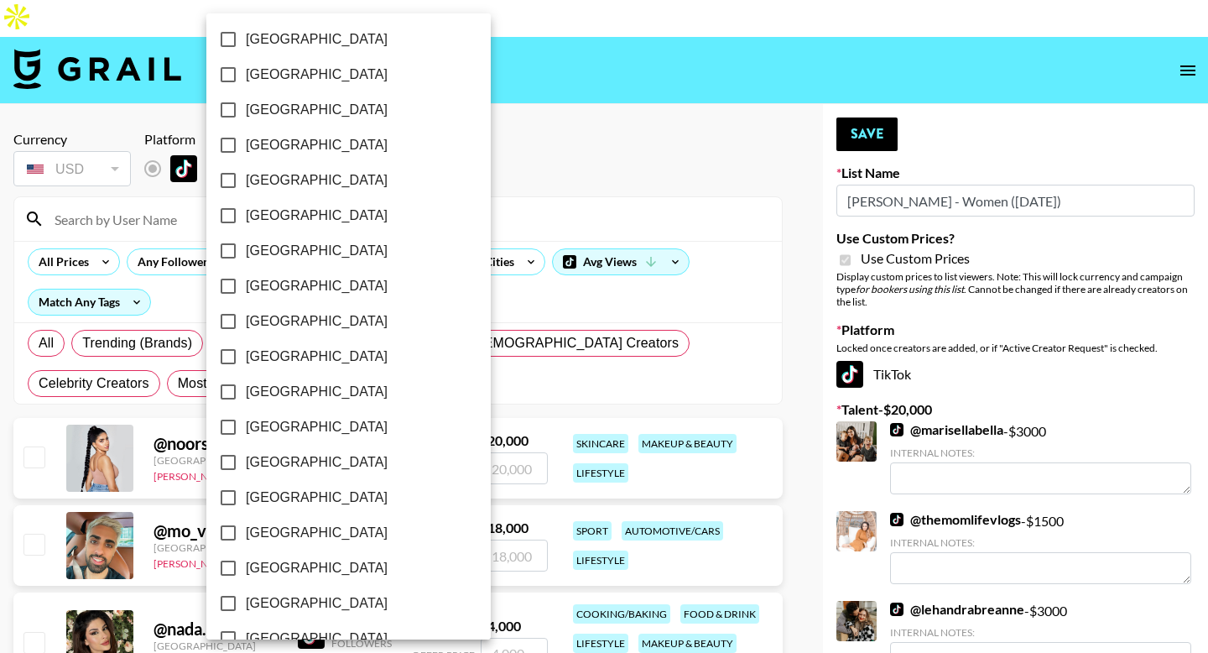
scroll to position [1304, 0]
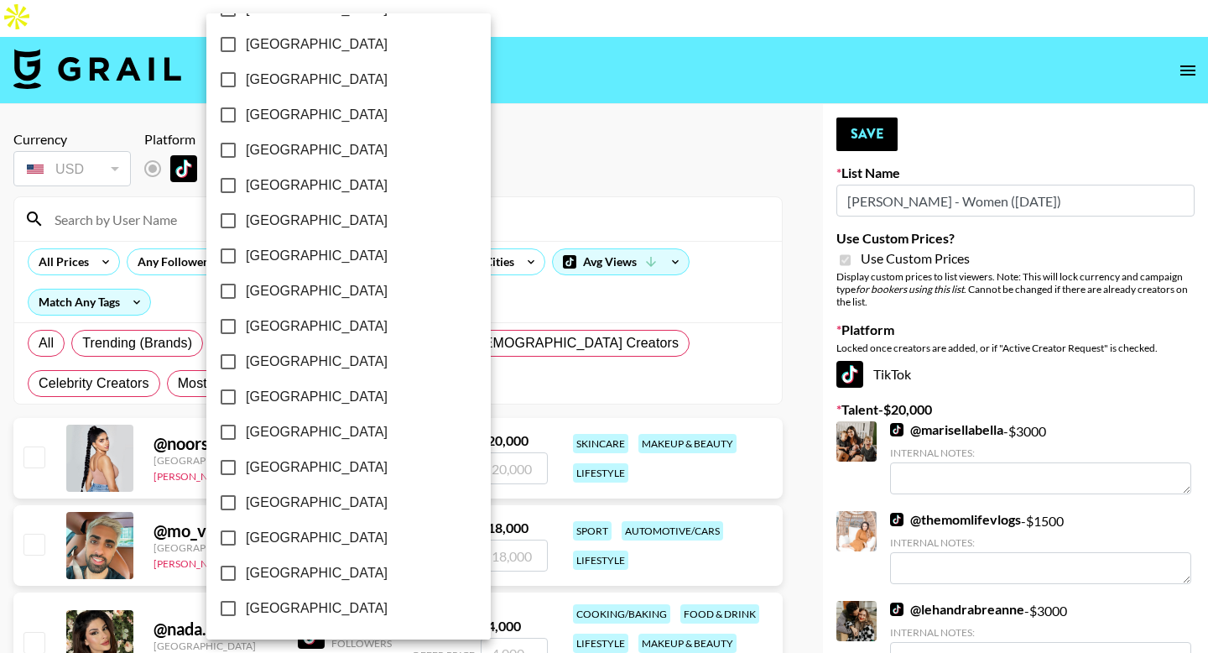
click at [270, 568] on span "[GEOGRAPHIC_DATA]" at bounding box center [317, 573] width 142 height 20
click at [246, 568] on input "[GEOGRAPHIC_DATA]" at bounding box center [228, 572] width 35 height 35
checkbox input "true"
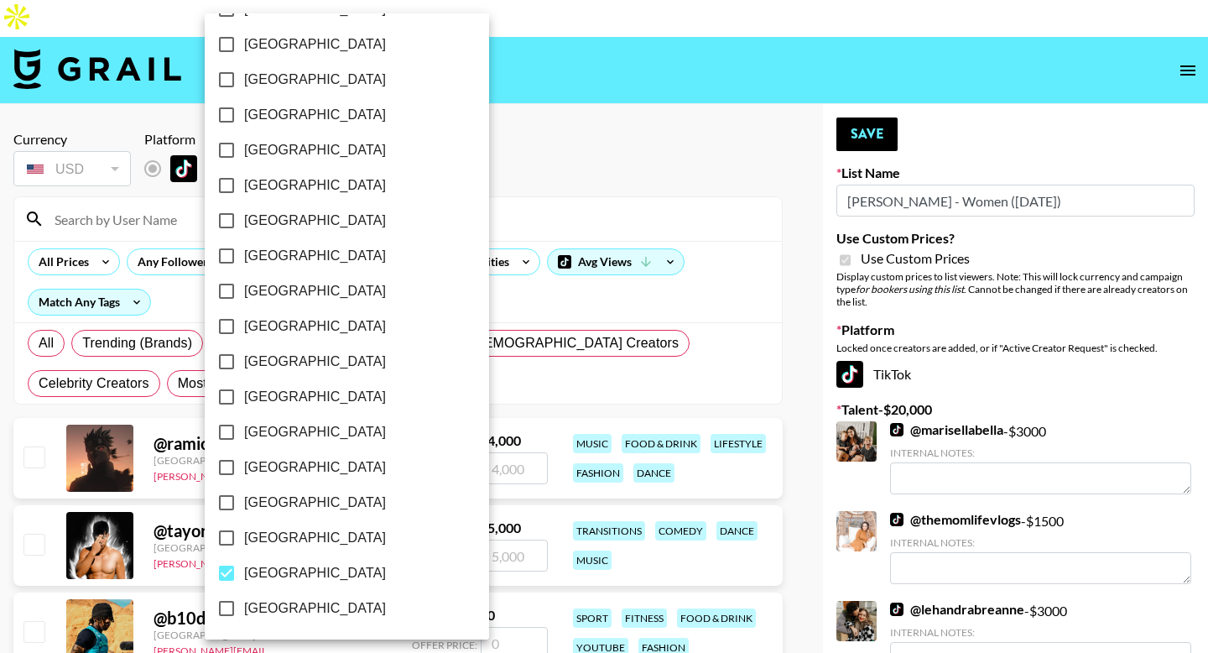
click at [8, 323] on div at bounding box center [604, 326] width 1208 height 653
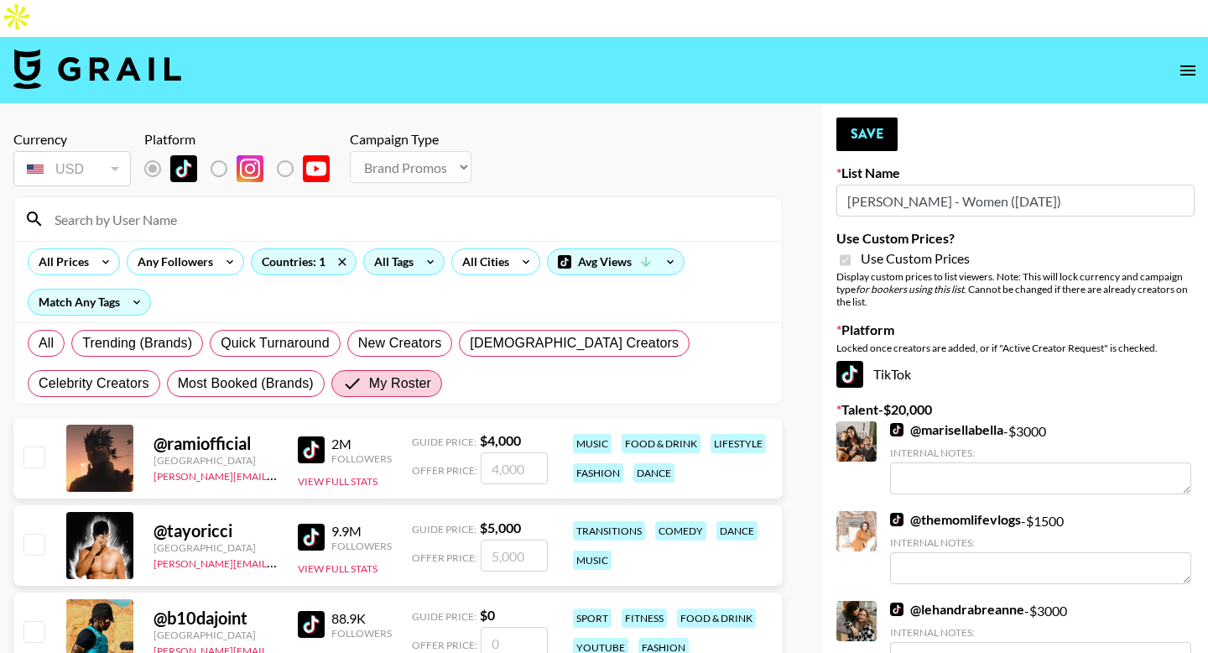
click at [404, 249] on div "All Tags" at bounding box center [390, 261] width 53 height 25
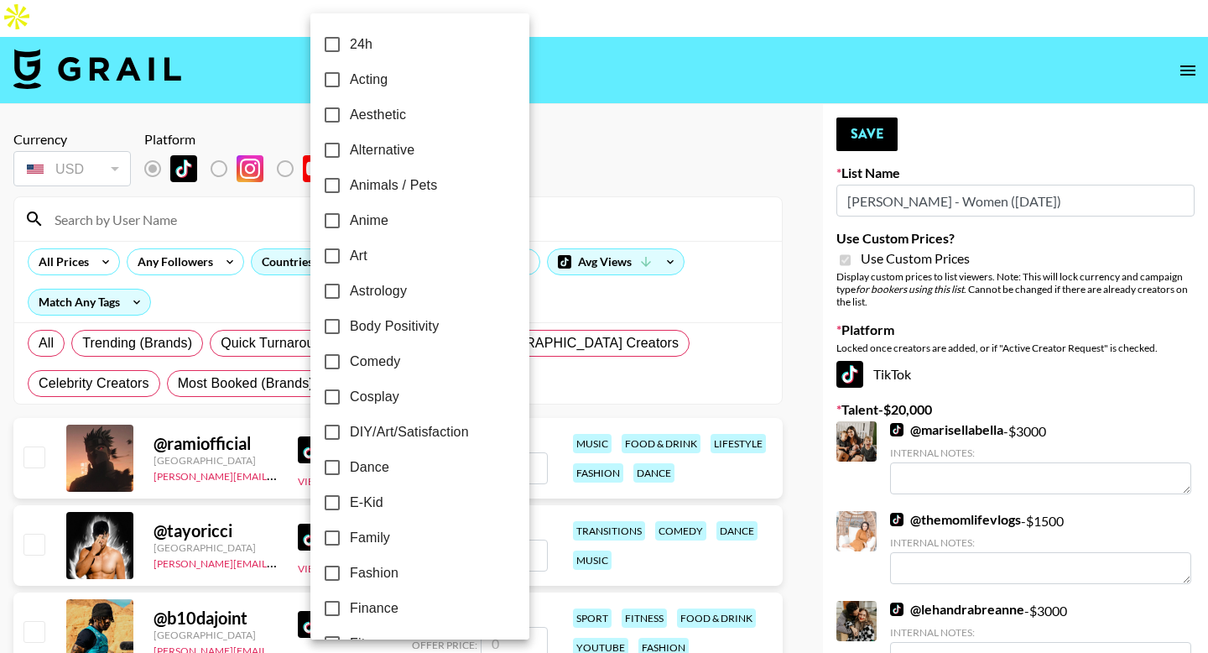
click at [555, 142] on div at bounding box center [604, 326] width 1208 height 653
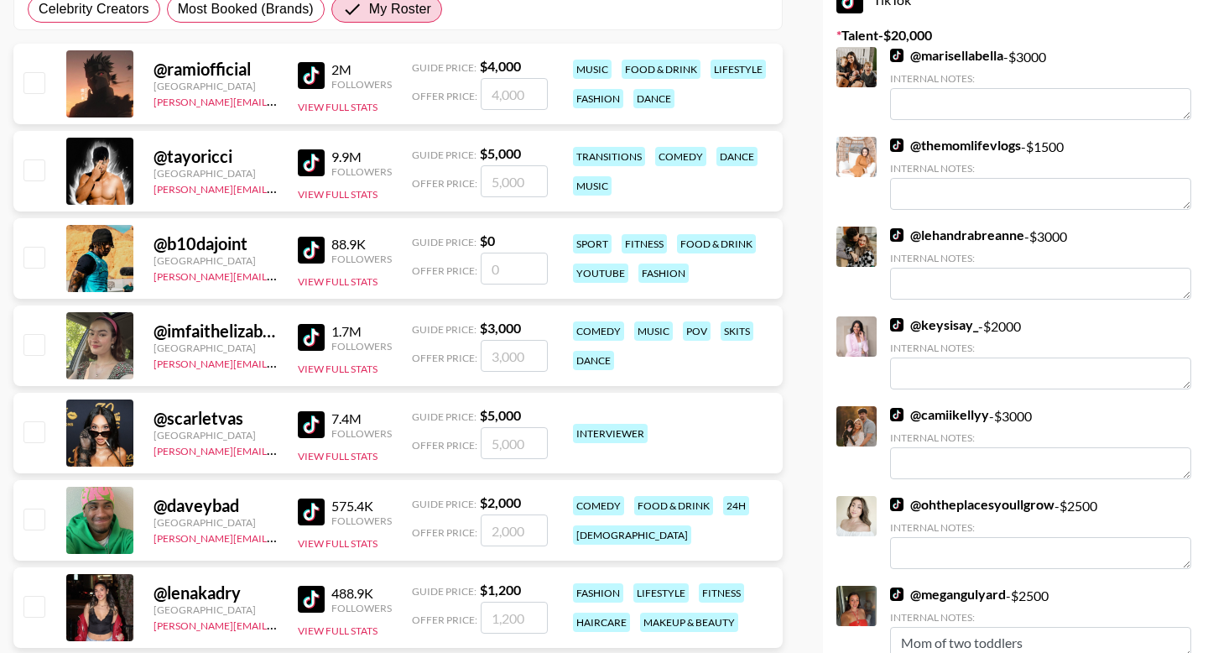
scroll to position [528, 0]
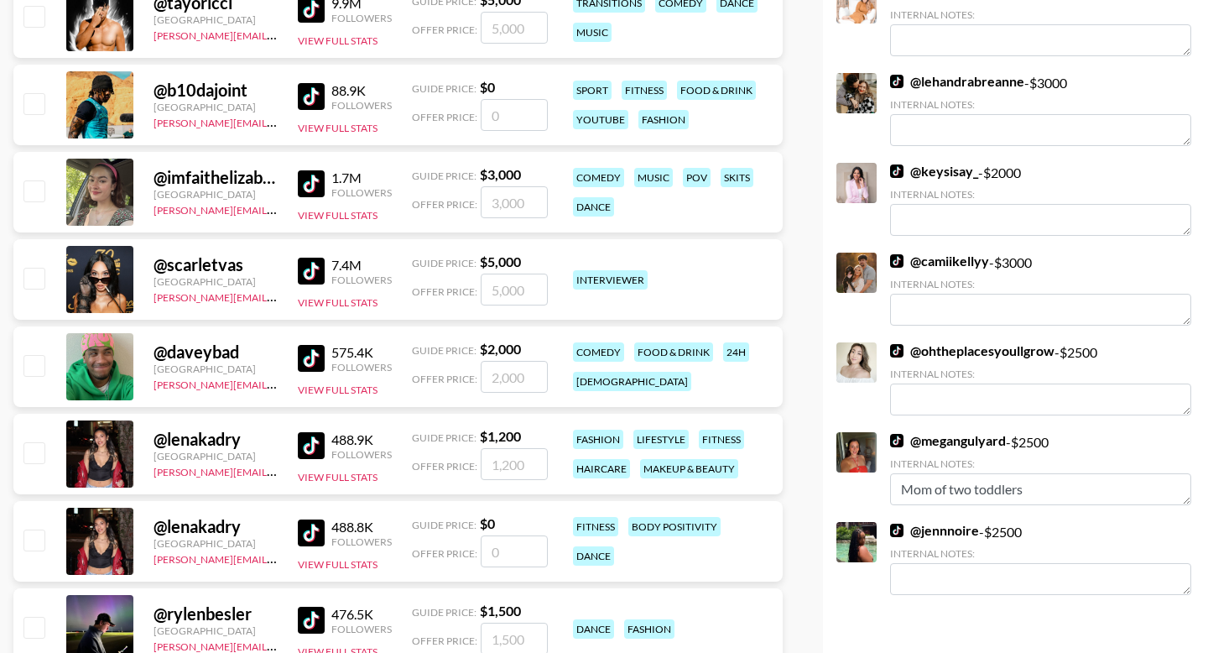
click at [40, 268] on input "checkbox" at bounding box center [33, 278] width 20 height 20
checkbox input "true"
type input "5000"
click at [38, 268] on input "checkbox" at bounding box center [33, 278] width 20 height 20
checkbox input "false"
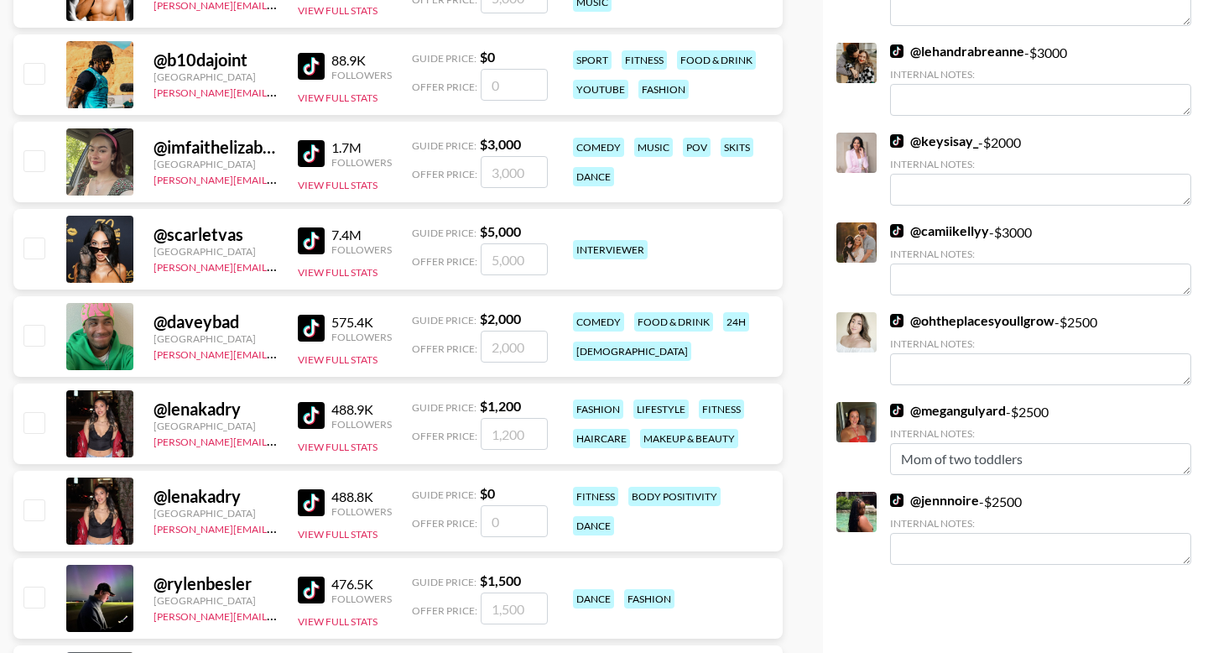
scroll to position [568, 0]
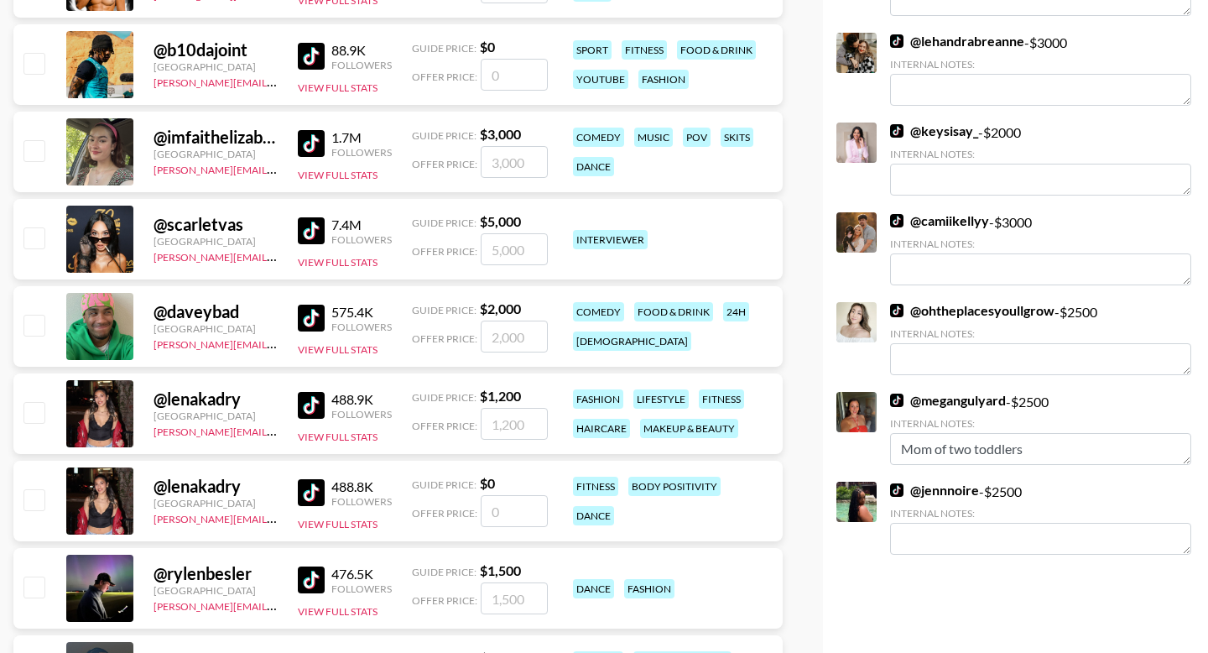
click at [30, 402] on input "checkbox" at bounding box center [33, 412] width 20 height 20
checkbox input "true"
click at [509, 408] on input "1200" at bounding box center [514, 424] width 67 height 32
click at [506, 408] on input "1200" at bounding box center [514, 424] width 67 height 32
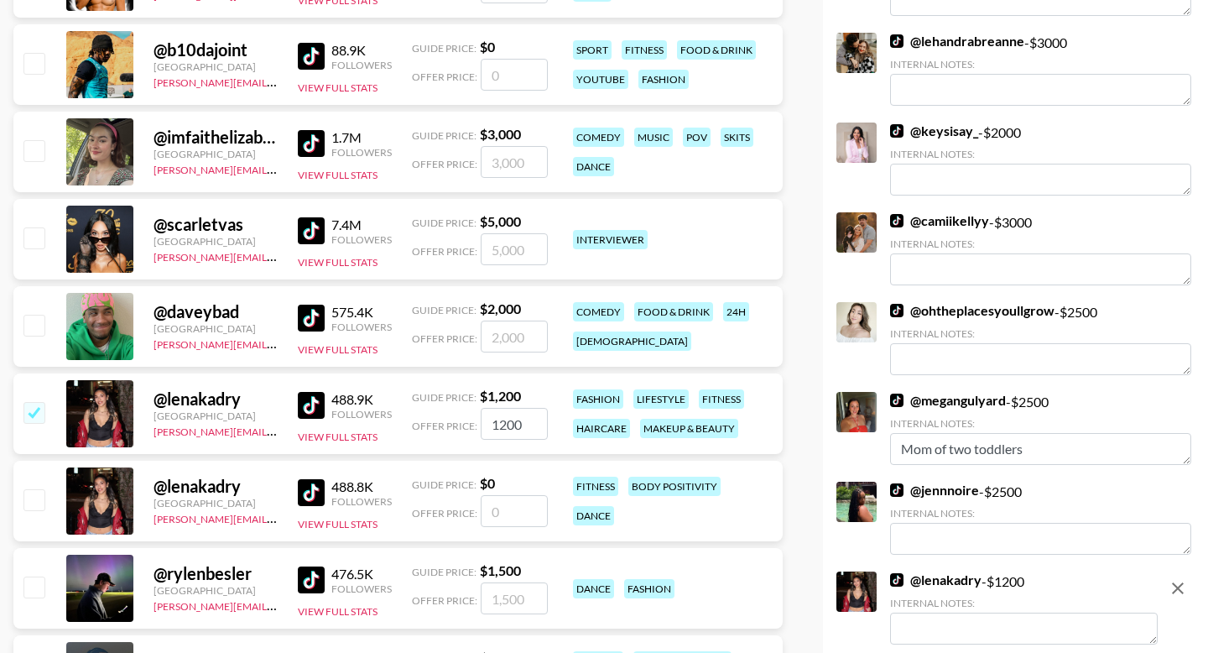
type input "1"
checkbox input "false"
checkbox input "true"
type input "2"
checkbox input "false"
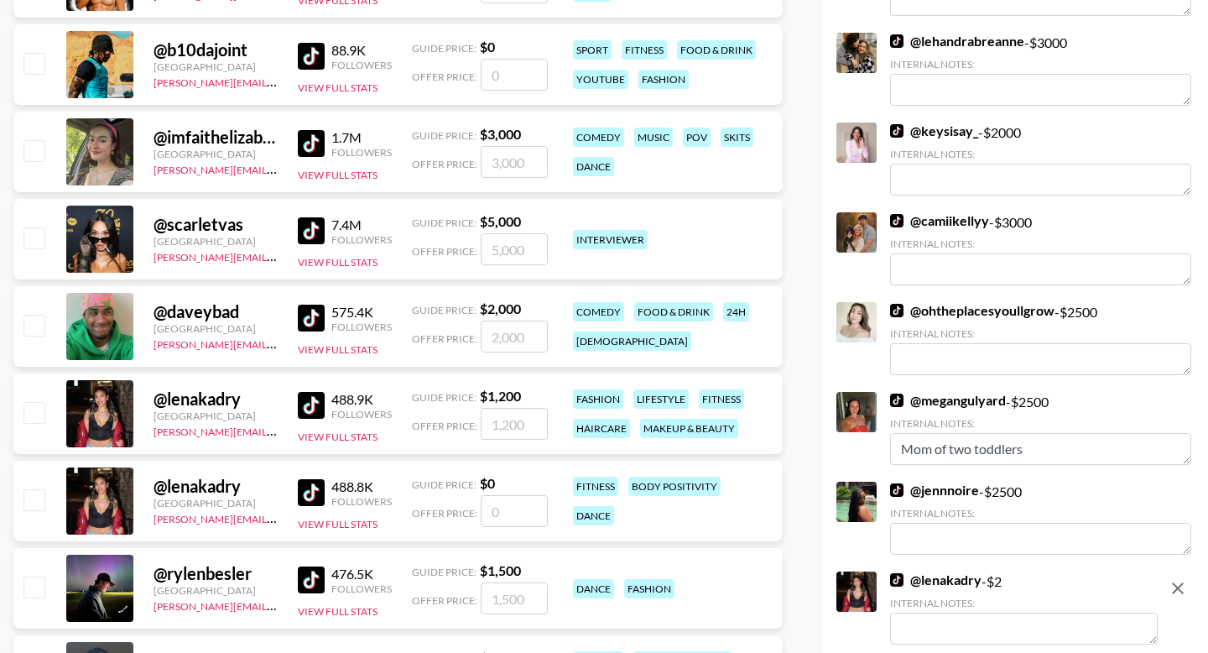
checkbox input "true"
type input "1500"
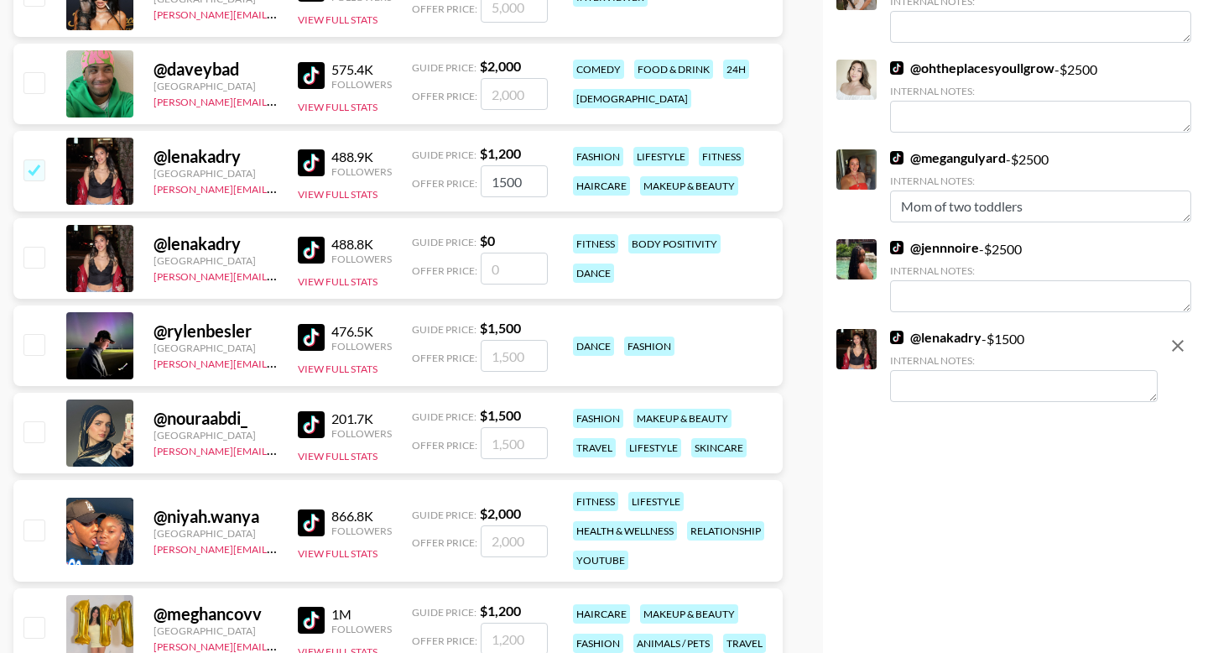
click at [29, 421] on input "checkbox" at bounding box center [33, 431] width 20 height 20
checkbox input "true"
click at [511, 427] on input "1500" at bounding box center [514, 443] width 67 height 32
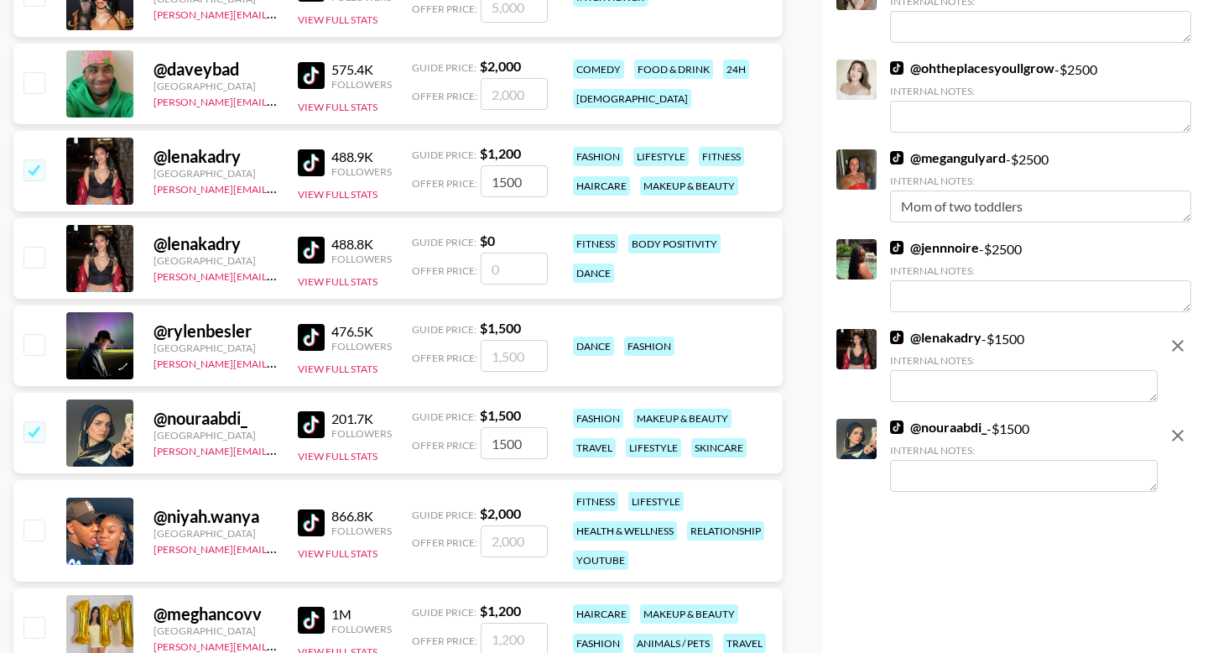
type input "2"
checkbox input "false"
type input "3"
checkbox input "false"
checkbox input "true"
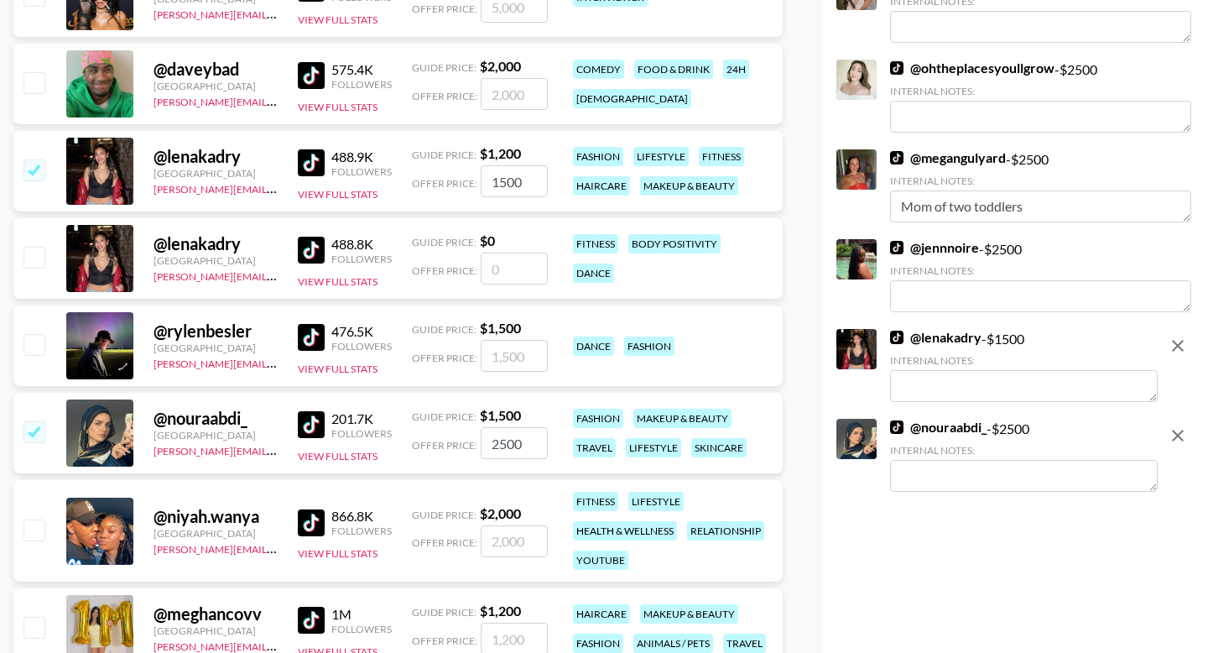
type input "2500"
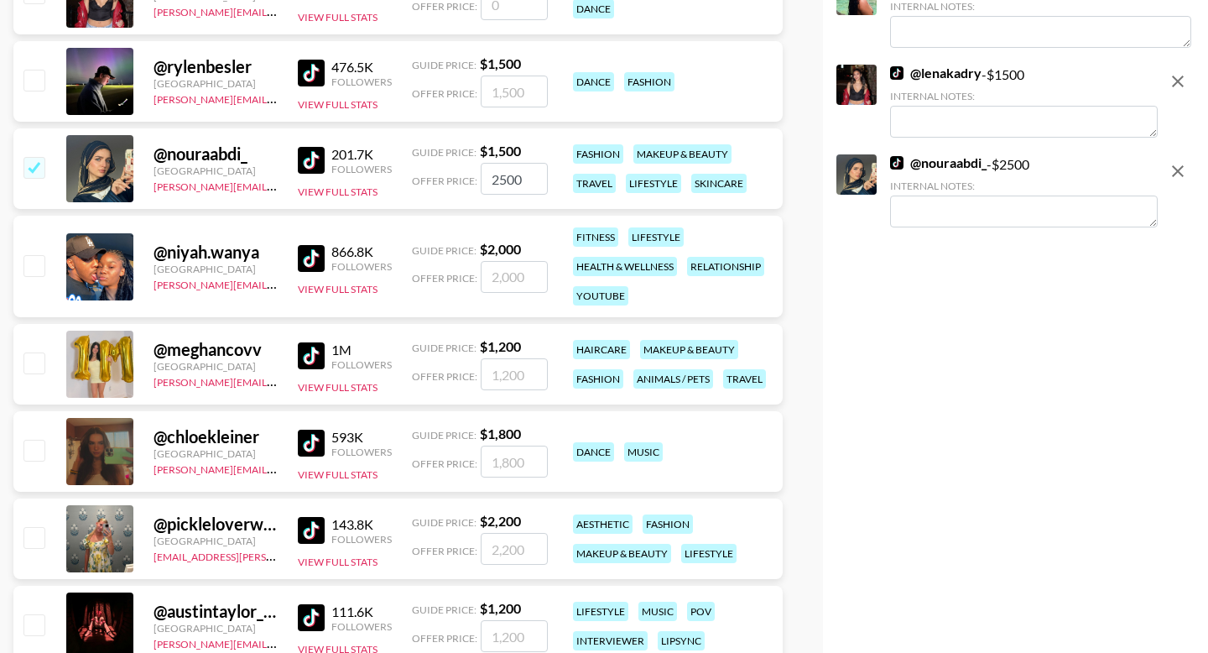
scroll to position [1181, 0]
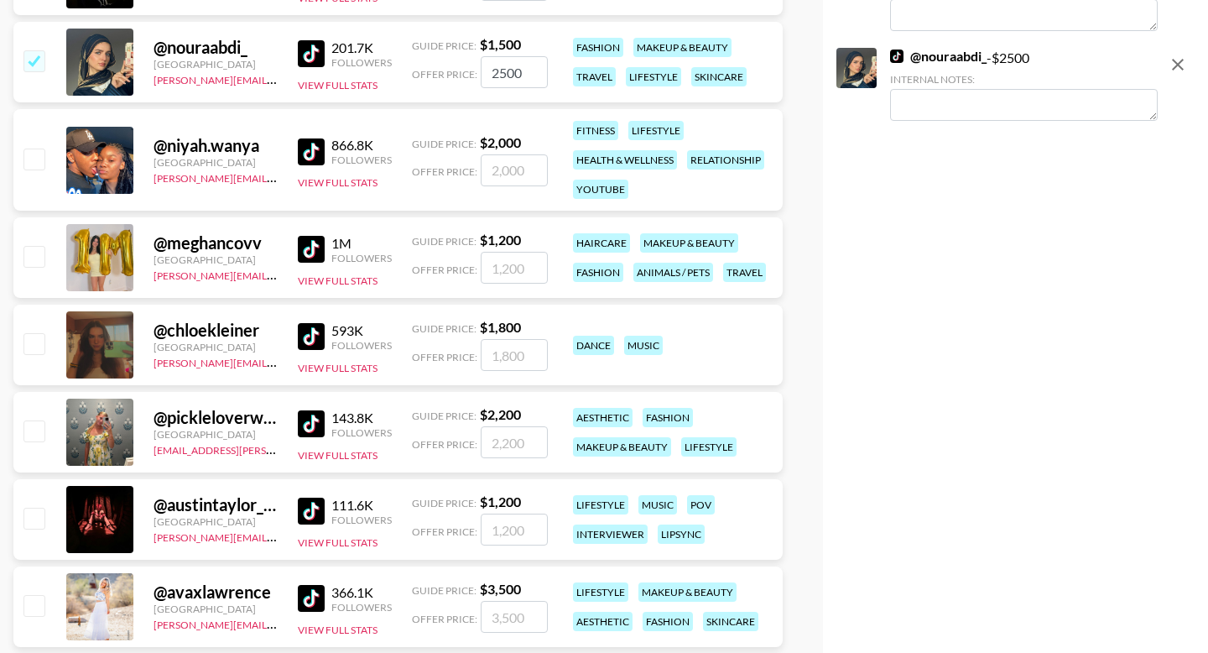
click at [519, 248] on div "@ meghancovv United States joseph@grail-talent.com 1M Followers View Full Stats…" at bounding box center [397, 257] width 769 height 81
click at [519, 252] on input "number" at bounding box center [514, 268] width 67 height 32
checkbox input "true"
type input "1500"
click at [31, 333] on input "checkbox" at bounding box center [33, 343] width 20 height 20
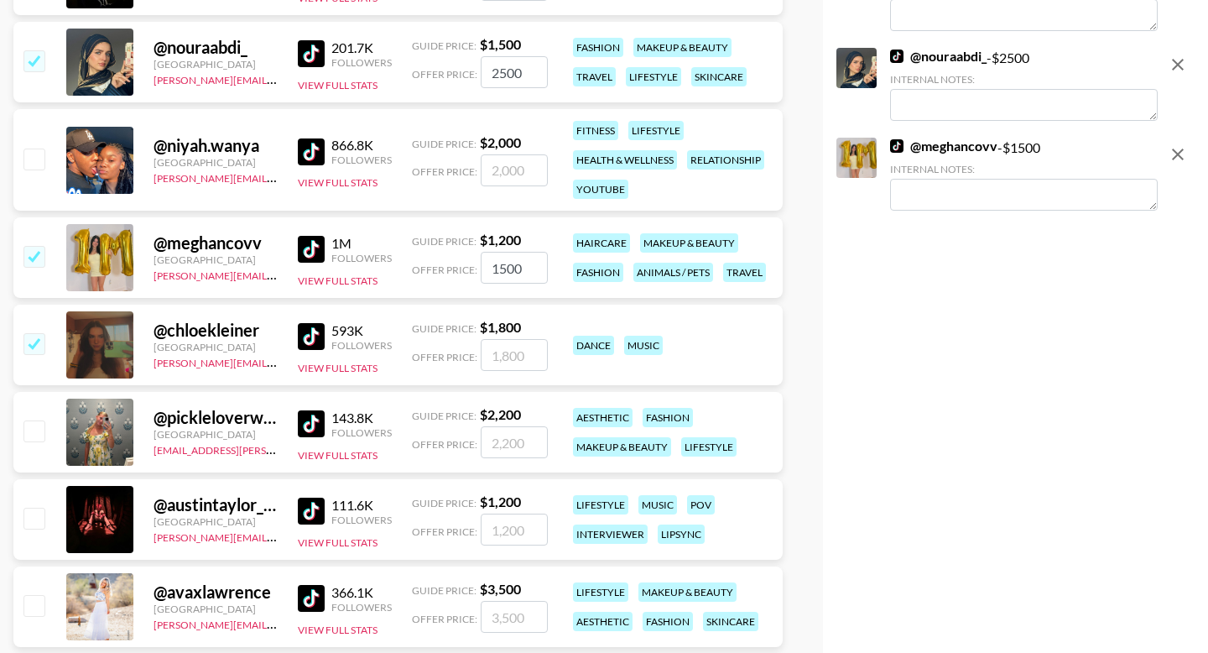
checkbox input "true"
type input "1800"
click at [33, 420] on input "checkbox" at bounding box center [33, 430] width 20 height 20
checkbox input "true"
type input "2200"
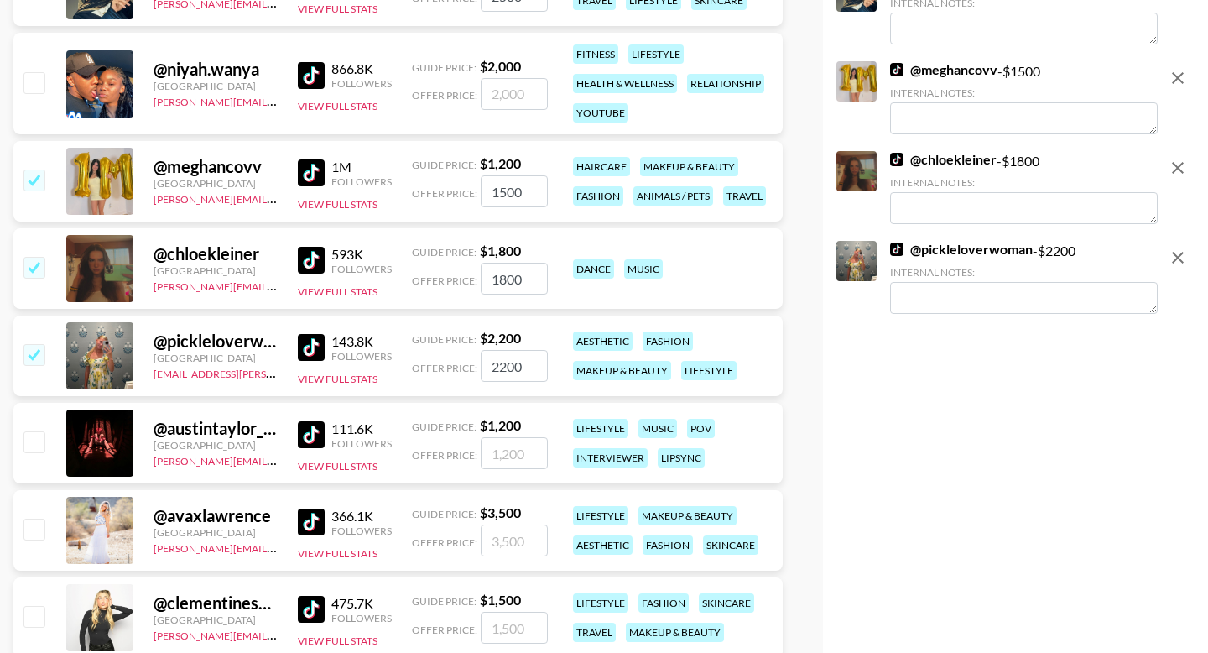
scroll to position [1299, 0]
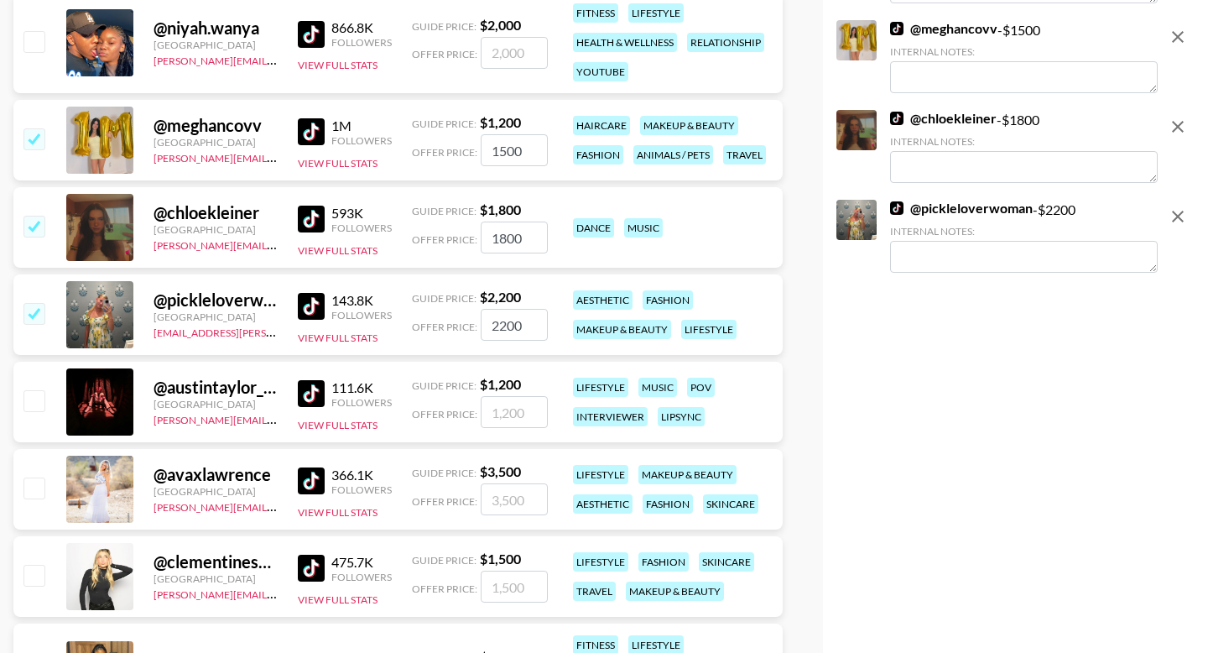
click at [32, 477] on input "checkbox" at bounding box center [33, 487] width 20 height 20
checkbox input "true"
type input "3500"
click at [506, 571] on input "number" at bounding box center [514, 587] width 67 height 32
checkbox input "true"
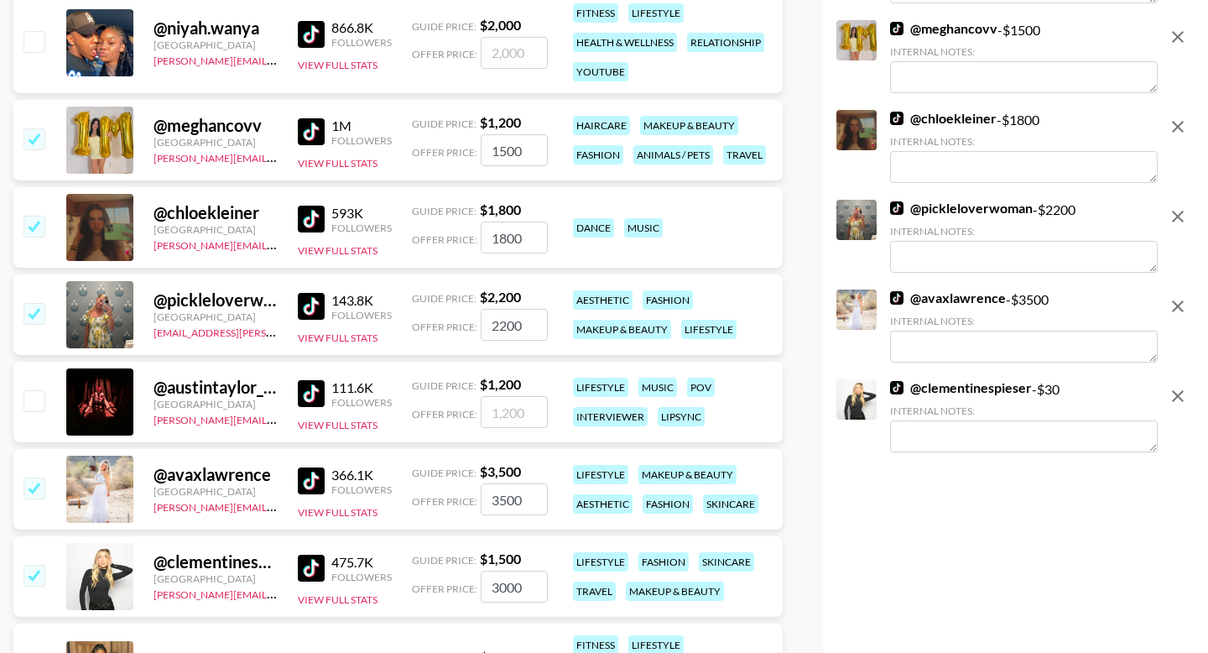
type input "3000"
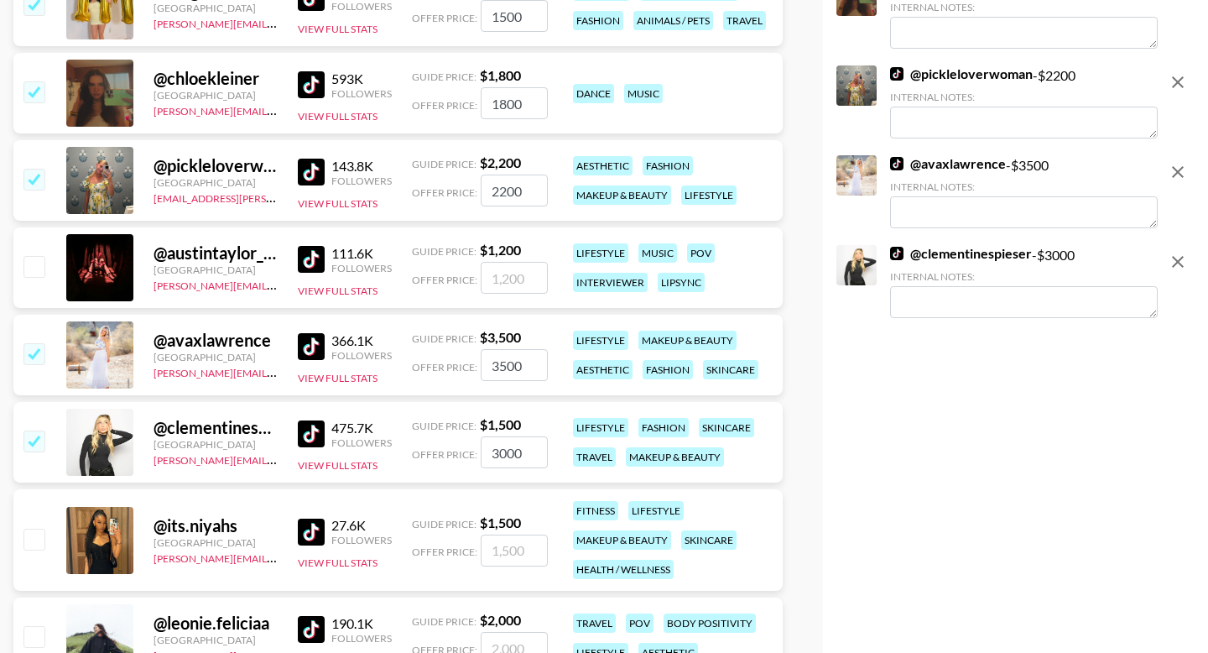
click at [503, 534] on input "number" at bounding box center [514, 550] width 67 height 32
checkbox input "true"
type input "3000"
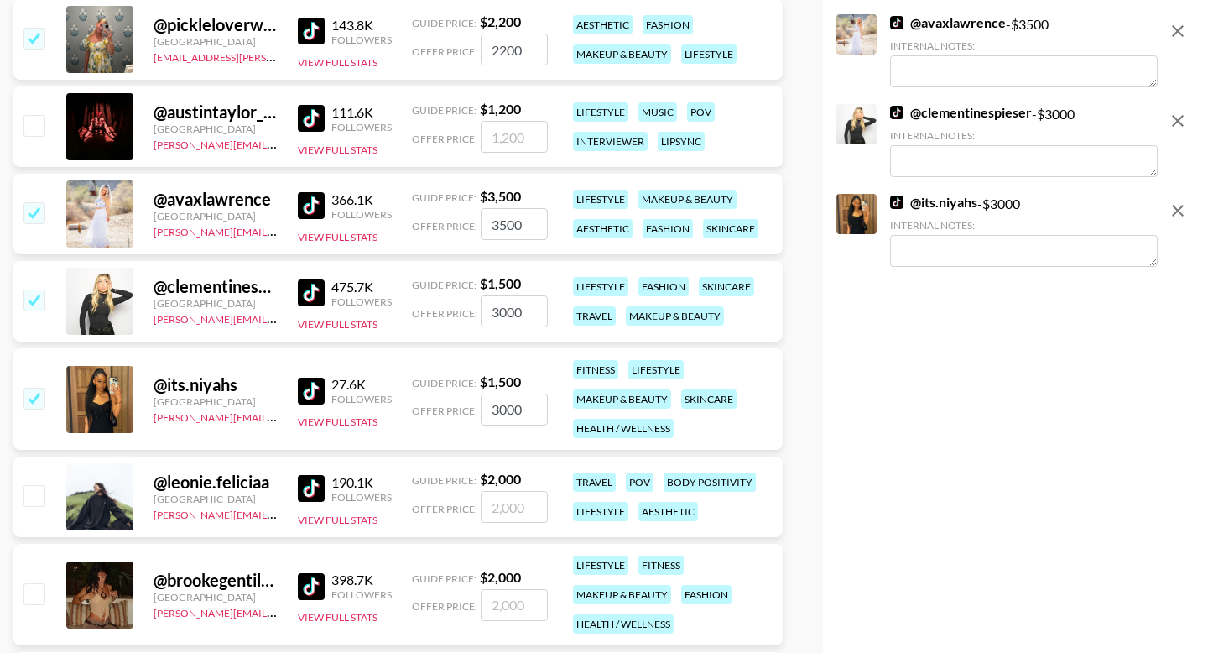
scroll to position [1590, 0]
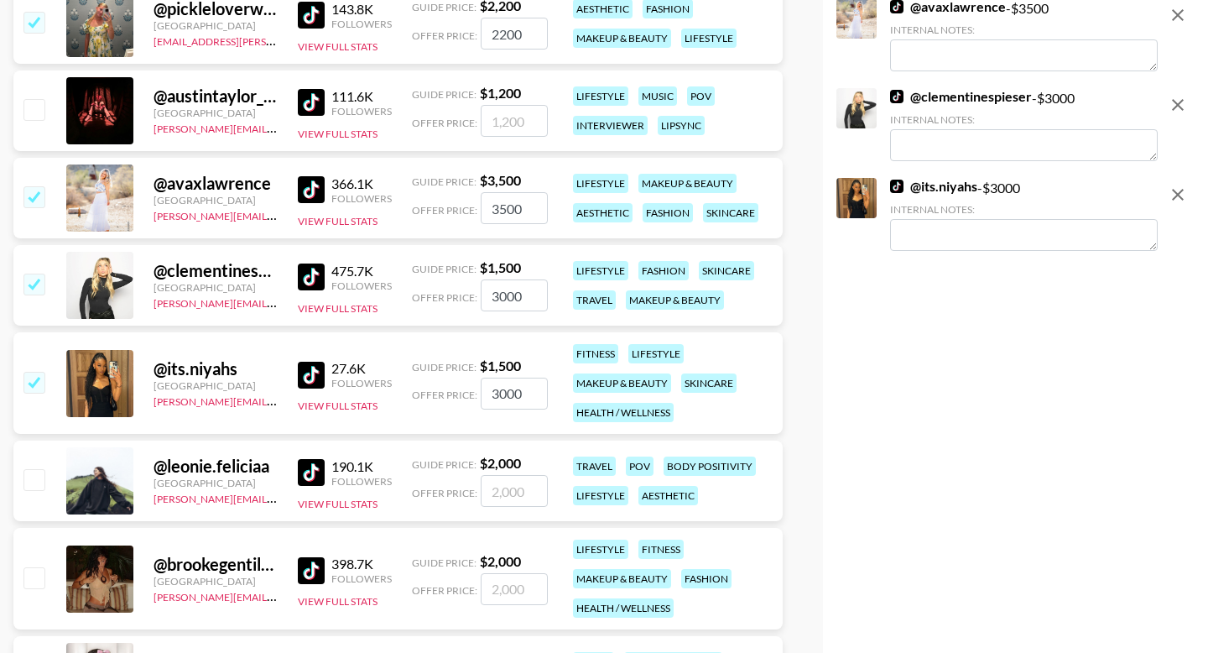
click at [498, 475] on input "number" at bounding box center [514, 491] width 67 height 32
type input "3"
checkbox input "true"
type input "3000"
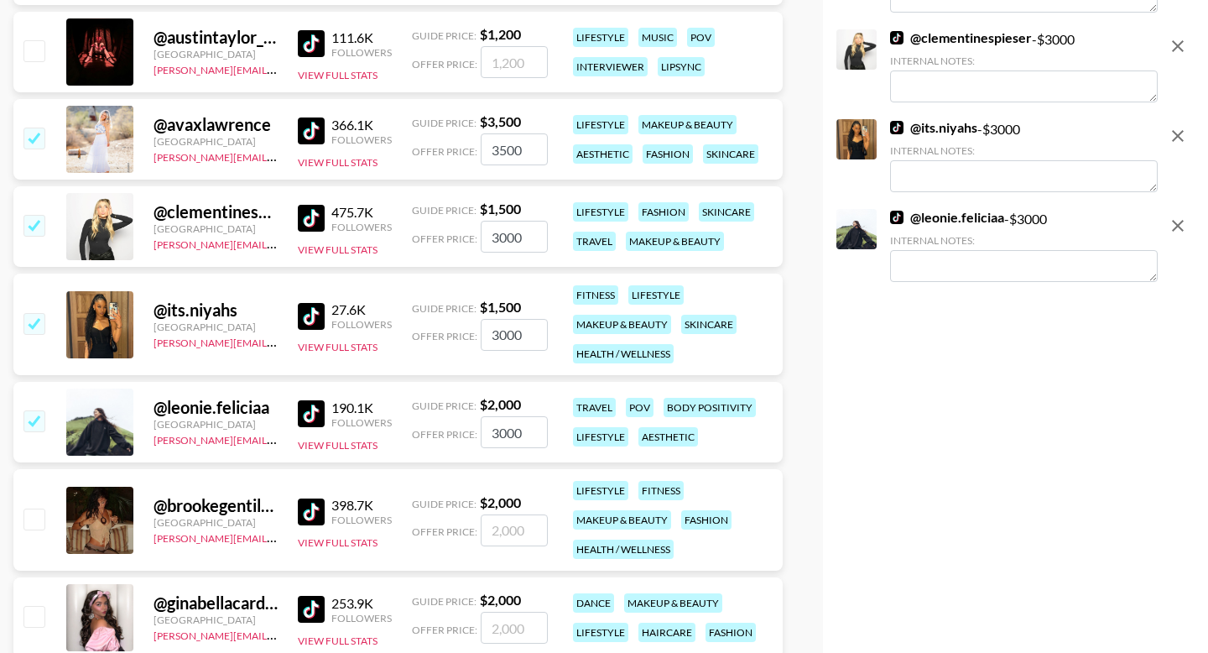
scroll to position [1749, 0]
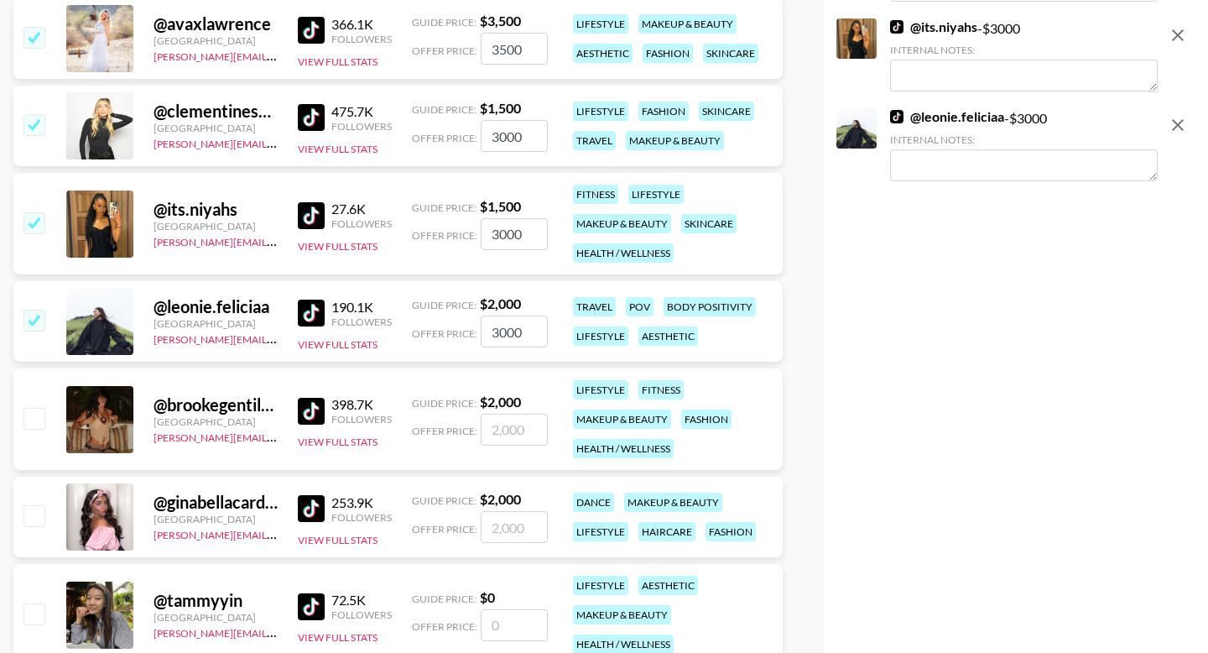
click at [32, 408] on input "checkbox" at bounding box center [33, 418] width 20 height 20
checkbox input "true"
click at [517, 414] on input "2000" at bounding box center [514, 430] width 67 height 32
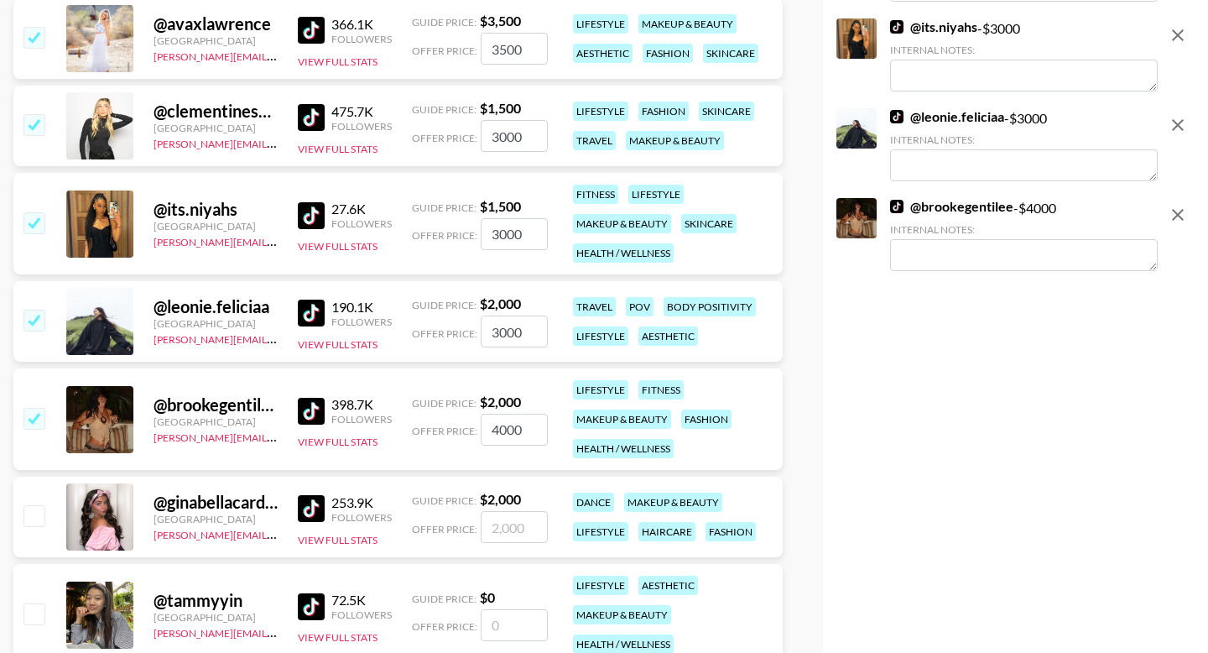
type input "4000"
click at [504, 511] on input "number" at bounding box center [514, 527] width 67 height 32
checkbox input "true"
type input "4000"
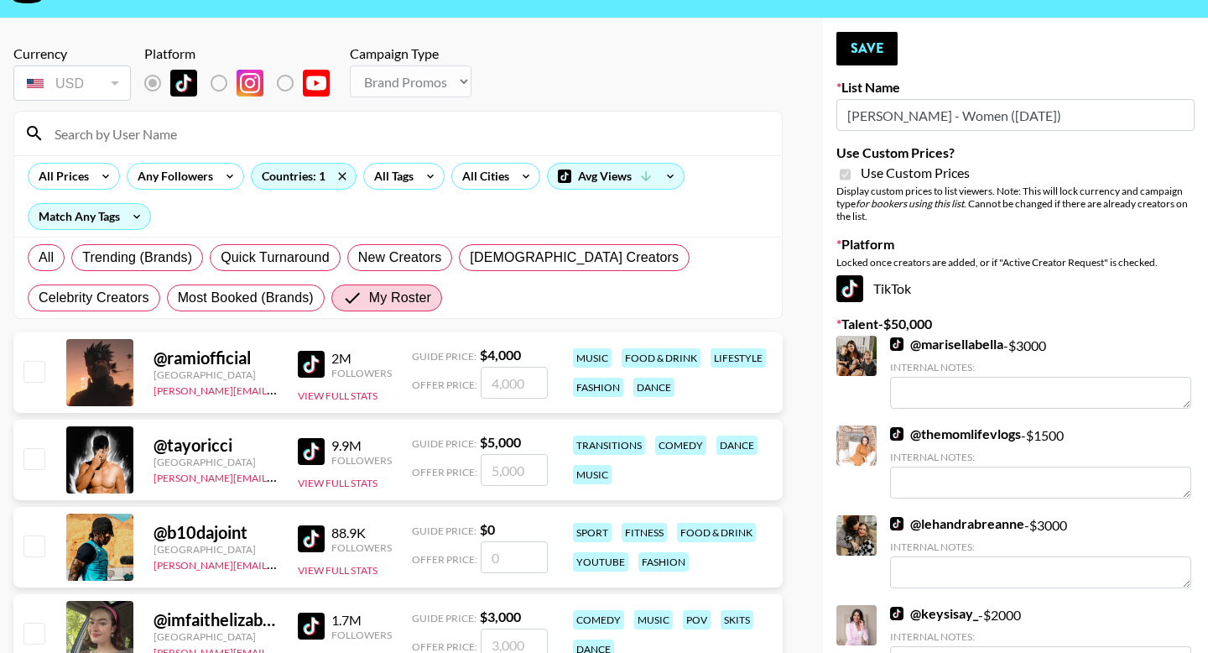
scroll to position [0, 0]
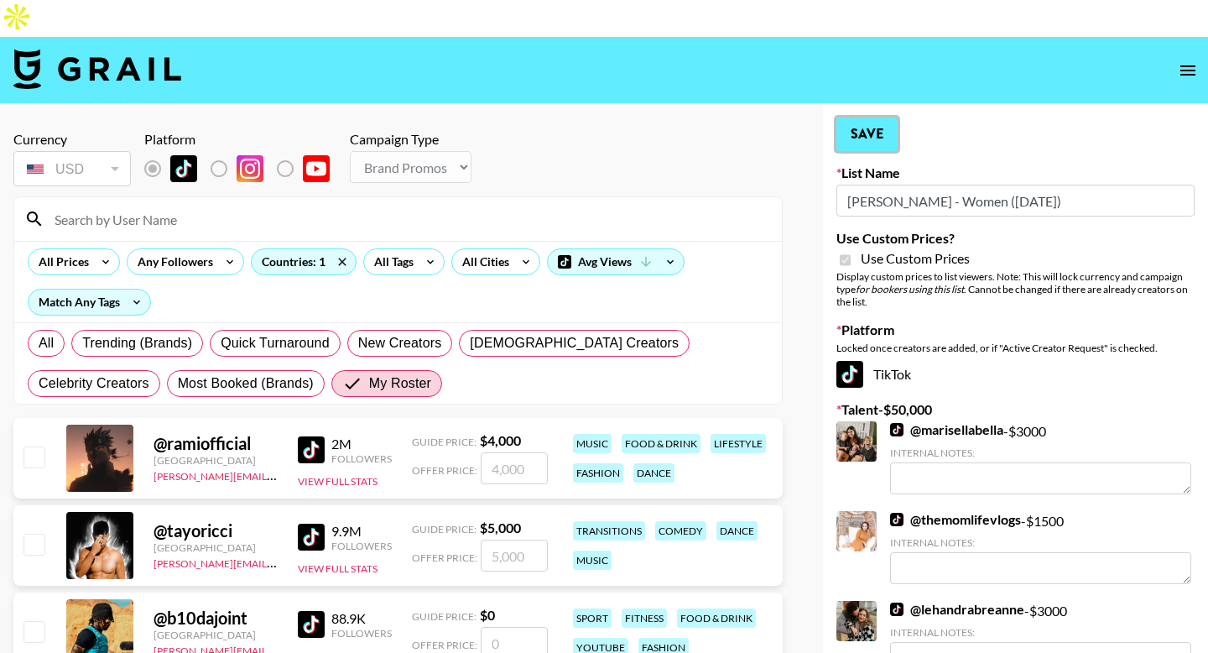
click at [883, 117] on button "Save" at bounding box center [866, 134] width 61 height 34
